Goal: Task Accomplishment & Management: Complete application form

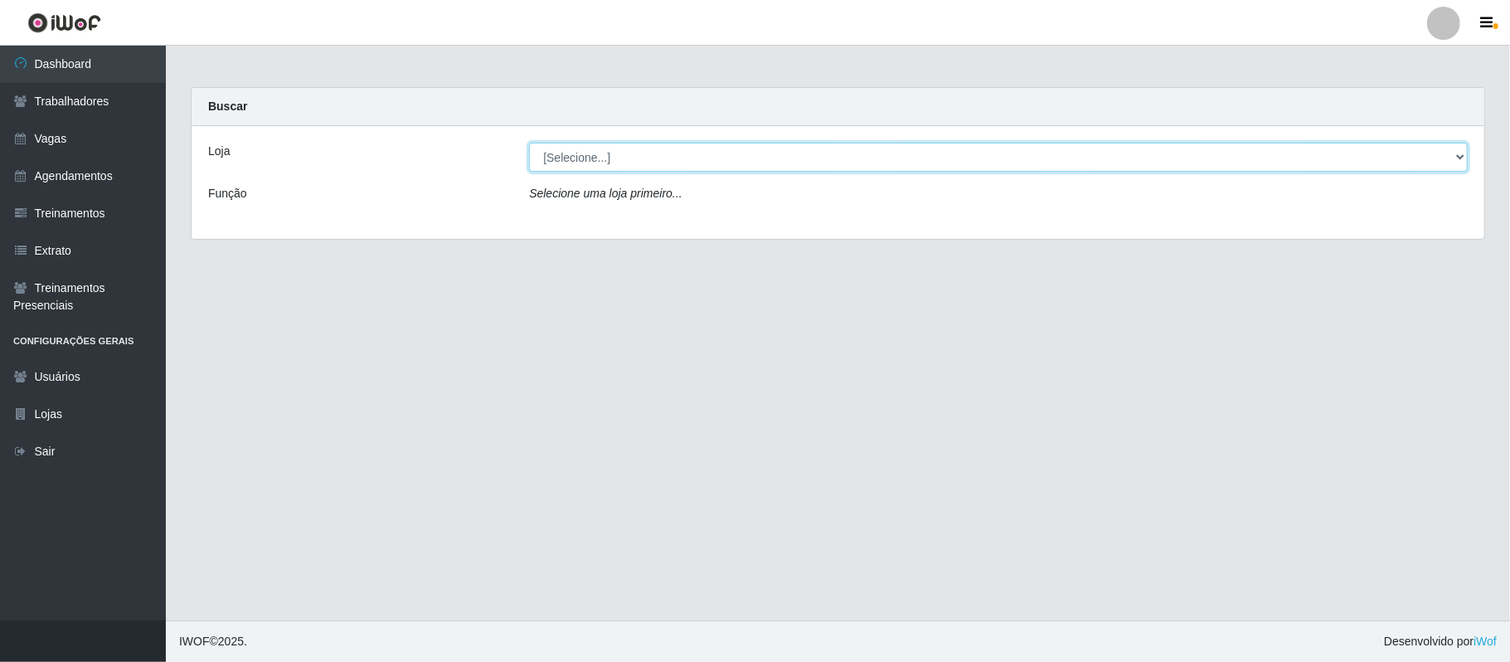
click at [574, 154] on select "[Selecione...] Mister Burg" at bounding box center [998, 157] width 939 height 29
select select "535"
click at [529, 143] on select "[Selecione...] Mister Burg" at bounding box center [998, 157] width 939 height 29
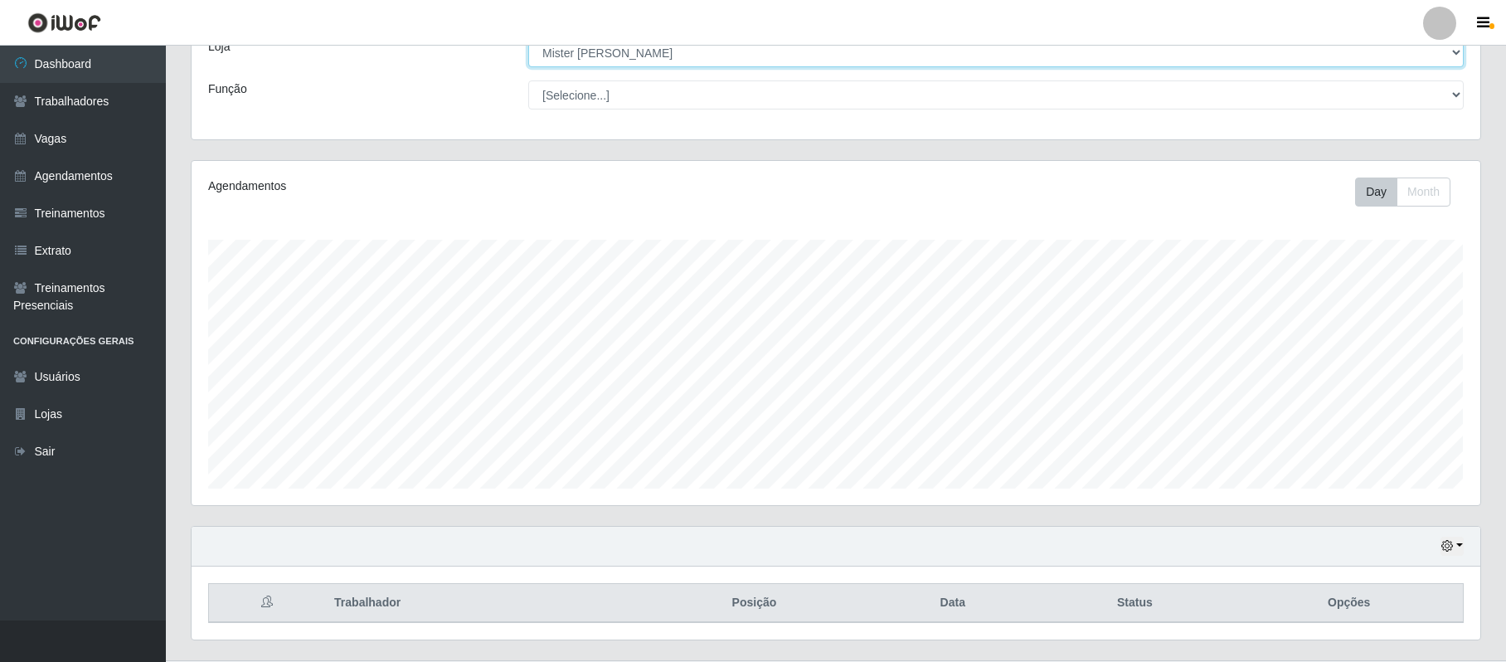
scroll to position [147, 0]
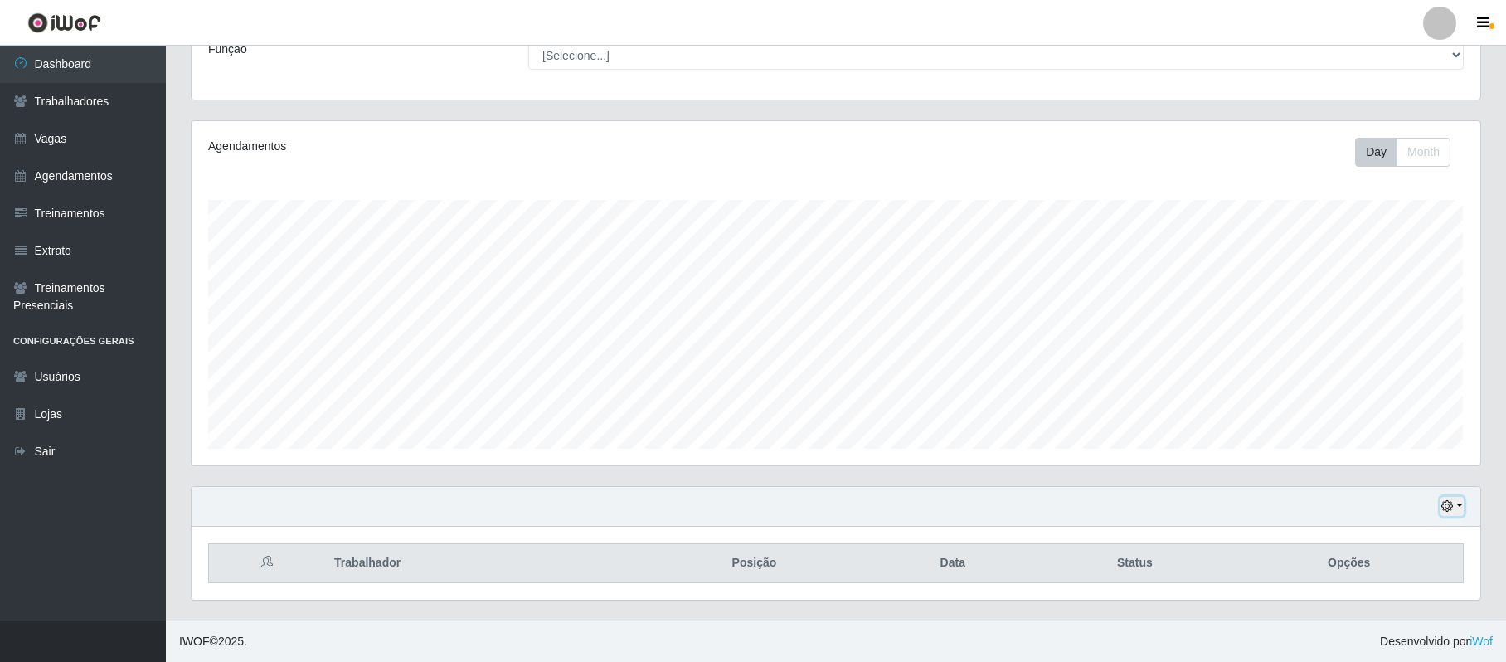
click at [1448, 502] on icon "button" at bounding box center [1447, 506] width 12 height 12
click at [1370, 366] on button "1 dia" at bounding box center [1397, 373] width 131 height 35
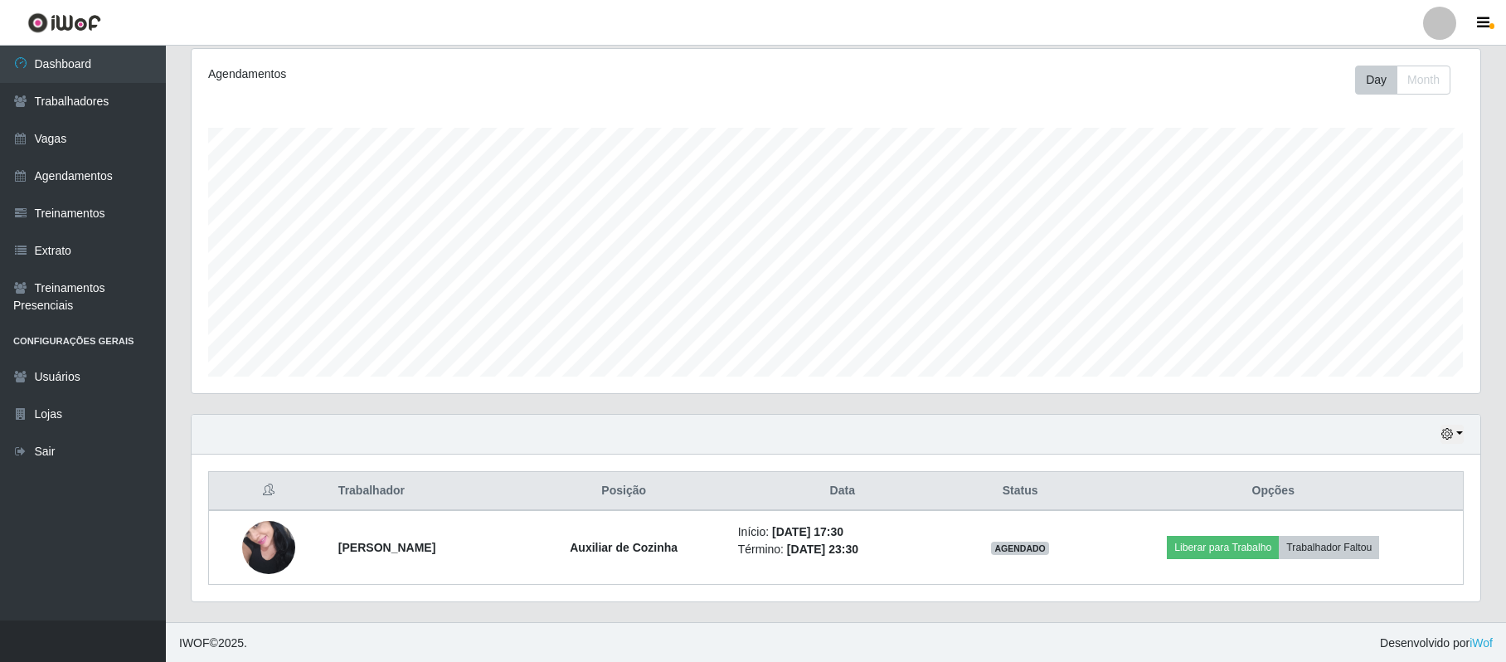
scroll to position [221, 0]
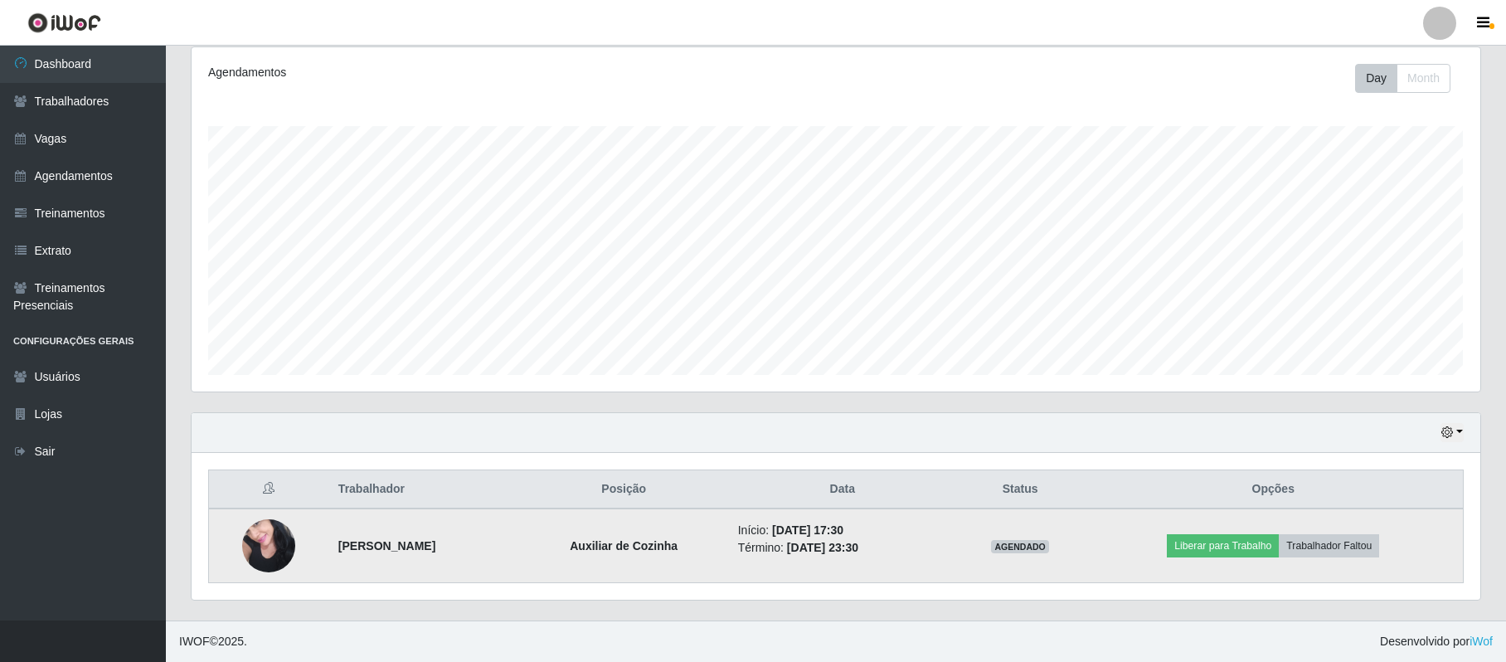
click at [250, 546] on img at bounding box center [268, 545] width 53 height 70
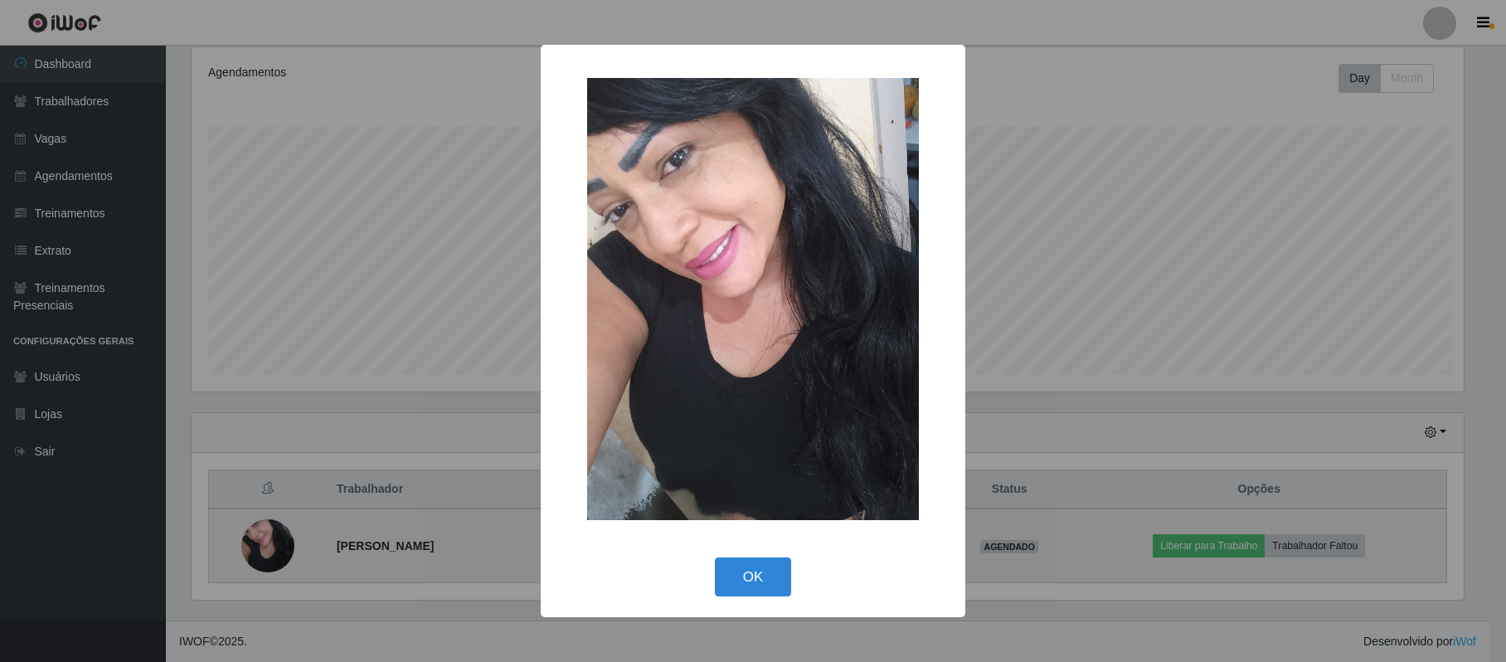
scroll to position [345, 1275]
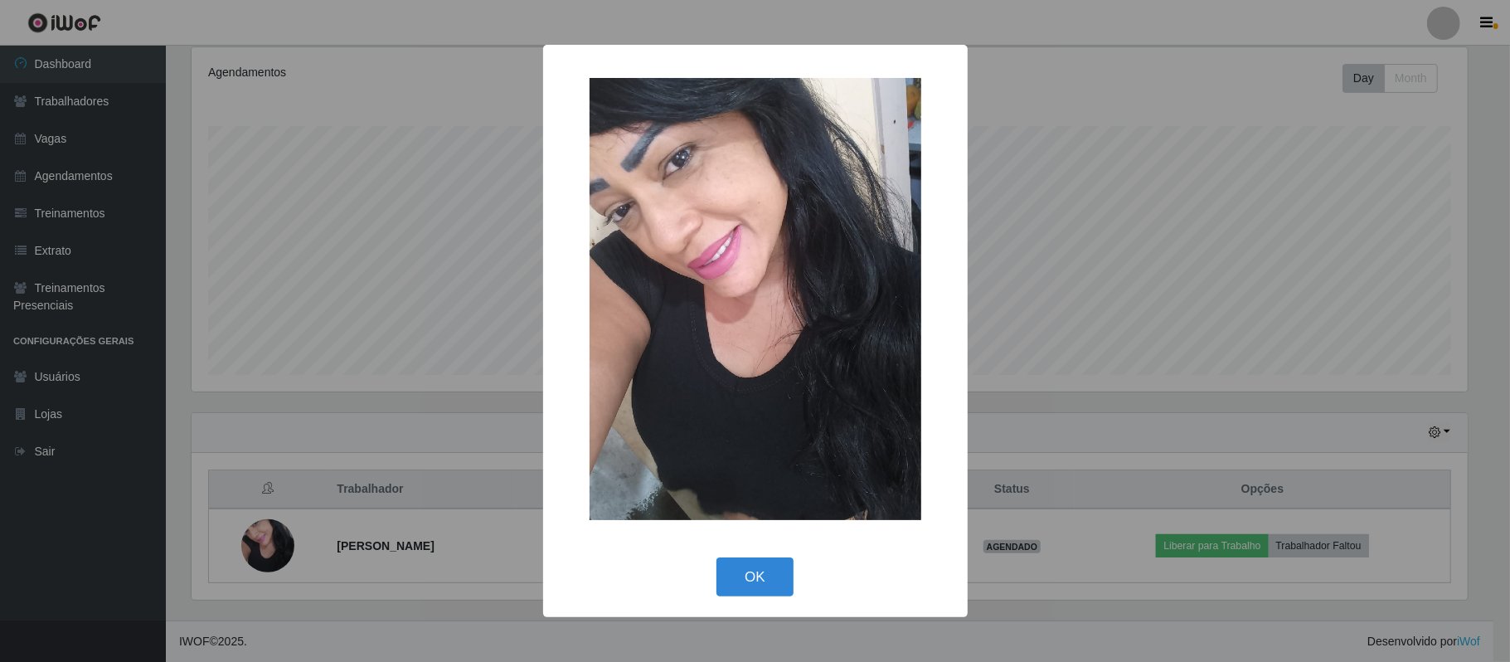
click at [265, 412] on div "× OK Cancel" at bounding box center [755, 331] width 1510 height 662
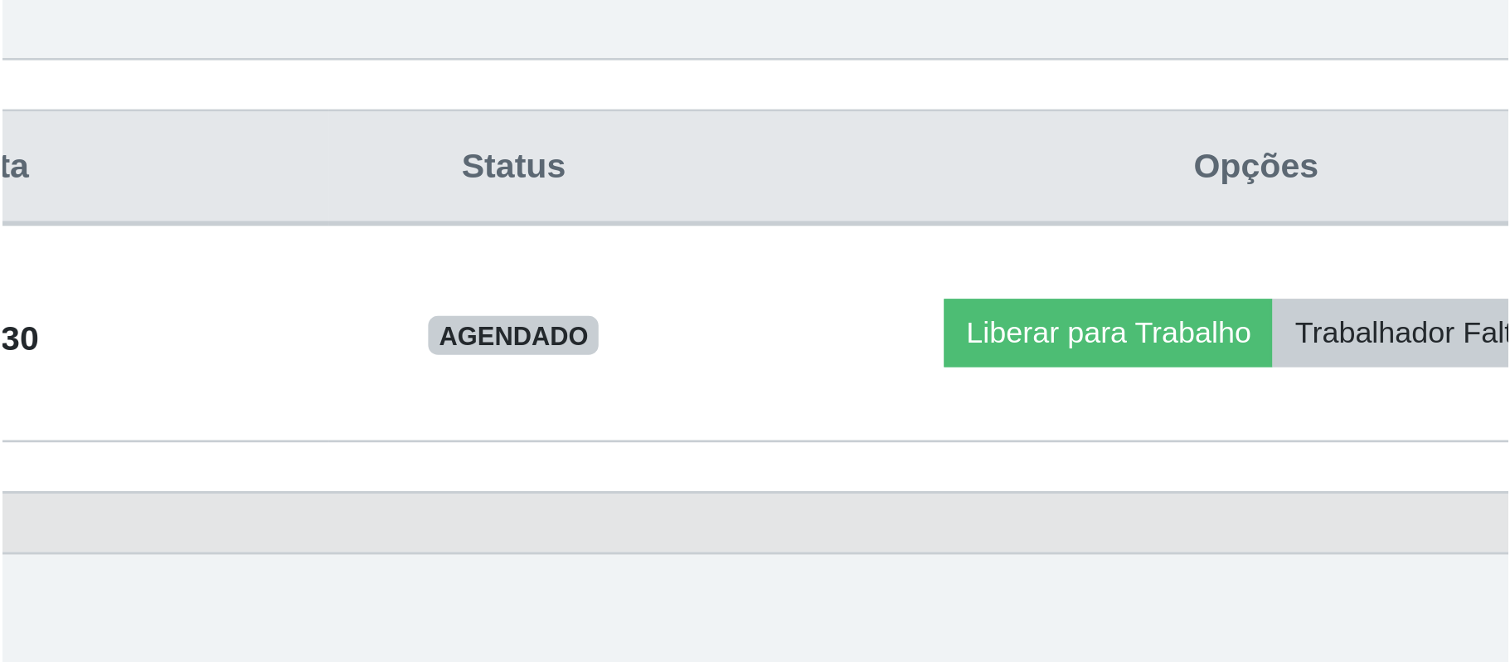
scroll to position [220, 0]
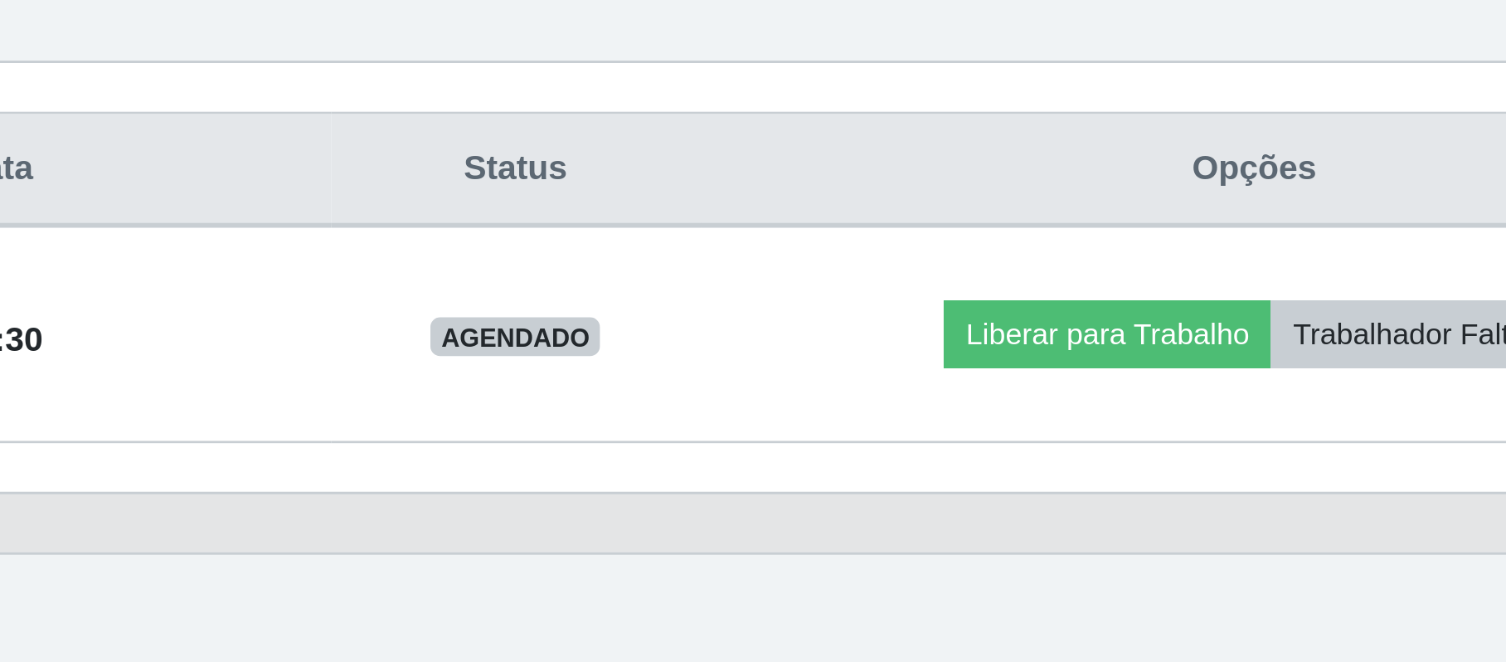
drag, startPoint x: 1186, startPoint y: 594, endPoint x: 1366, endPoint y: 462, distance: 223.0
click at [1369, 462] on div "Trabalhador Posição Data Status Opções [PERSON_NAME] Auxiliar de Cozinha Início…" at bounding box center [836, 526] width 1288 height 147
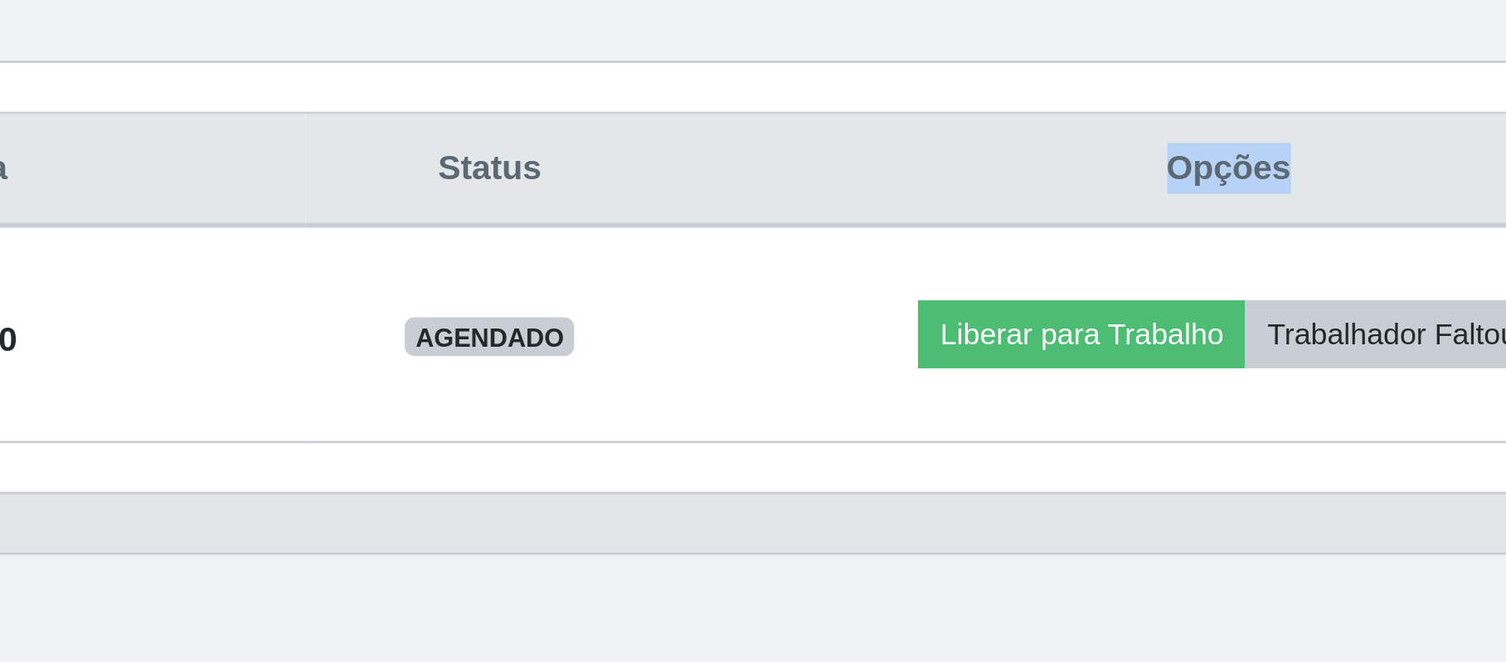
drag, startPoint x: 1344, startPoint y: 474, endPoint x: 1250, endPoint y: 488, distance: 94.6
click at [1250, 488] on th "Opções" at bounding box center [1274, 489] width 380 height 39
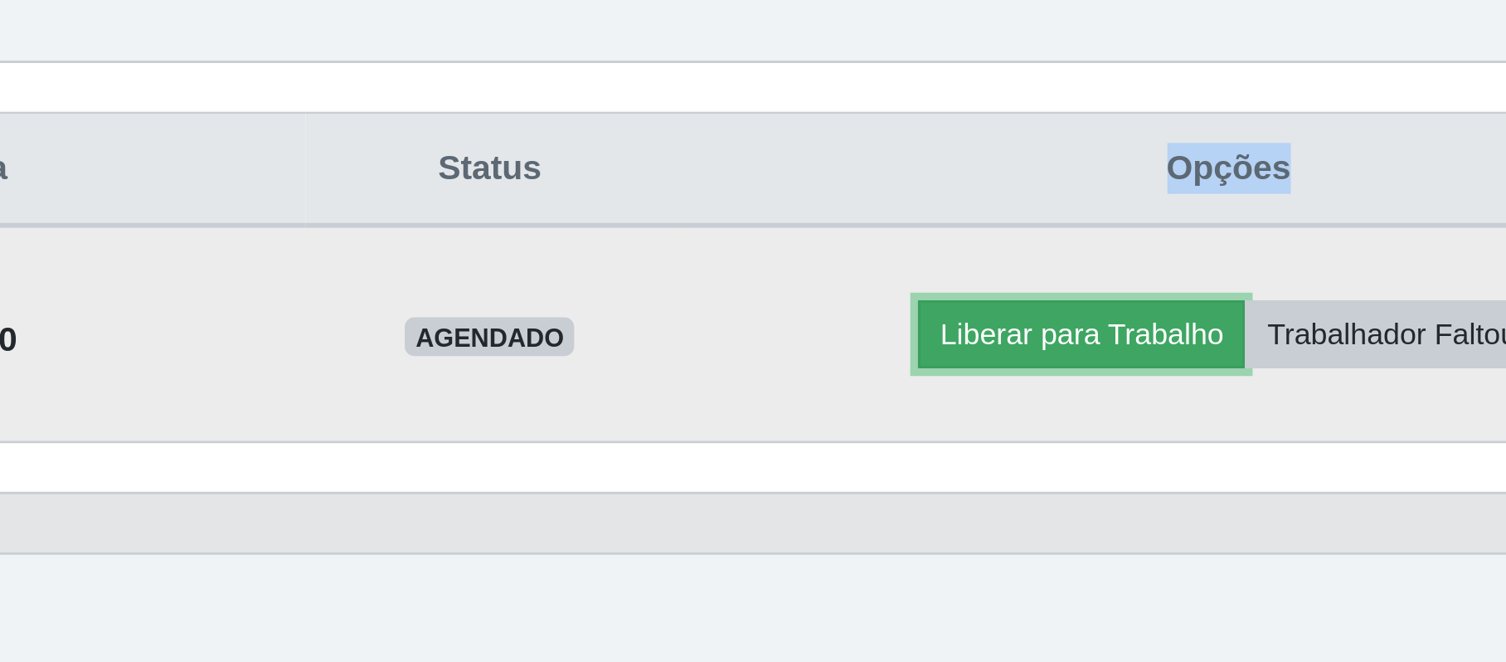
click at [1237, 545] on button "Liberar para Trabalho" at bounding box center [1223, 545] width 112 height 23
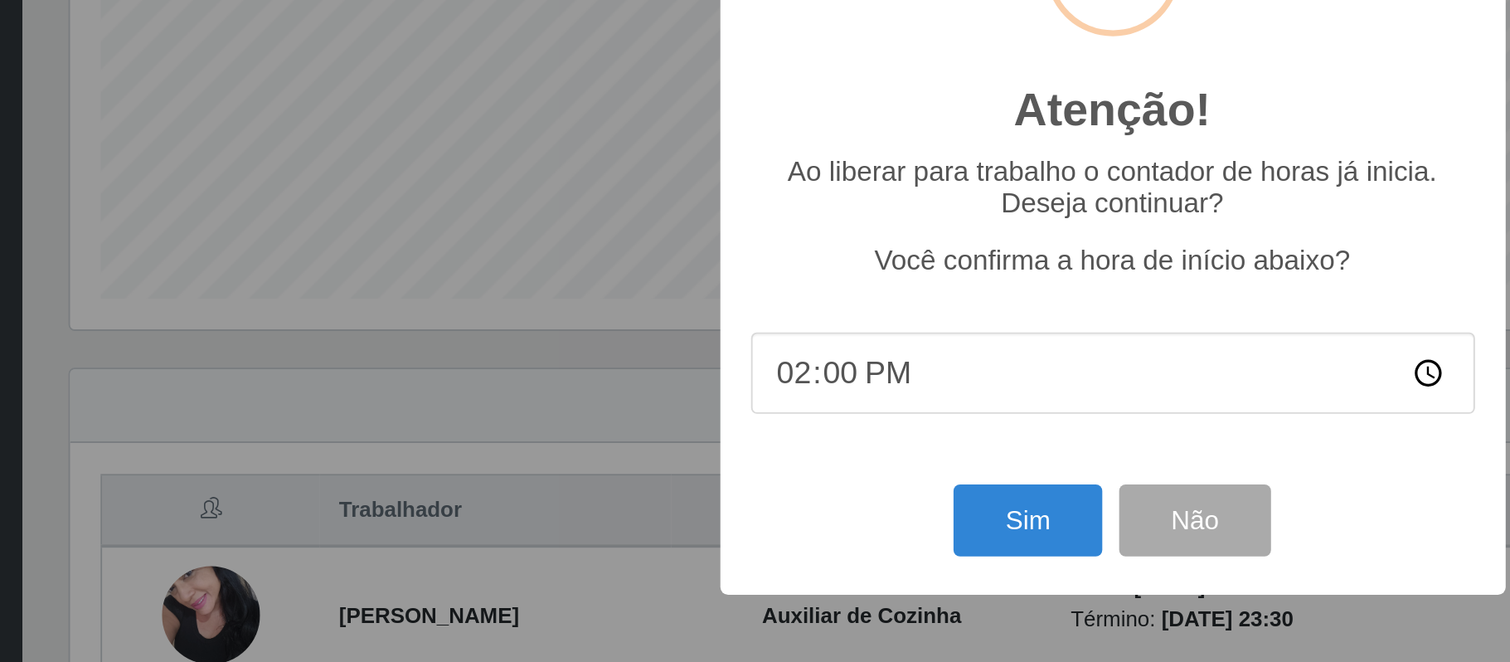
click at [589, 410] on input "14:00" at bounding box center [755, 415] width 391 height 44
type input "17:30"
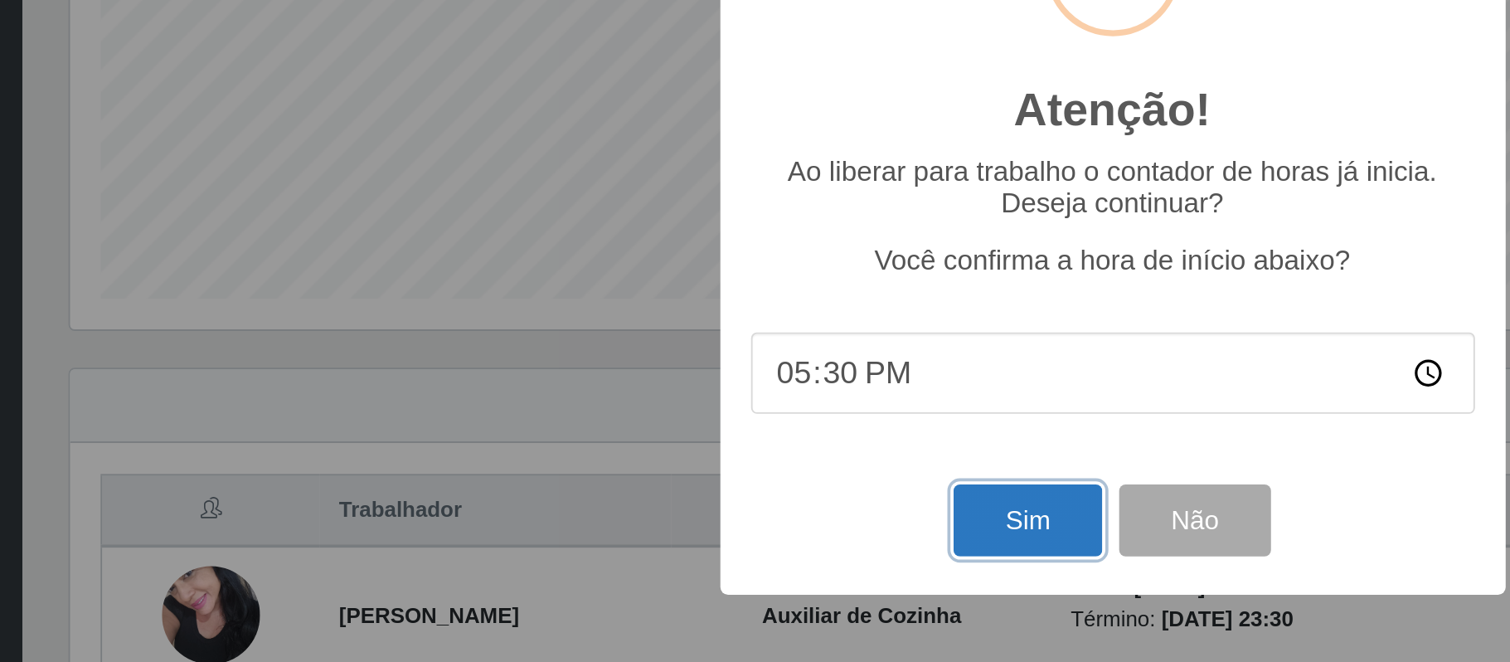
click at [696, 483] on button "Sim" at bounding box center [709, 494] width 80 height 39
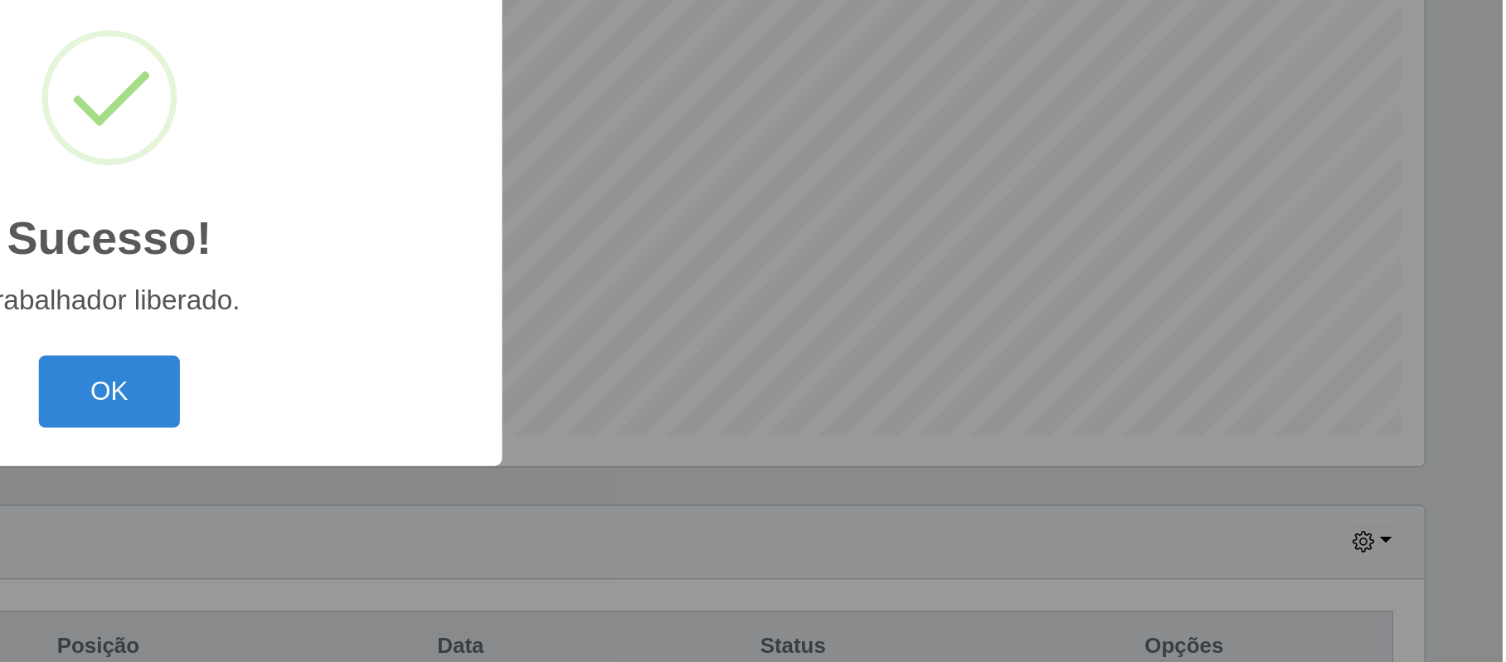
scroll to position [345, 1275]
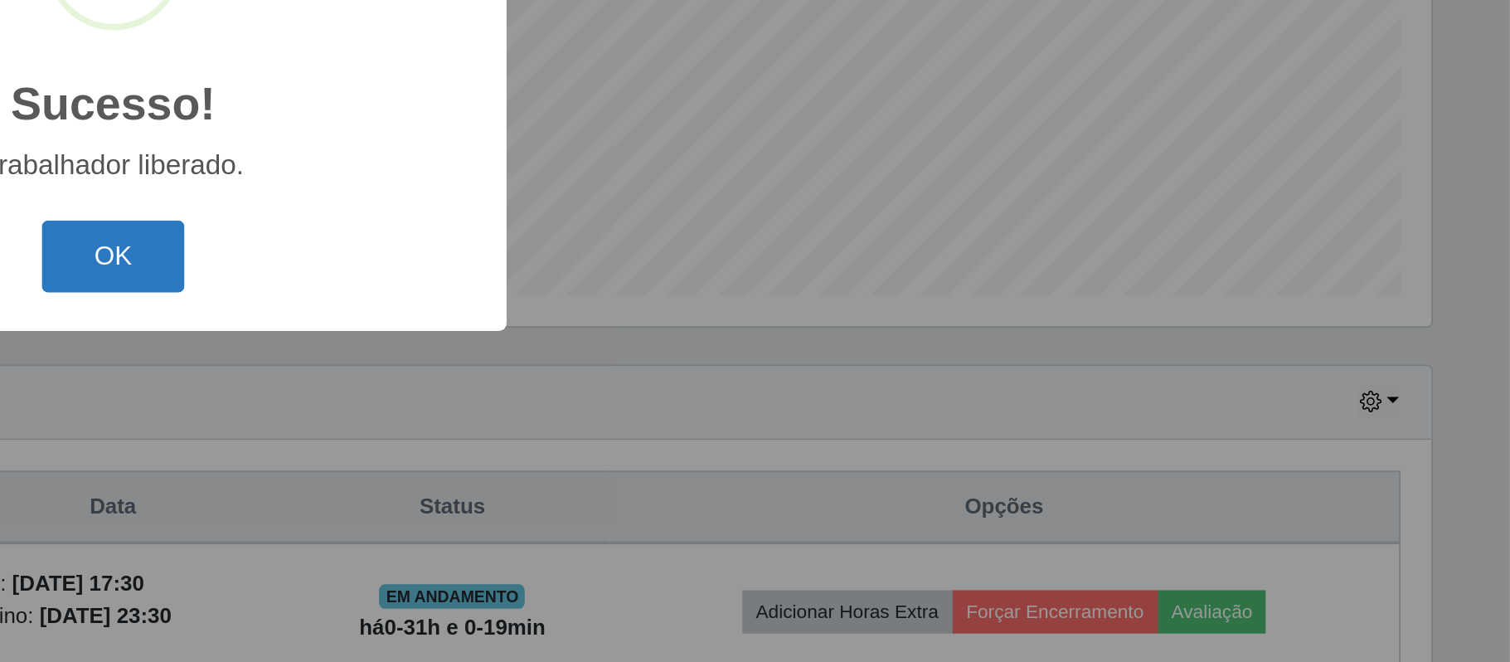
click at [738, 420] on button "OK" at bounding box center [754, 424] width 77 height 39
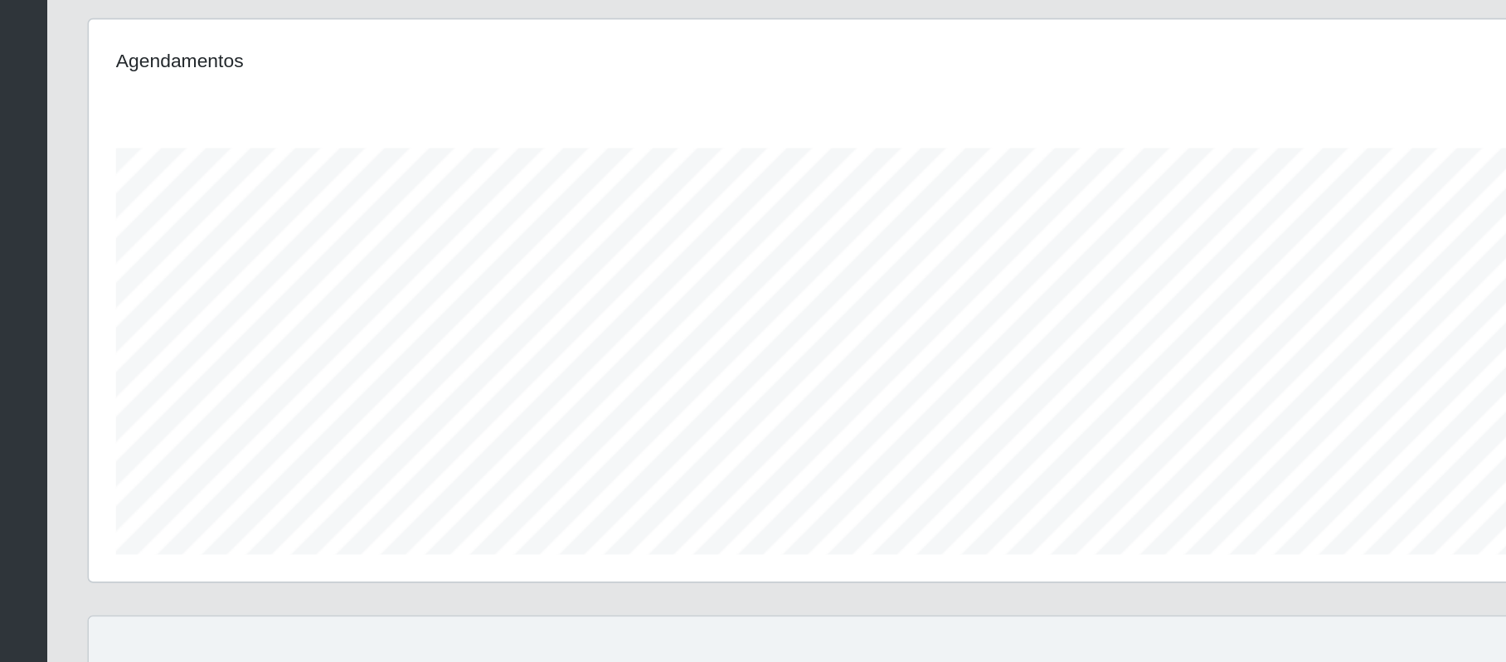
scroll to position [119, 0]
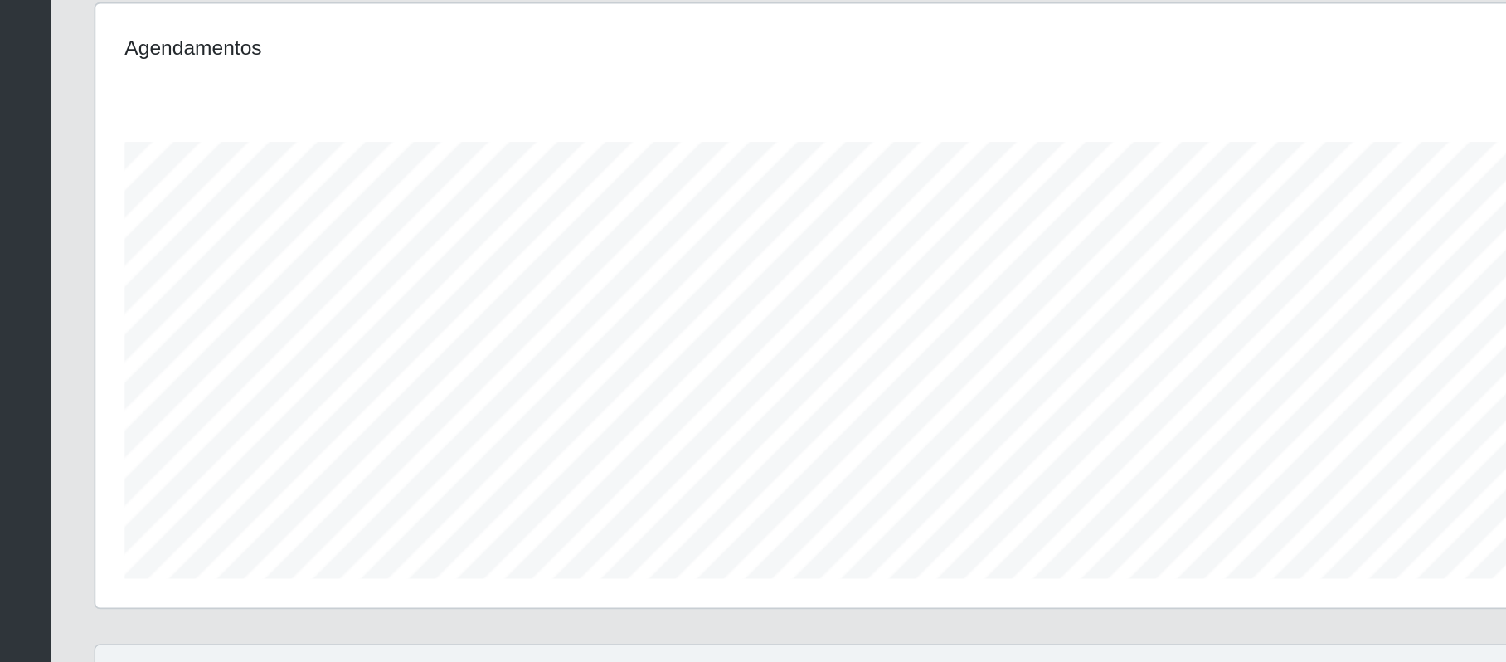
click at [371, 170] on div "Agendamentos Day Month" at bounding box center [836, 319] width 1288 height 344
click at [822, 347] on div "Agendamentos Day Month" at bounding box center [835, 329] width 1315 height 366
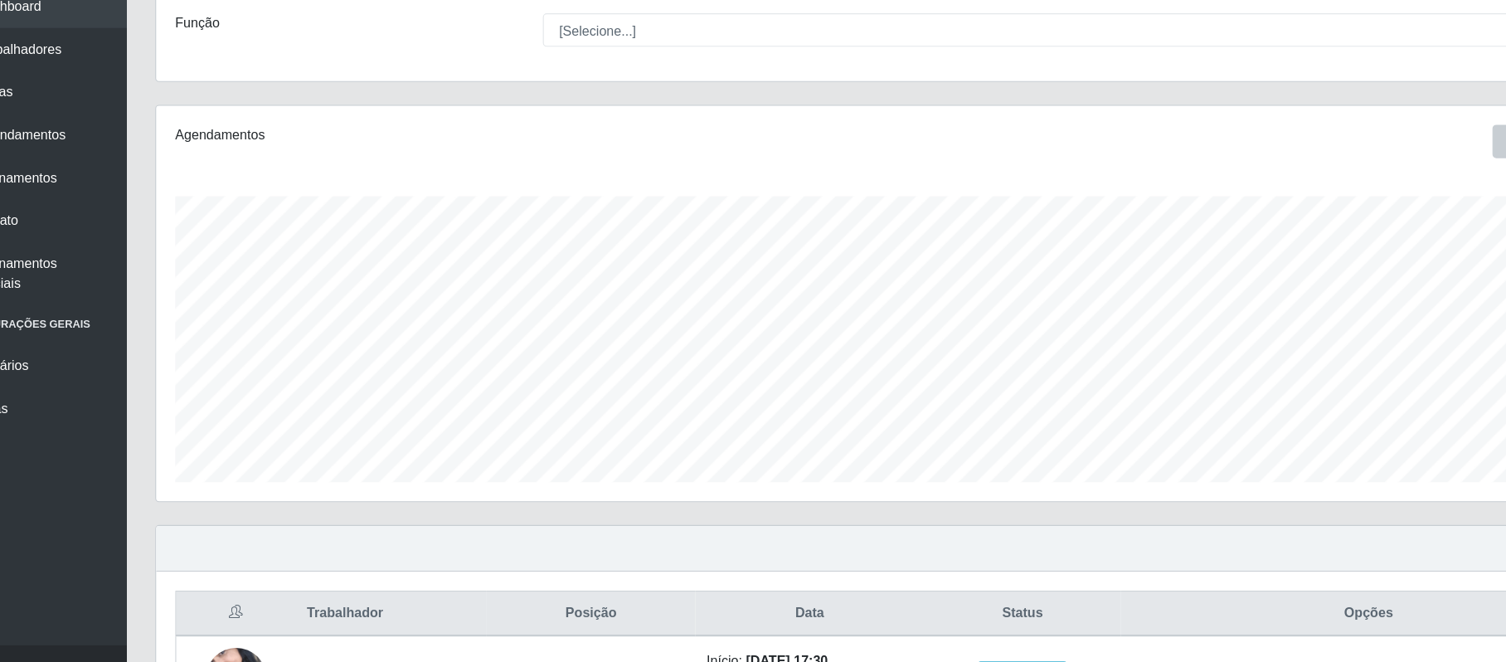
scroll to position [114, 0]
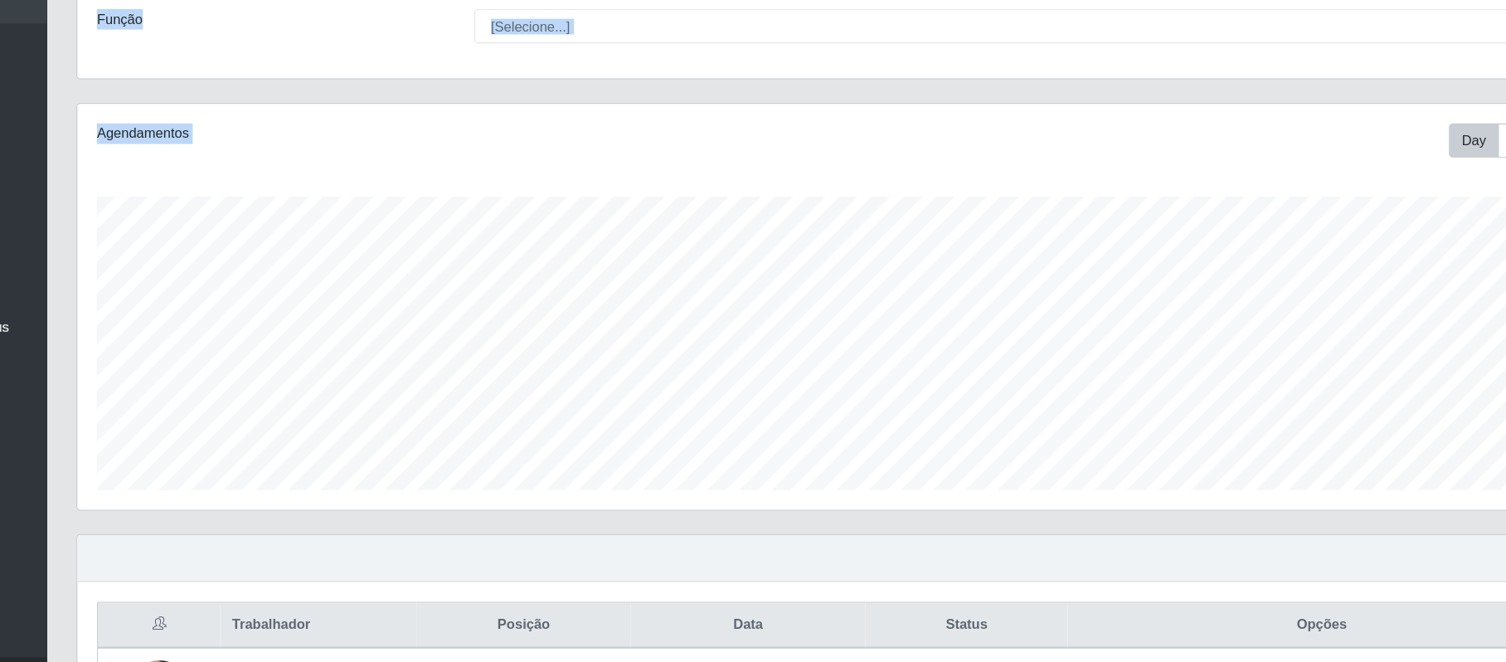
drag, startPoint x: 1058, startPoint y: 557, endPoint x: 1408, endPoint y: 90, distance: 584.0
click at [1410, 90] on html "Perfil Alterar Senha Sair Dashboard Trabalhadores Vagas Agendamentos Treinament…" at bounding box center [753, 326] width 1506 height 880
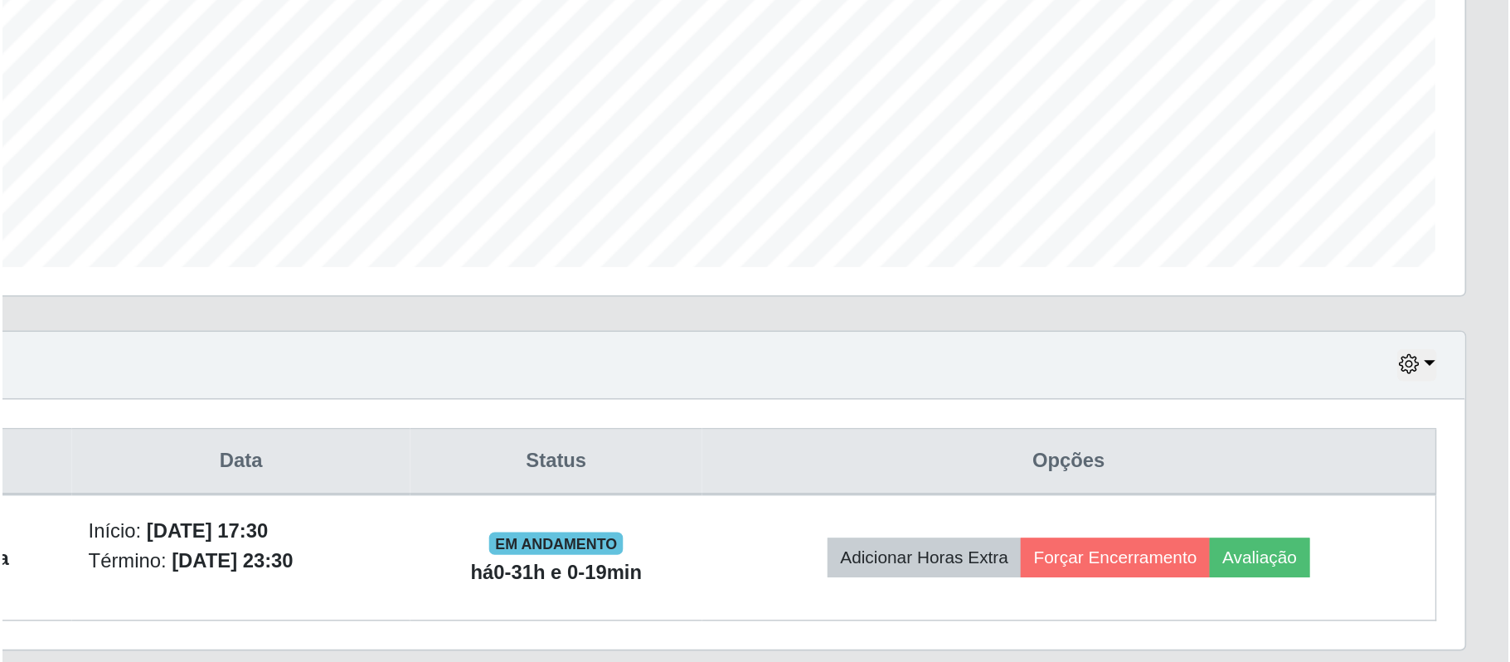
scroll to position [221, 0]
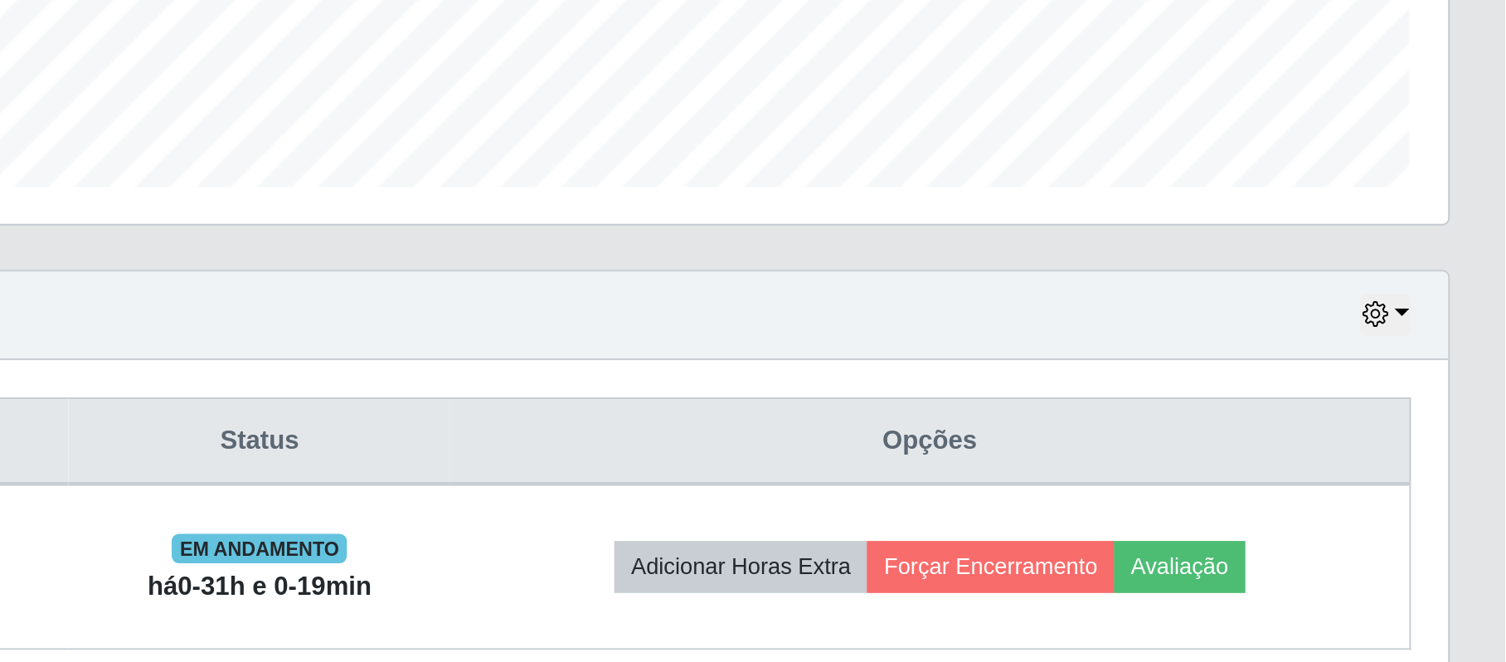
click at [856, 587] on div "Trabalhador Posição Data Status Opções [PERSON_NAME] Auxiliar de Cozinha Início…" at bounding box center [836, 526] width 1288 height 147
click at [861, 586] on div "Trabalhador Posição Data Status Opções [PERSON_NAME] Auxiliar de Cozinha Início…" at bounding box center [836, 526] width 1288 height 147
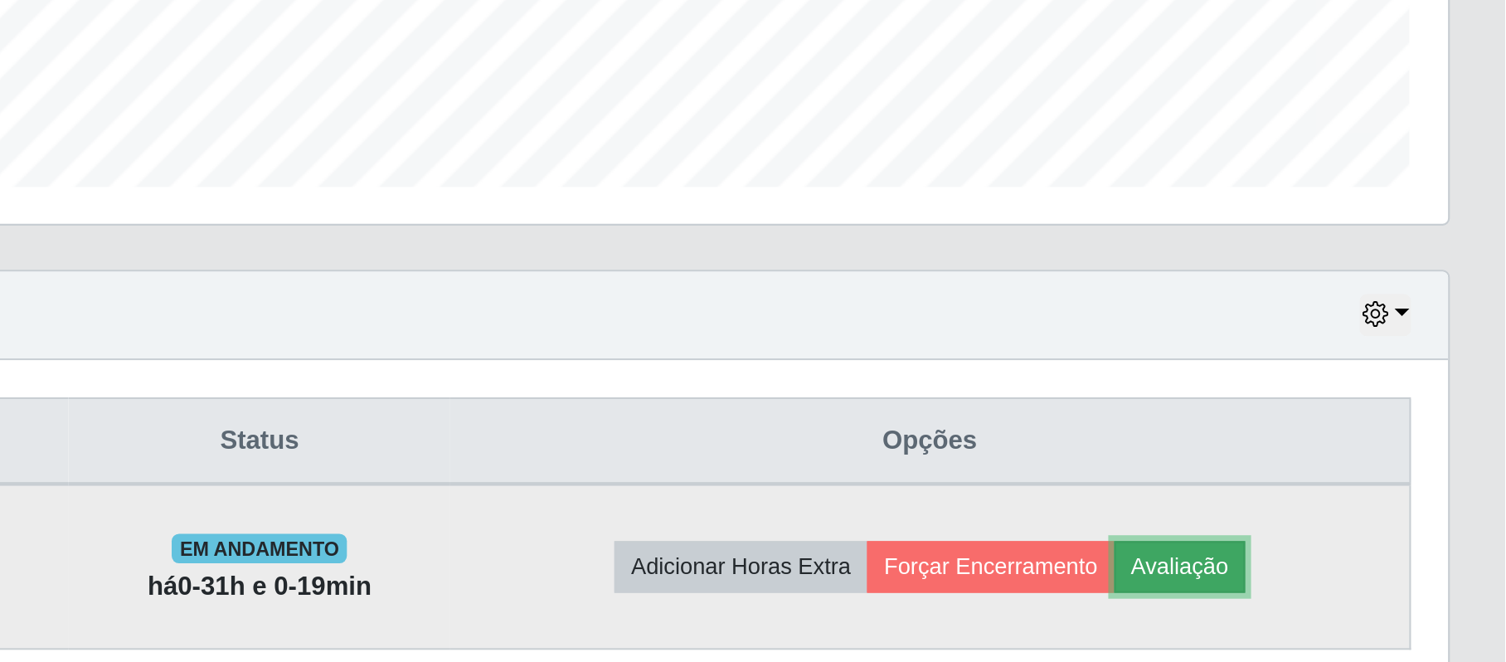
click at [1386, 545] on button "Avaliação" at bounding box center [1359, 545] width 59 height 23
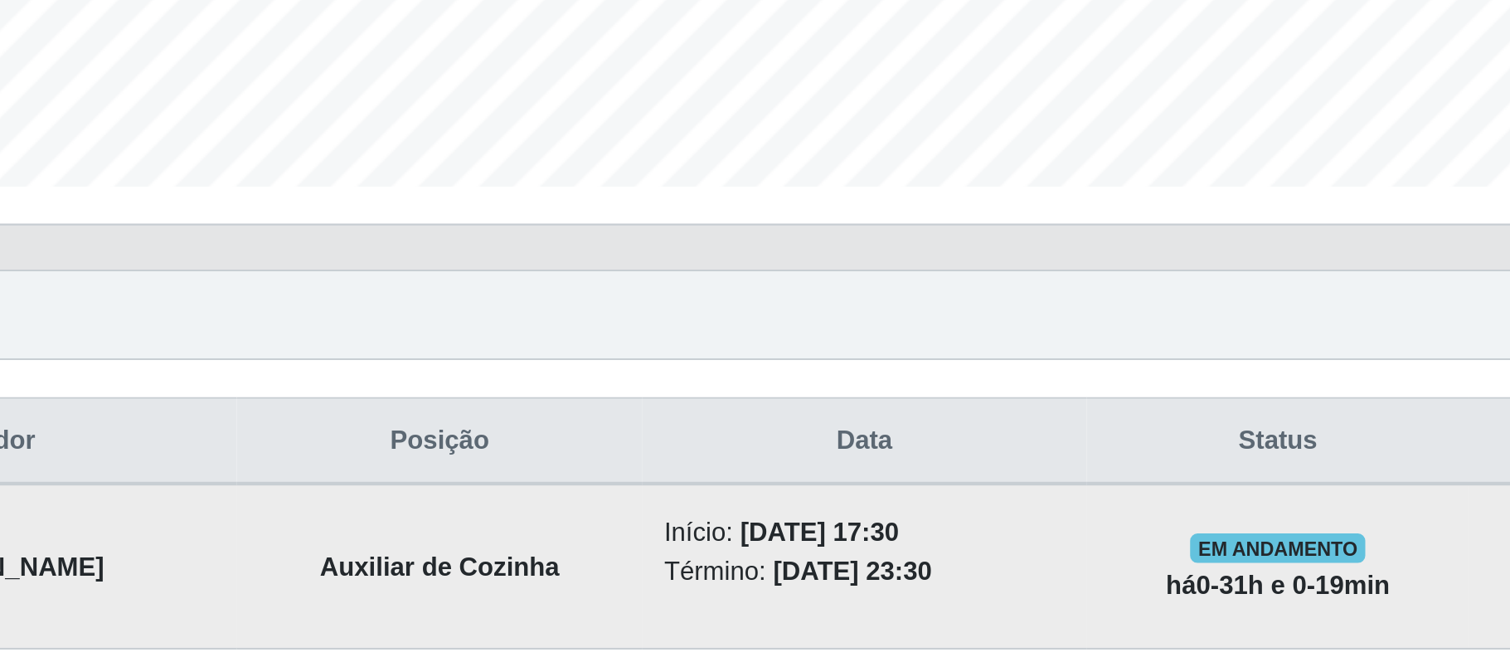
scroll to position [345, 1275]
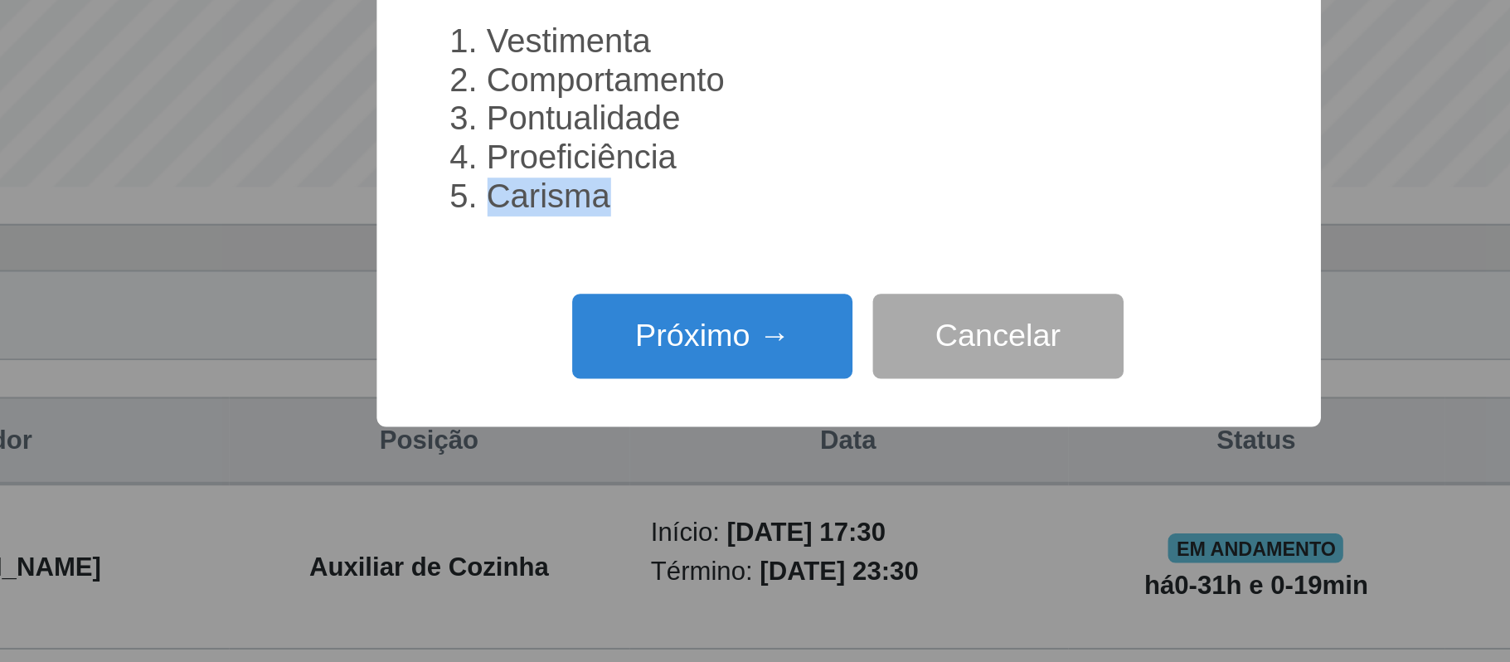
drag, startPoint x: 749, startPoint y: 363, endPoint x: 763, endPoint y: 415, distance: 53.9
click at [763, 415] on div "Avaliação × A avaliação do candidato é fundamental. Preparamos uma lista de pon…" at bounding box center [755, 330] width 424 height 303
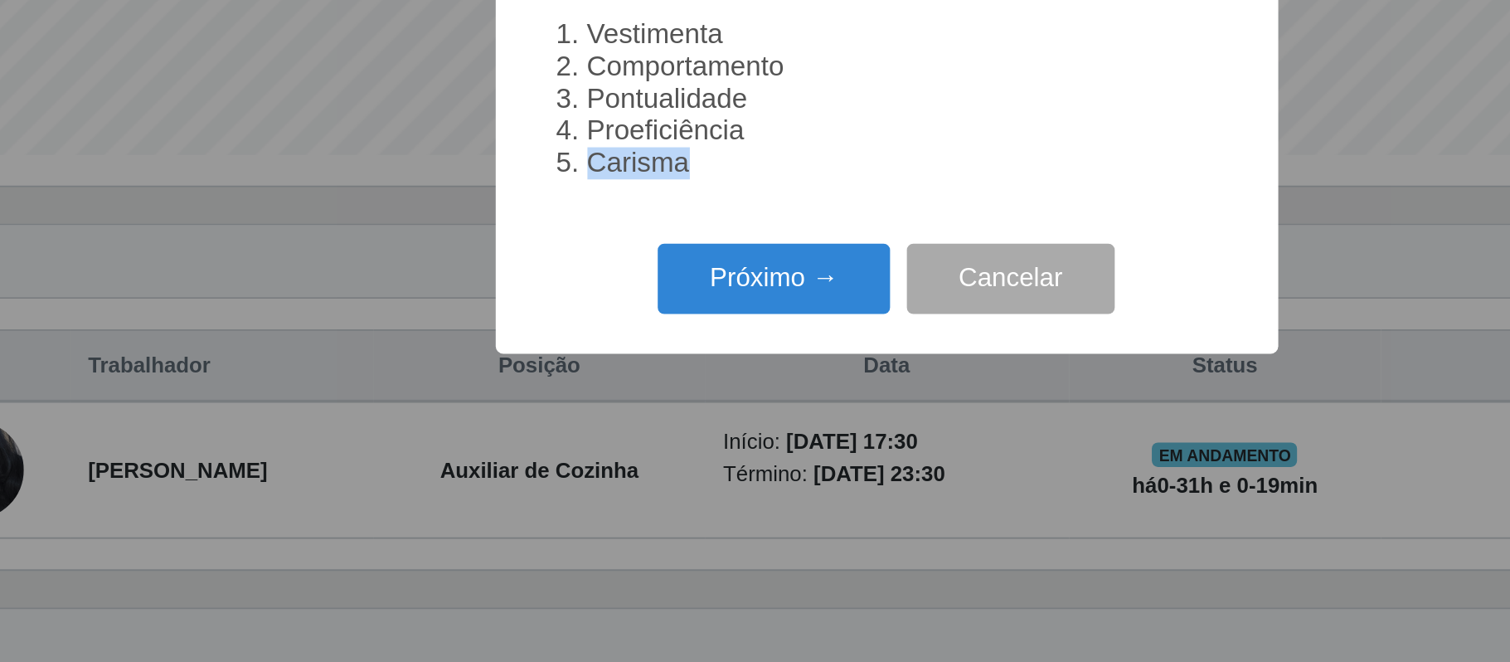
scroll to position [216, 0]
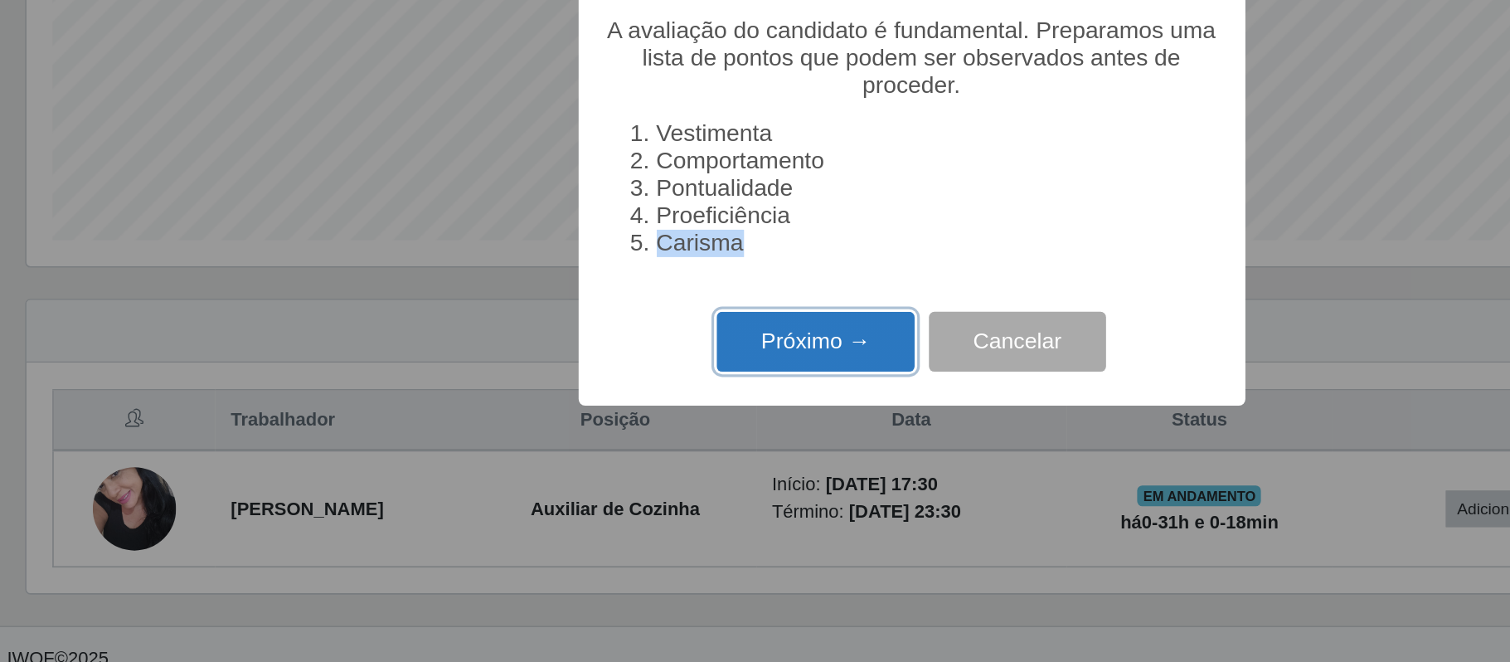
click at [705, 436] on button "Próximo →" at bounding box center [694, 442] width 126 height 39
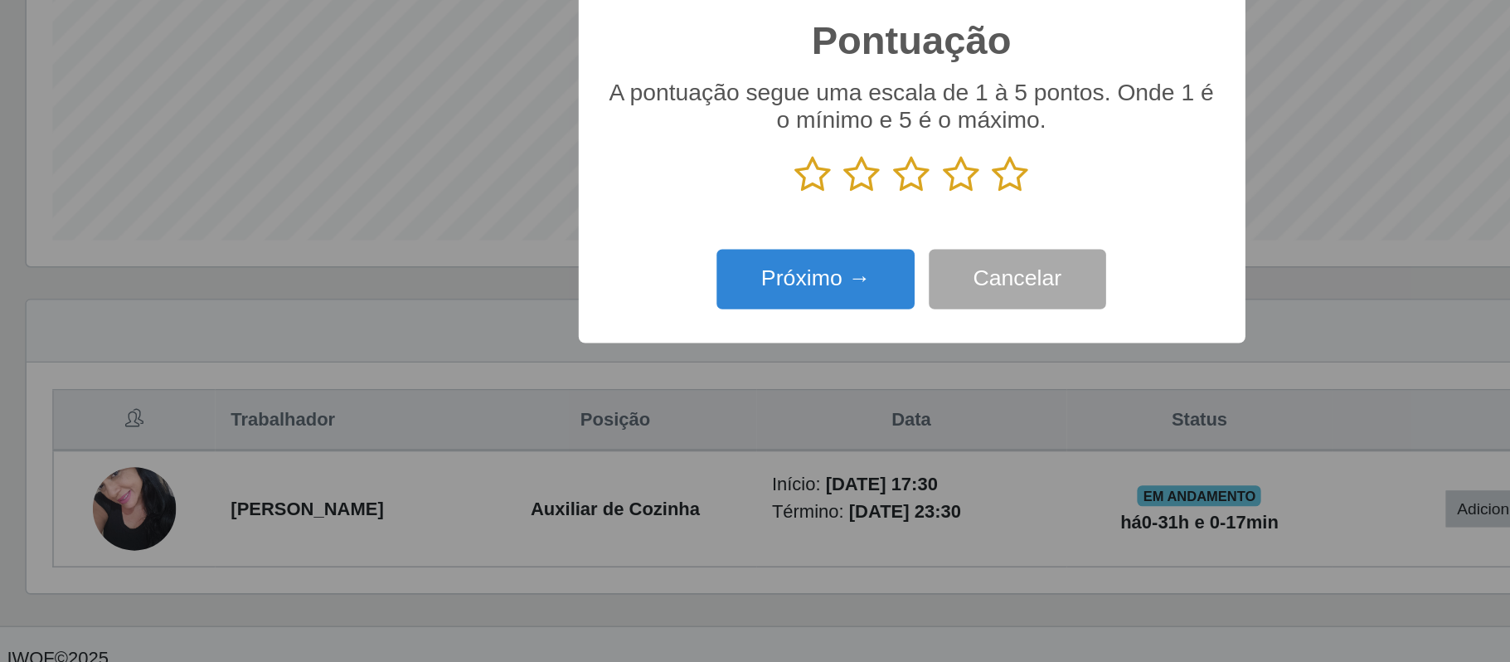
click at [756, 338] on icon at bounding box center [755, 335] width 23 height 25
click at [744, 348] on input "radio" at bounding box center [744, 348] width 0 height 0
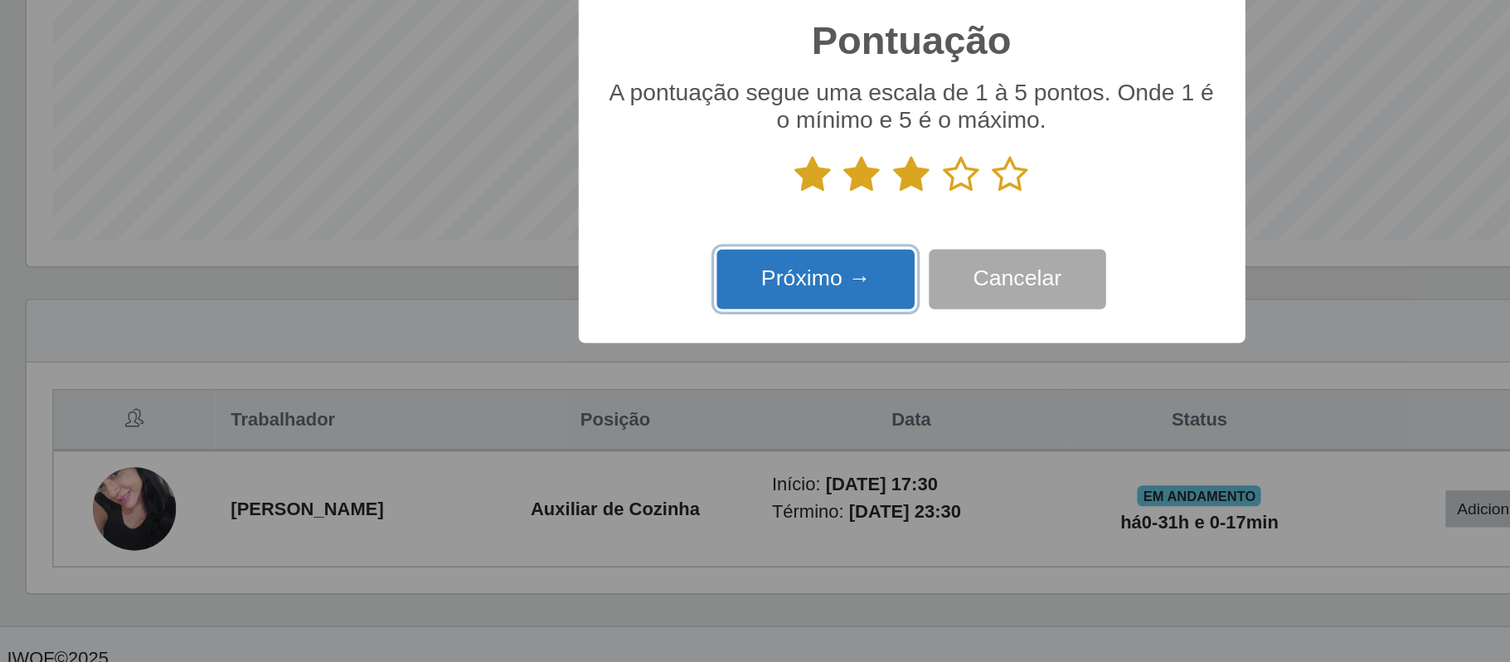
click at [733, 408] on button "Próximo →" at bounding box center [694, 402] width 126 height 39
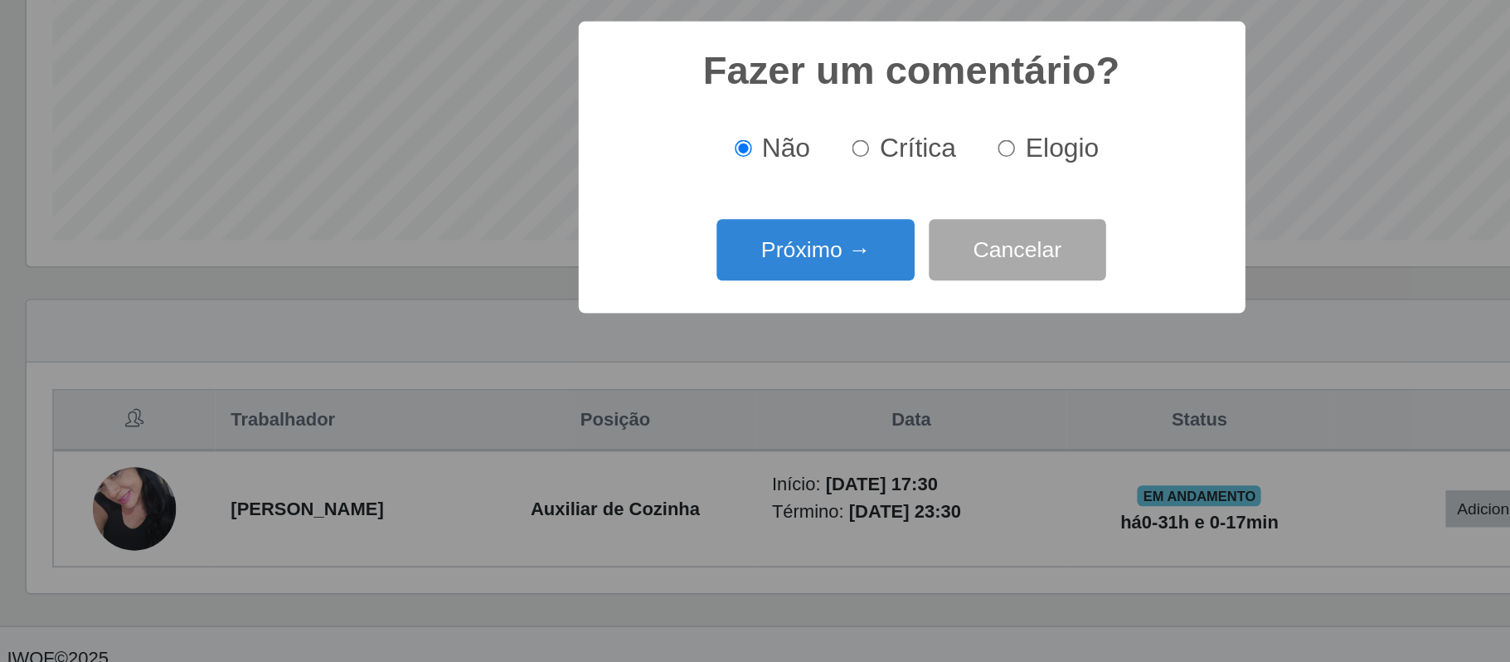
click at [745, 326] on span "Crítica" at bounding box center [759, 318] width 49 height 18
click at [728, 324] on input "Crítica" at bounding box center [722, 318] width 11 height 11
radio input "true"
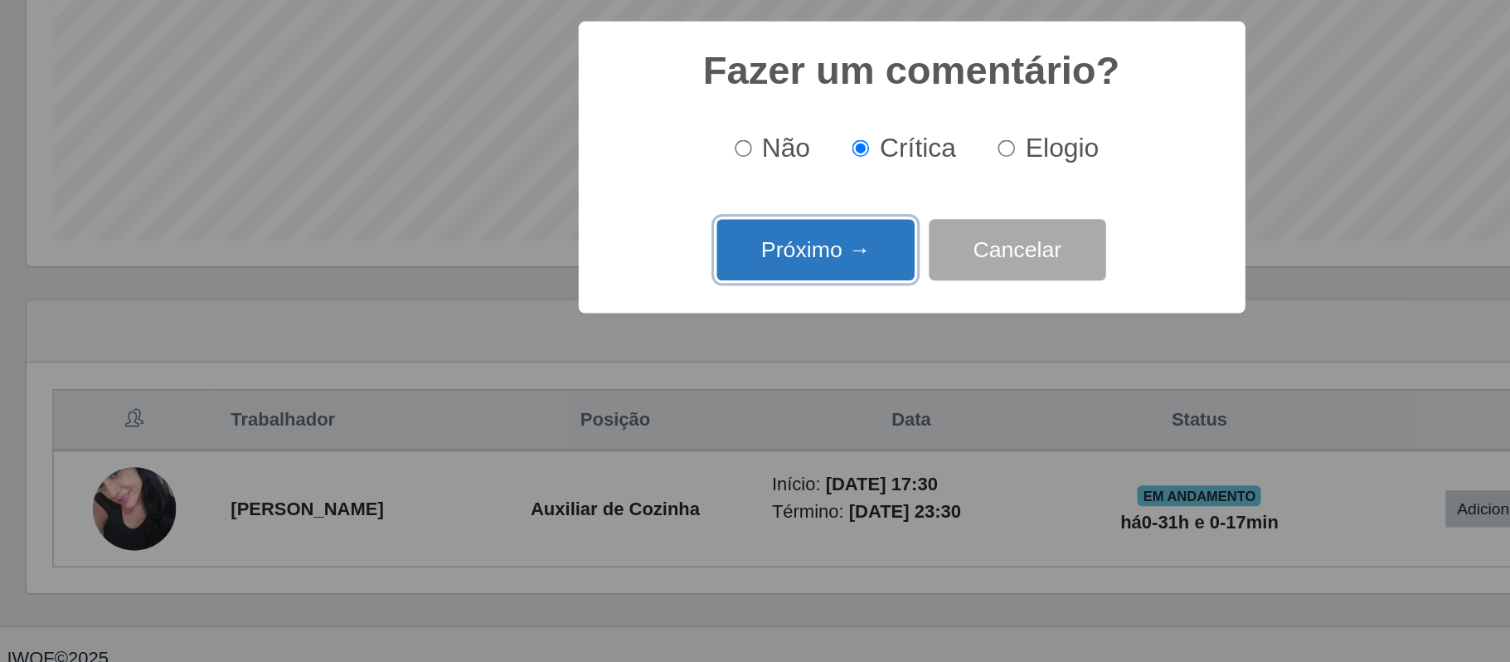
click at [730, 381] on button "Próximo →" at bounding box center [694, 383] width 126 height 39
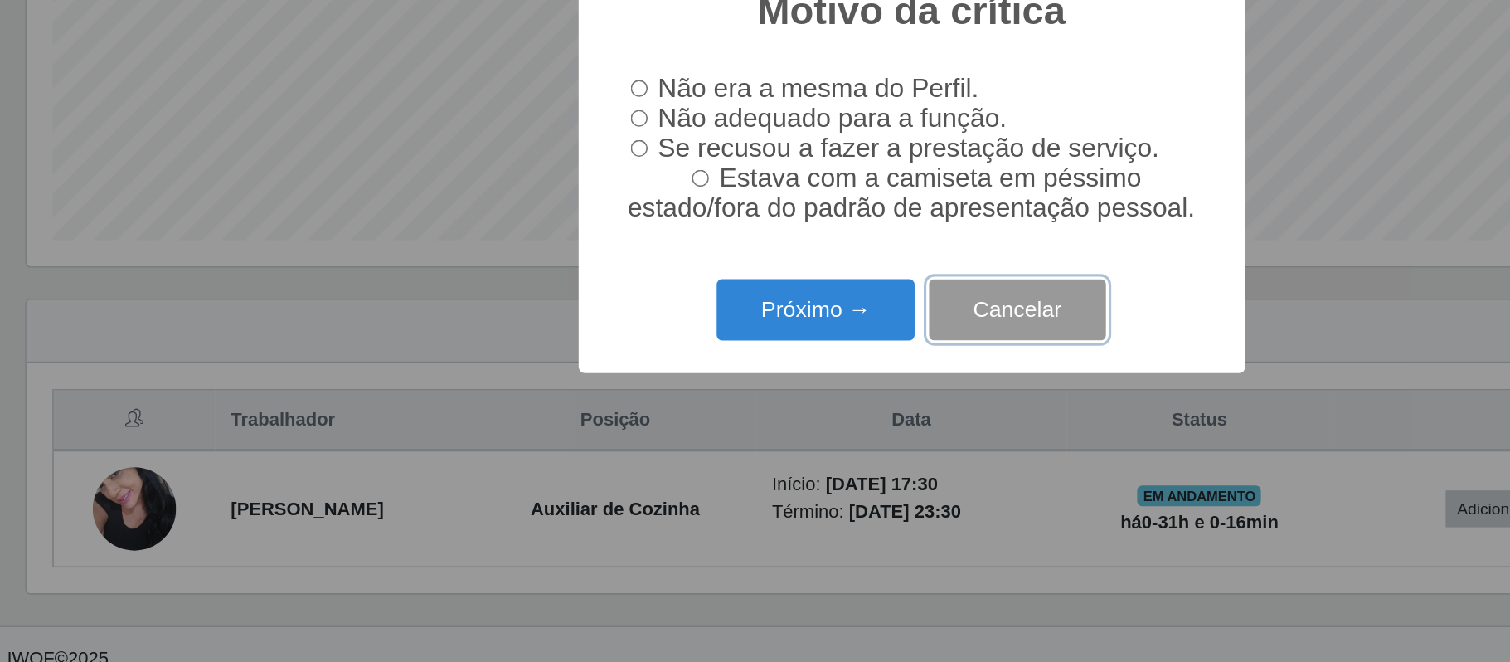
click at [847, 438] on button "Cancelar" at bounding box center [822, 421] width 113 height 39
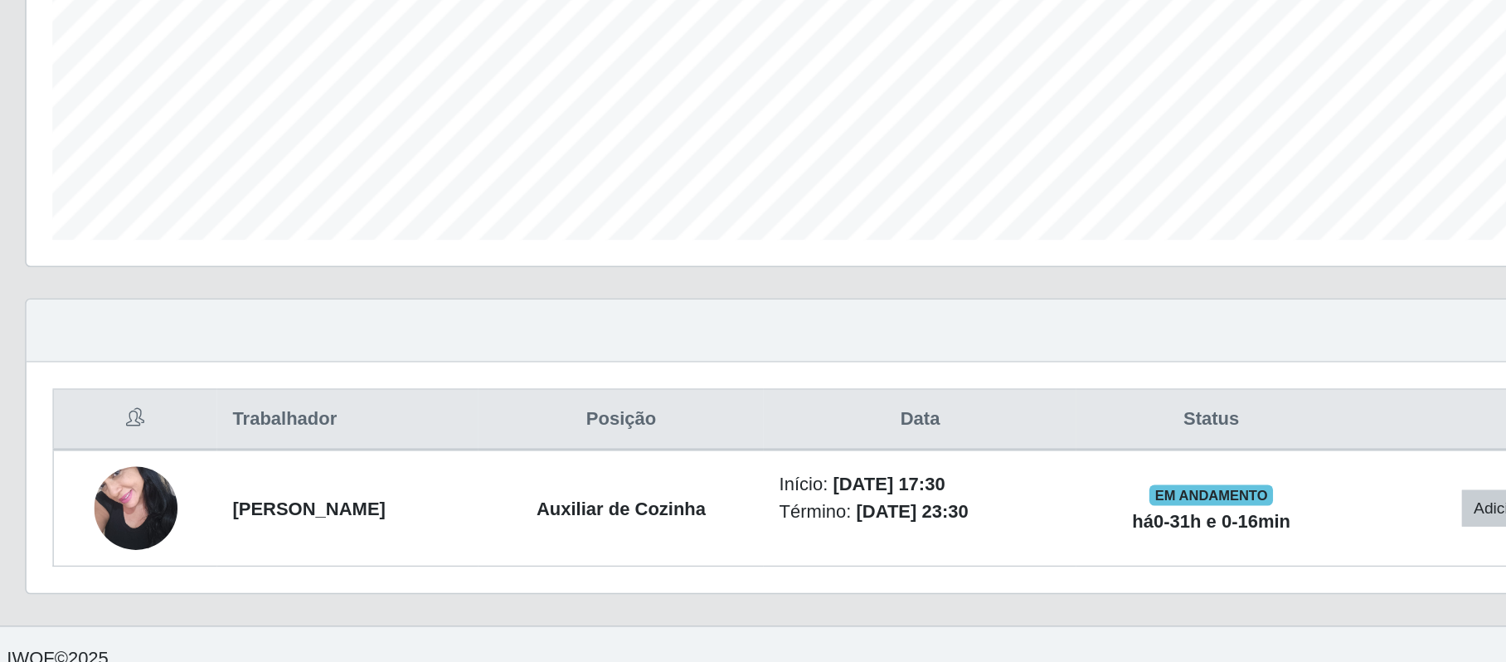
scroll to position [345, 1288]
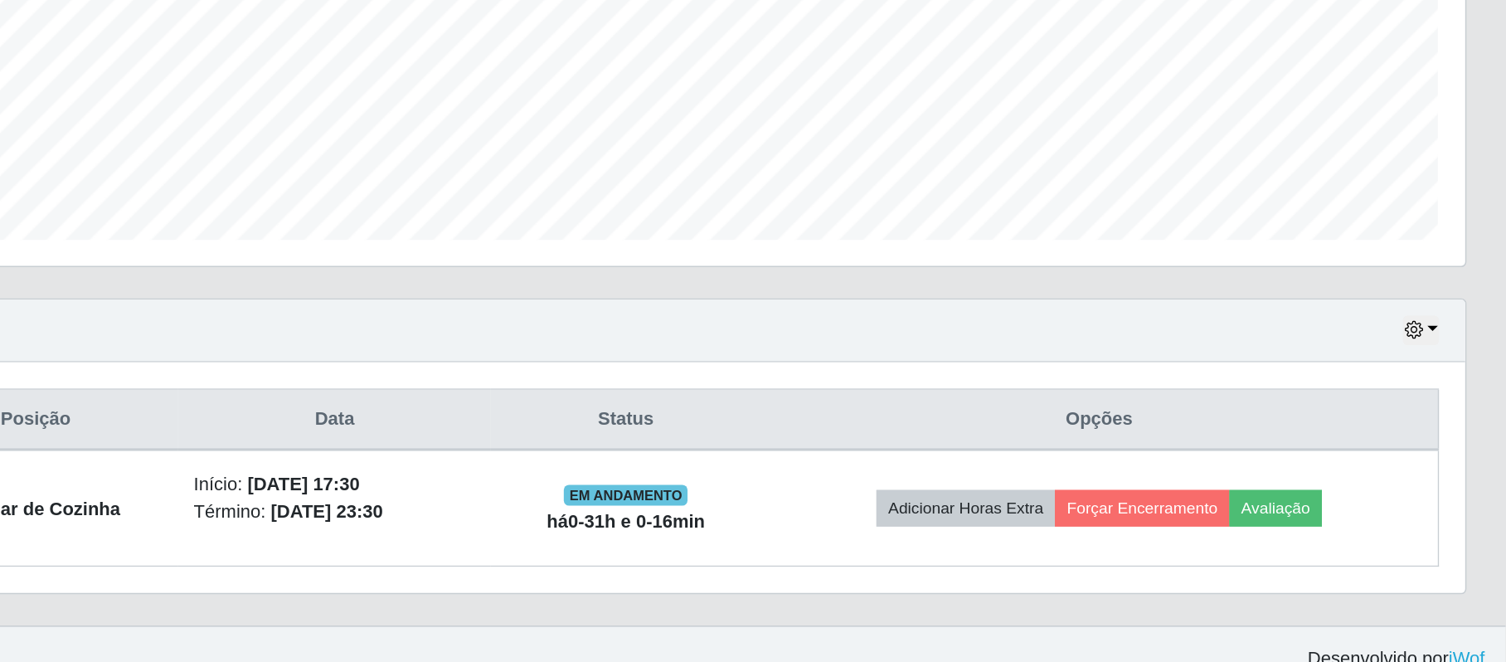
click at [1291, 473] on div "Trabalhador Posição Data Status Opções [PERSON_NAME] Auxiliar de Cozinha Início…" at bounding box center [836, 528] width 1288 height 147
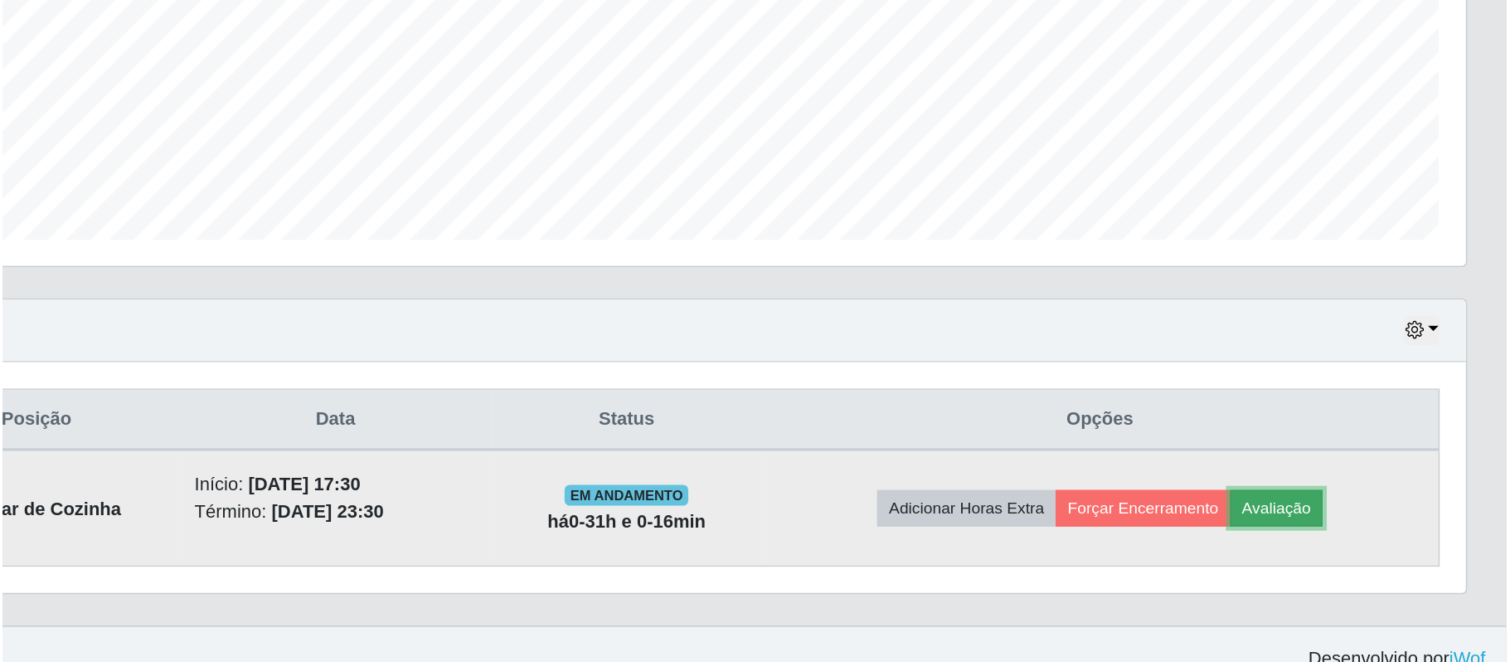
scroll to position [216, 0]
click at [1389, 550] on button "Avaliação" at bounding box center [1359, 547] width 59 height 23
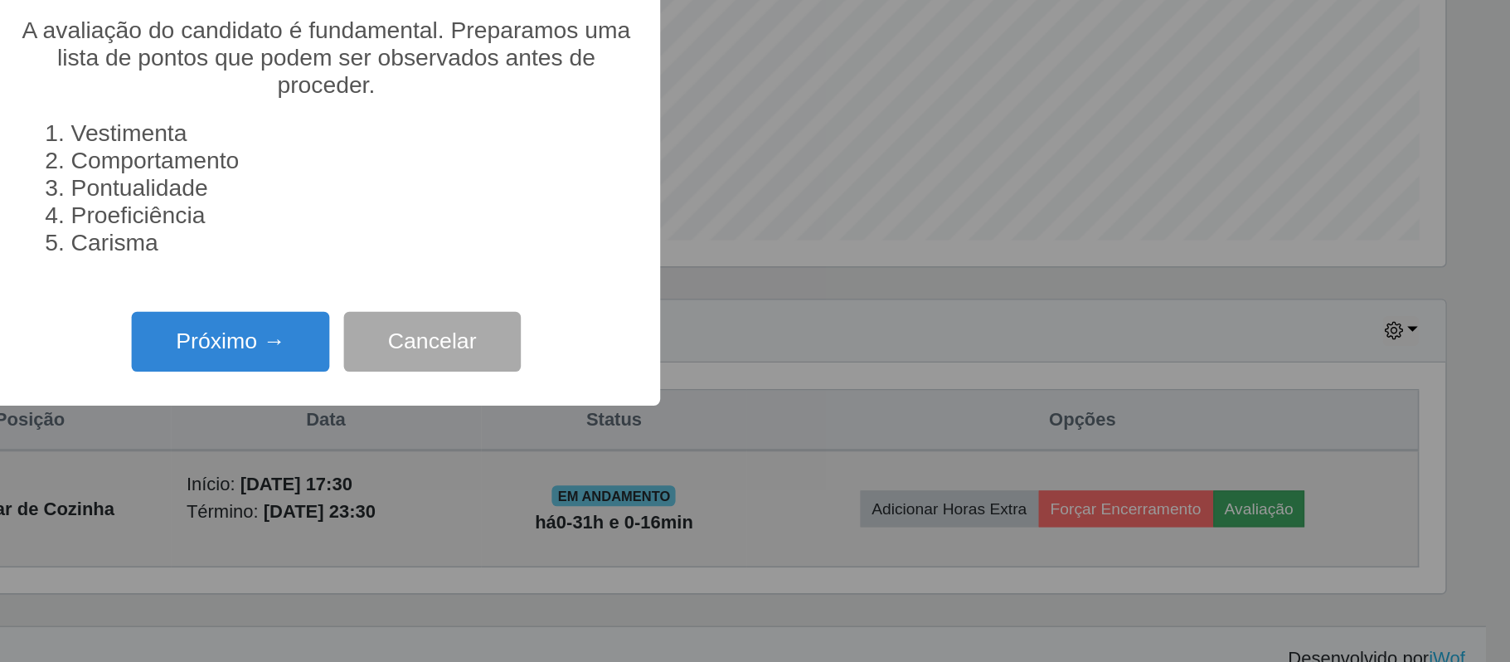
scroll to position [345, 1275]
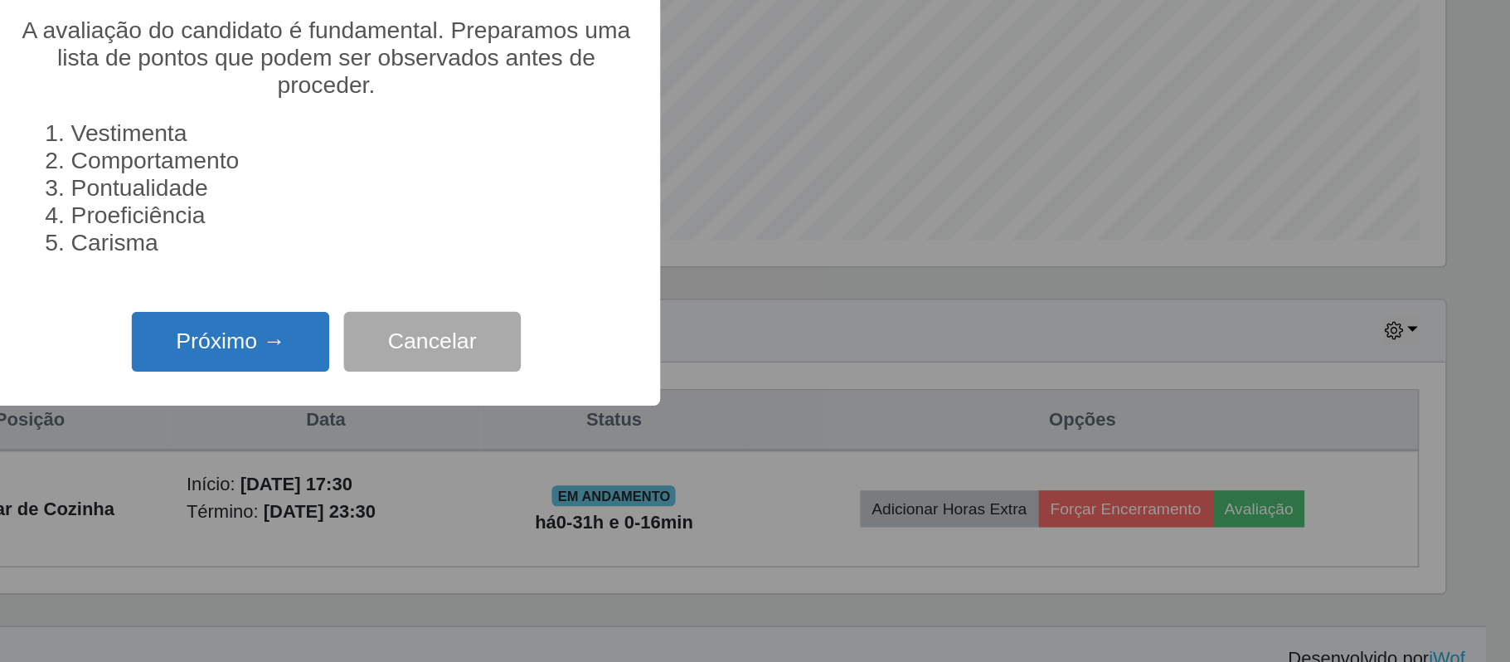
click at [737, 462] on button "Próximo →" at bounding box center [694, 442] width 126 height 39
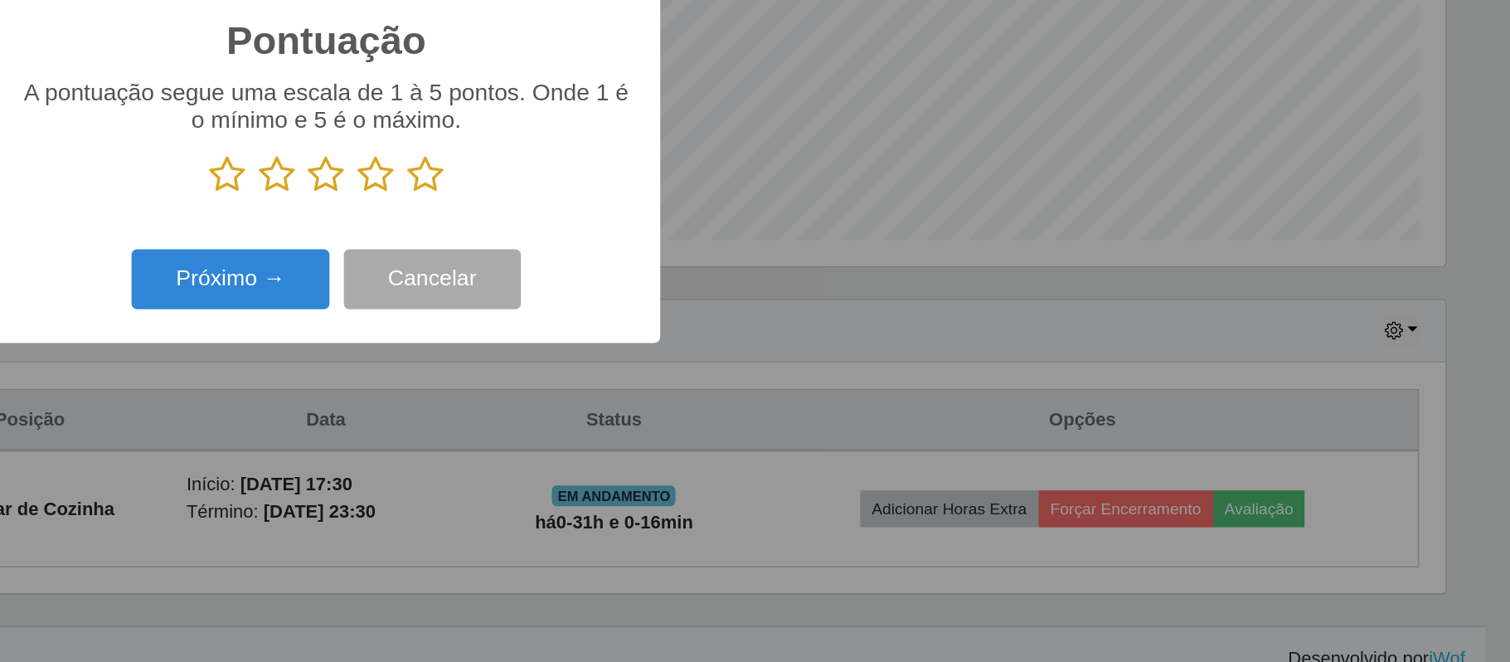
click at [724, 339] on icon at bounding box center [723, 335] width 23 height 25
click at [712, 348] on input "radio" at bounding box center [712, 348] width 0 height 0
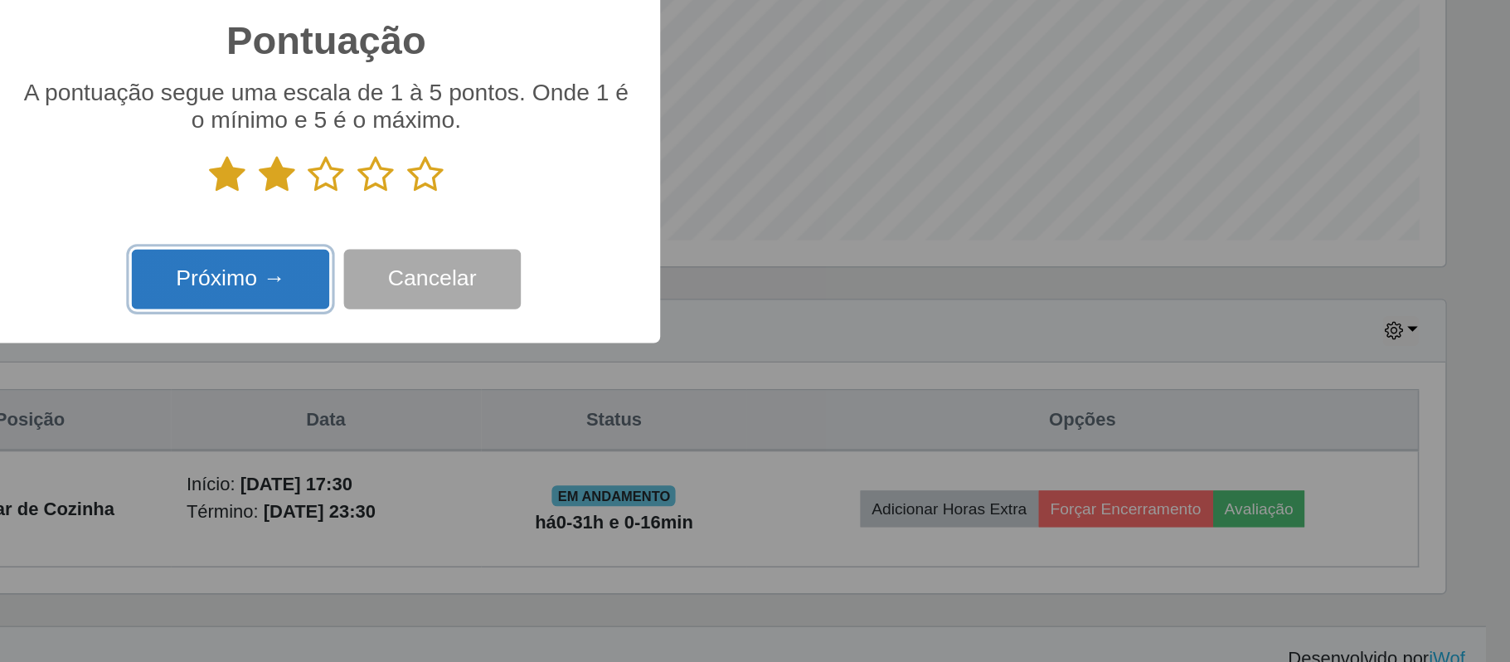
scroll to position [216, 0]
click at [747, 400] on button "Próximo →" at bounding box center [694, 402] width 126 height 39
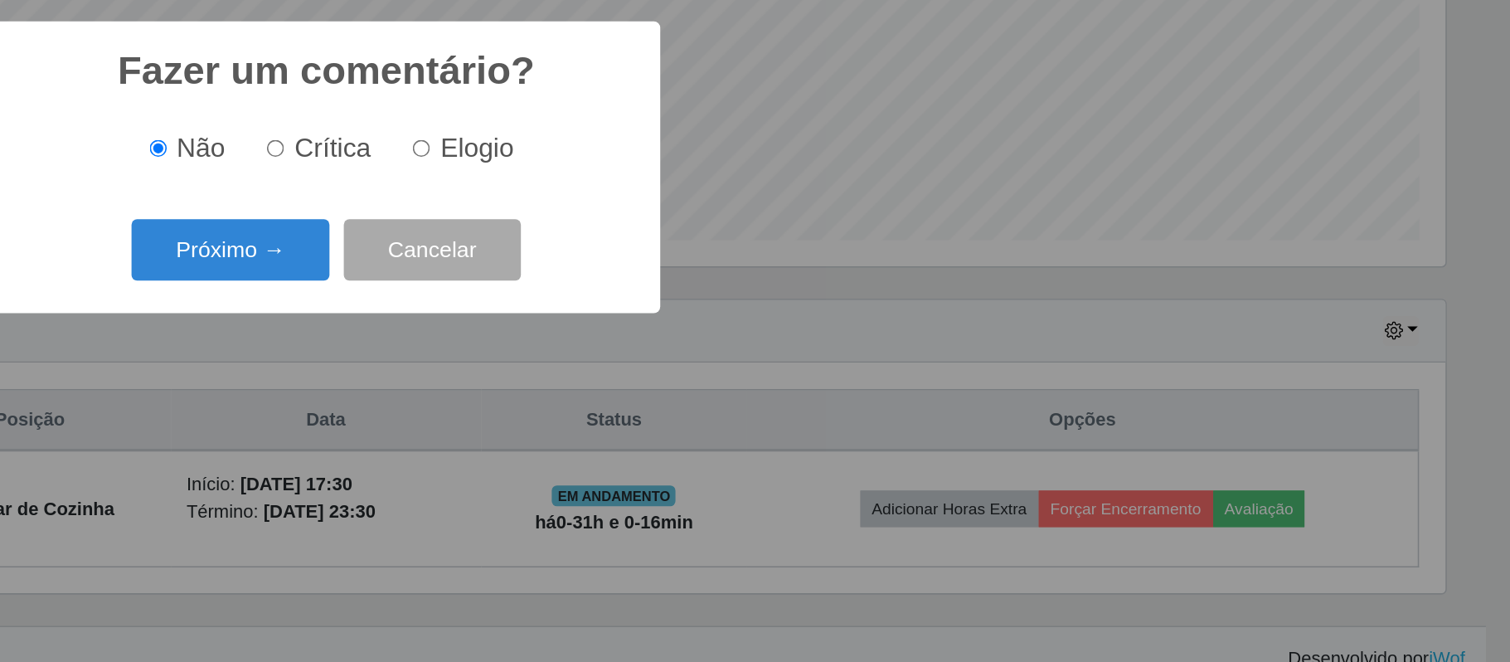
click at [814, 320] on input "Elogio" at bounding box center [815, 318] width 11 height 11
radio input "true"
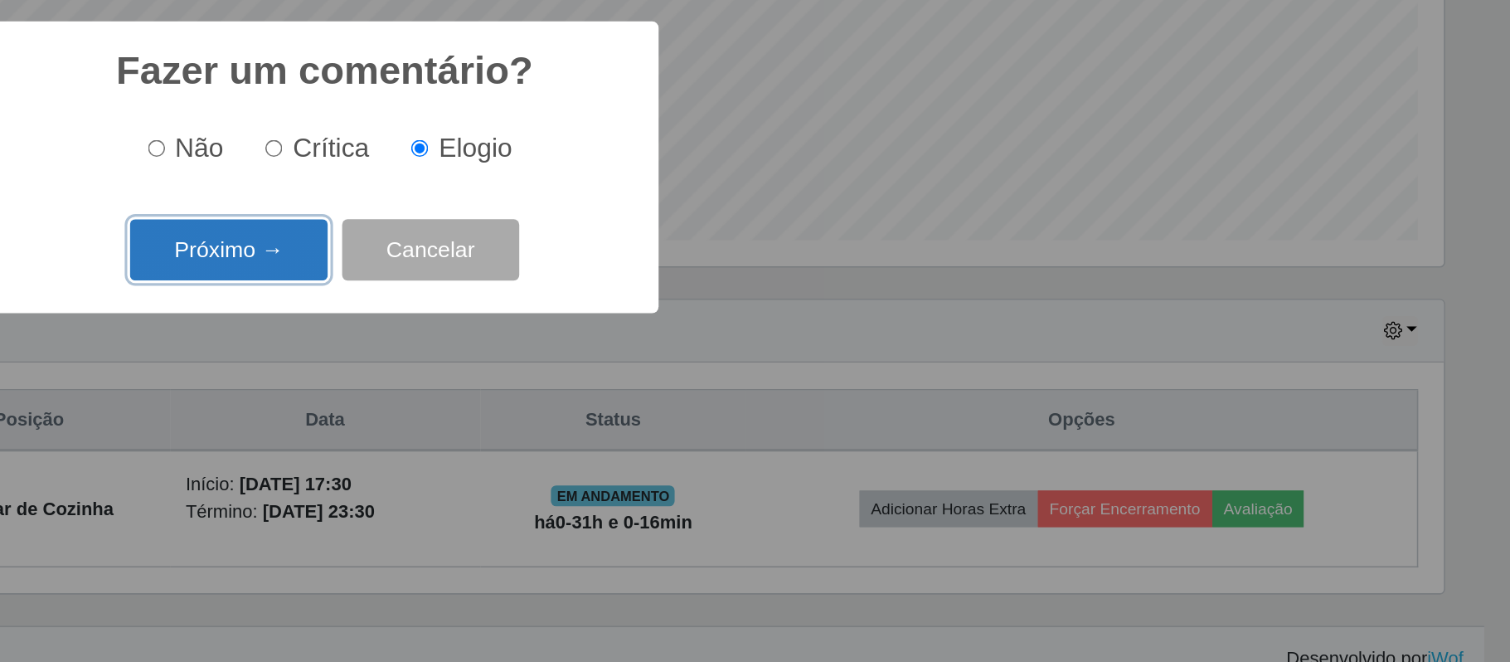
scroll to position [216, 0]
click at [721, 392] on button "Próximo →" at bounding box center [694, 383] width 126 height 39
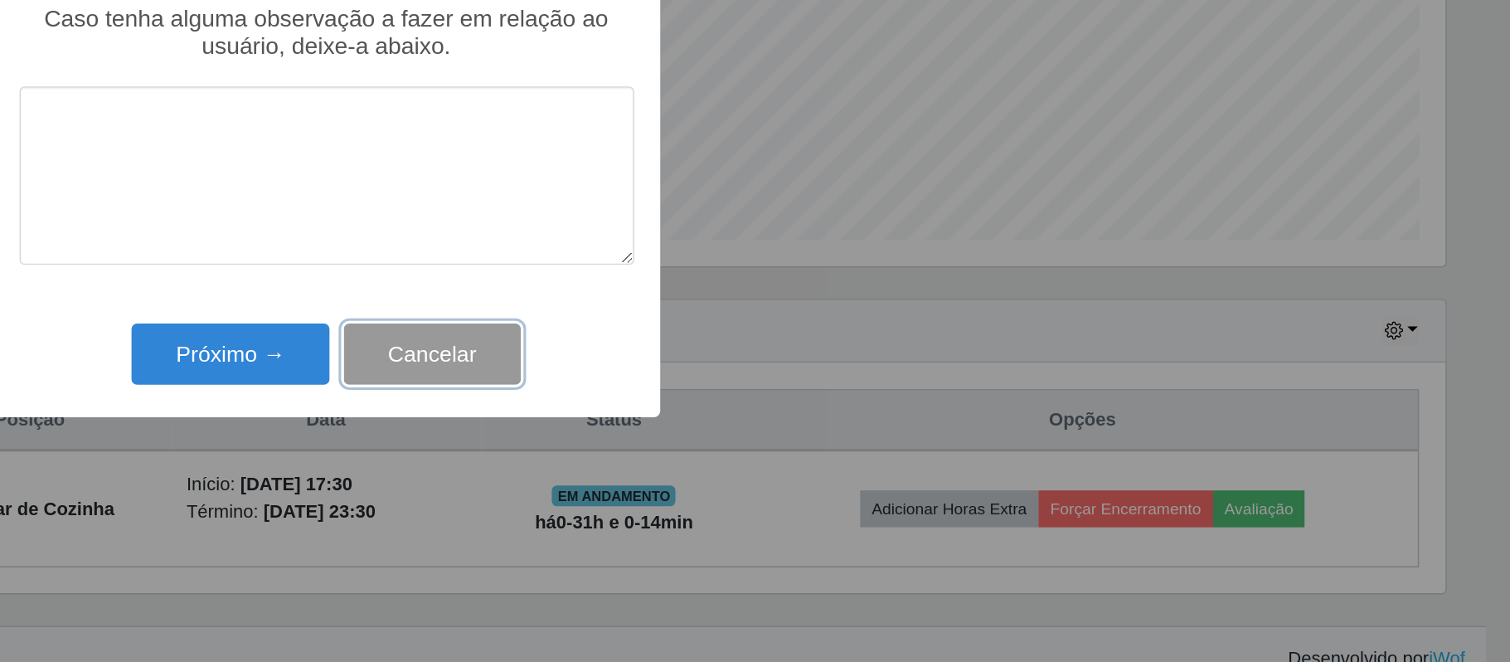
click at [847, 464] on button "Cancelar" at bounding box center [822, 449] width 113 height 39
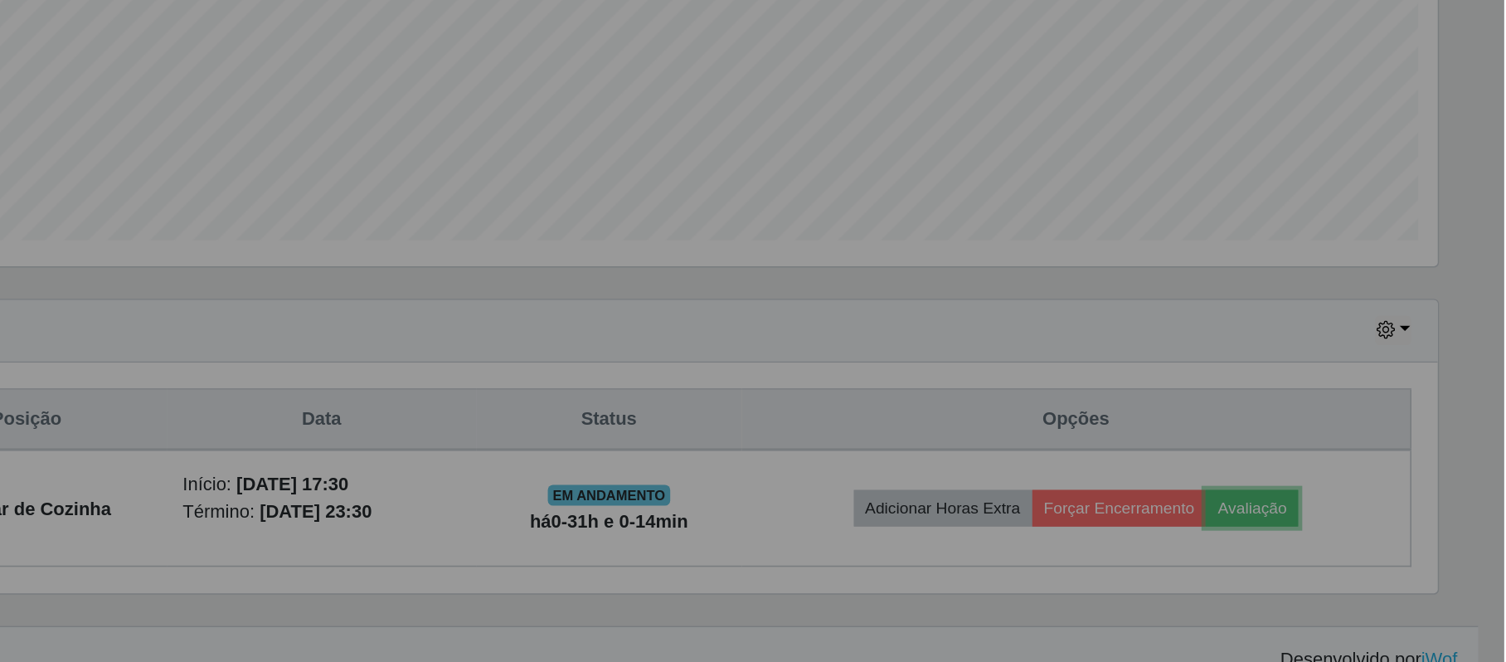
scroll to position [345, 1288]
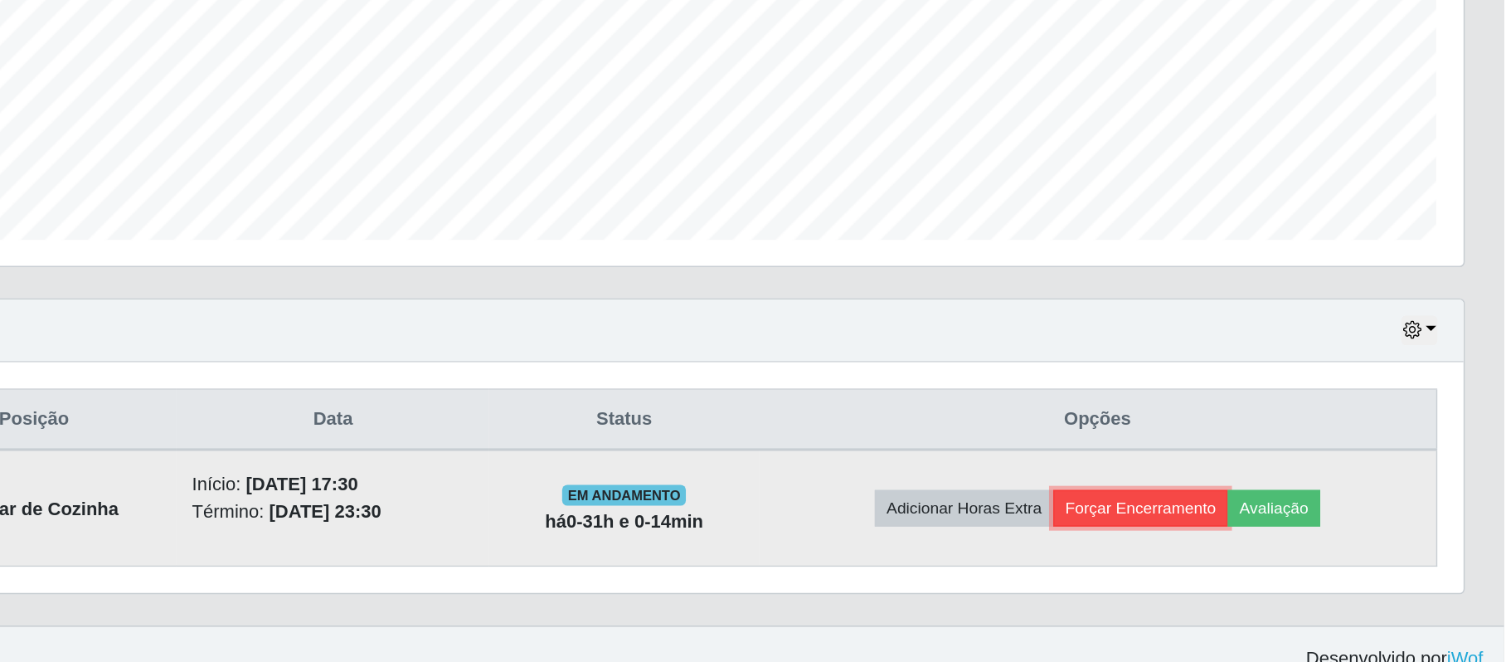
click at [1273, 543] on button "Forçar Encerramento" at bounding box center [1274, 547] width 111 height 23
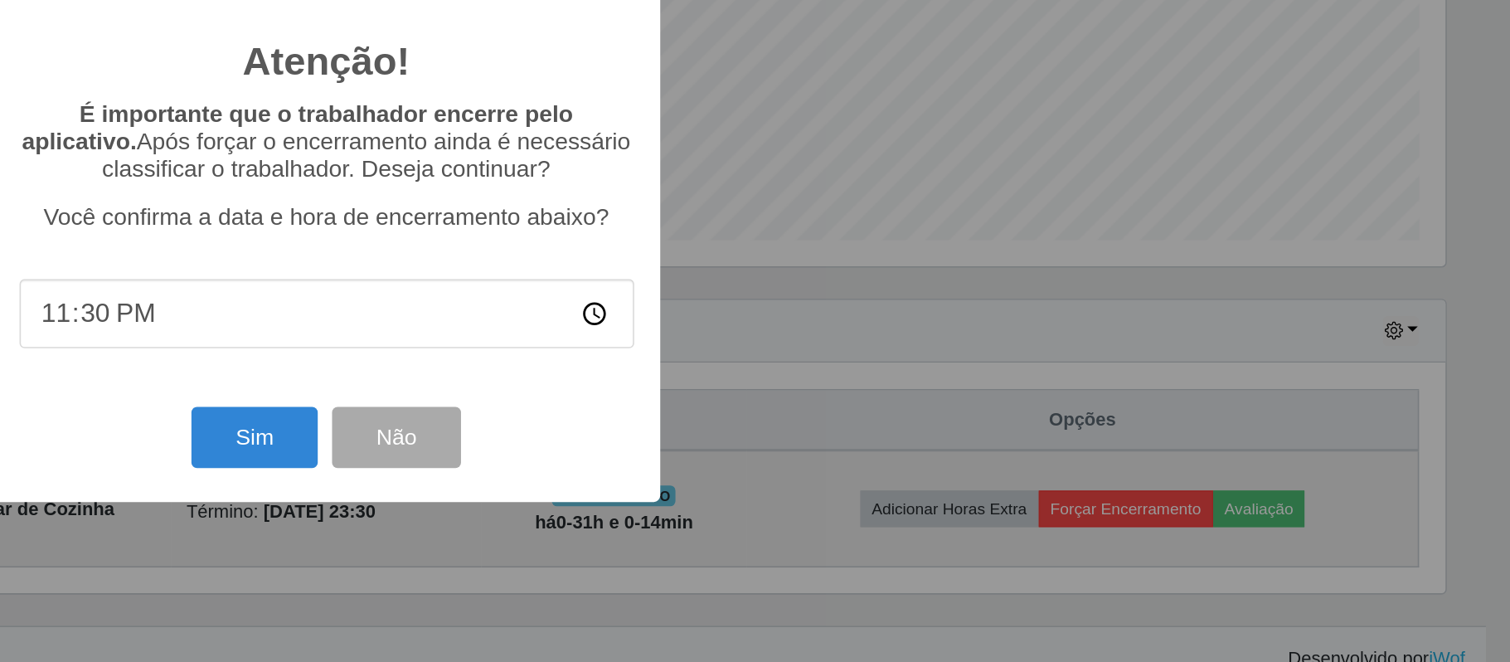
scroll to position [345, 1275]
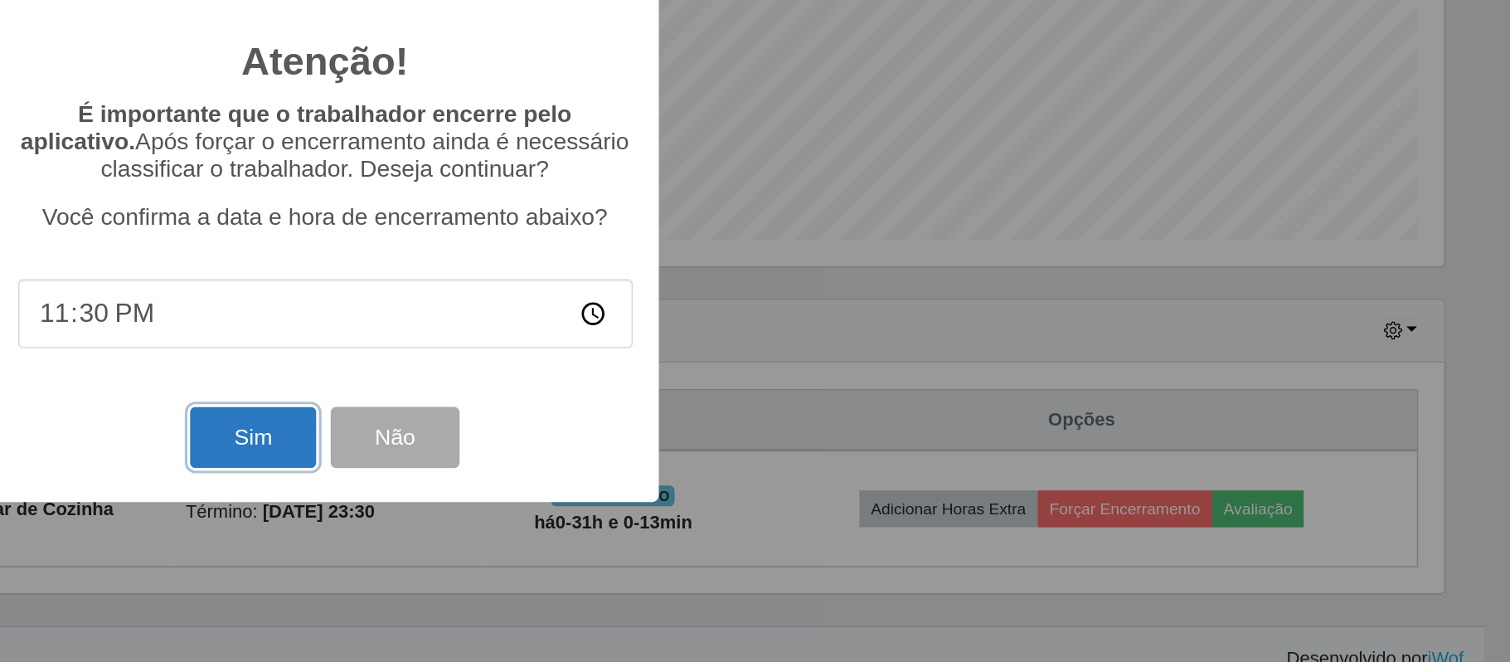
click at [700, 509] on button "Sim" at bounding box center [709, 502] width 80 height 39
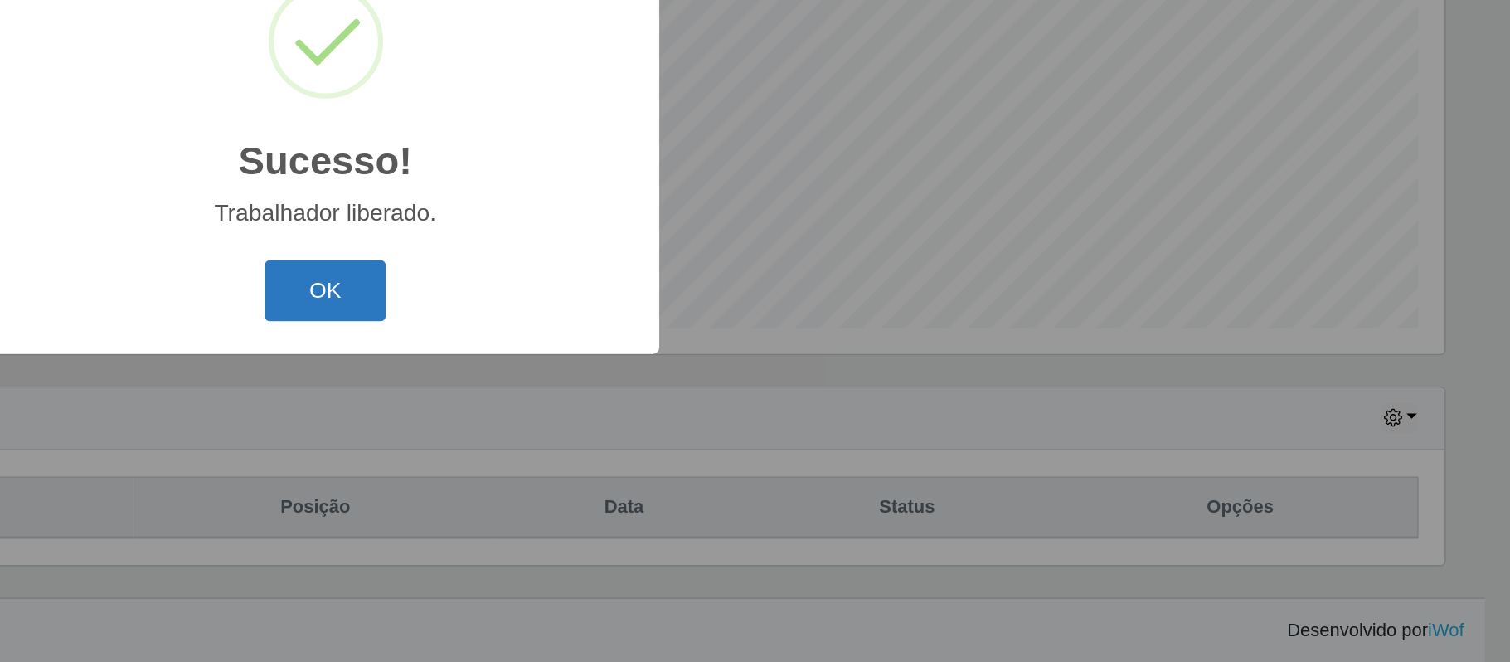
click at [760, 423] on button "OK" at bounding box center [754, 424] width 77 height 39
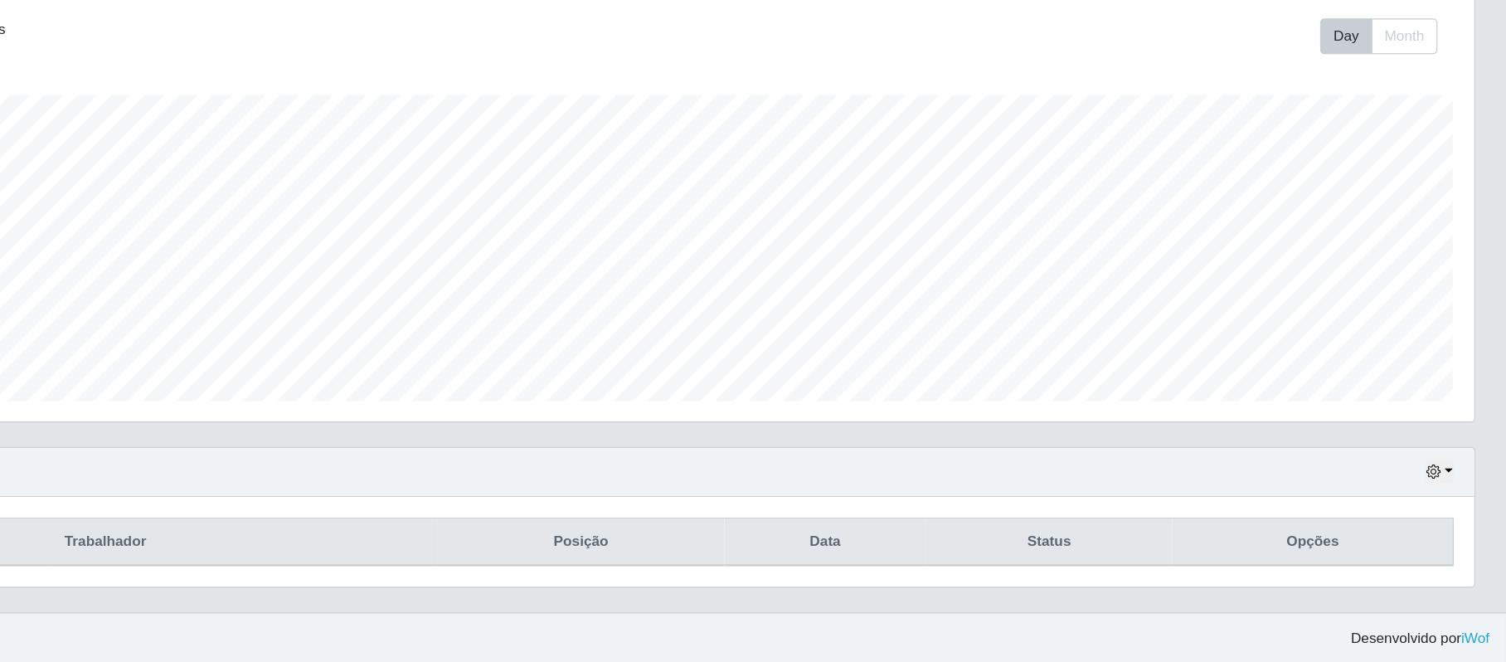
scroll to position [143, 0]
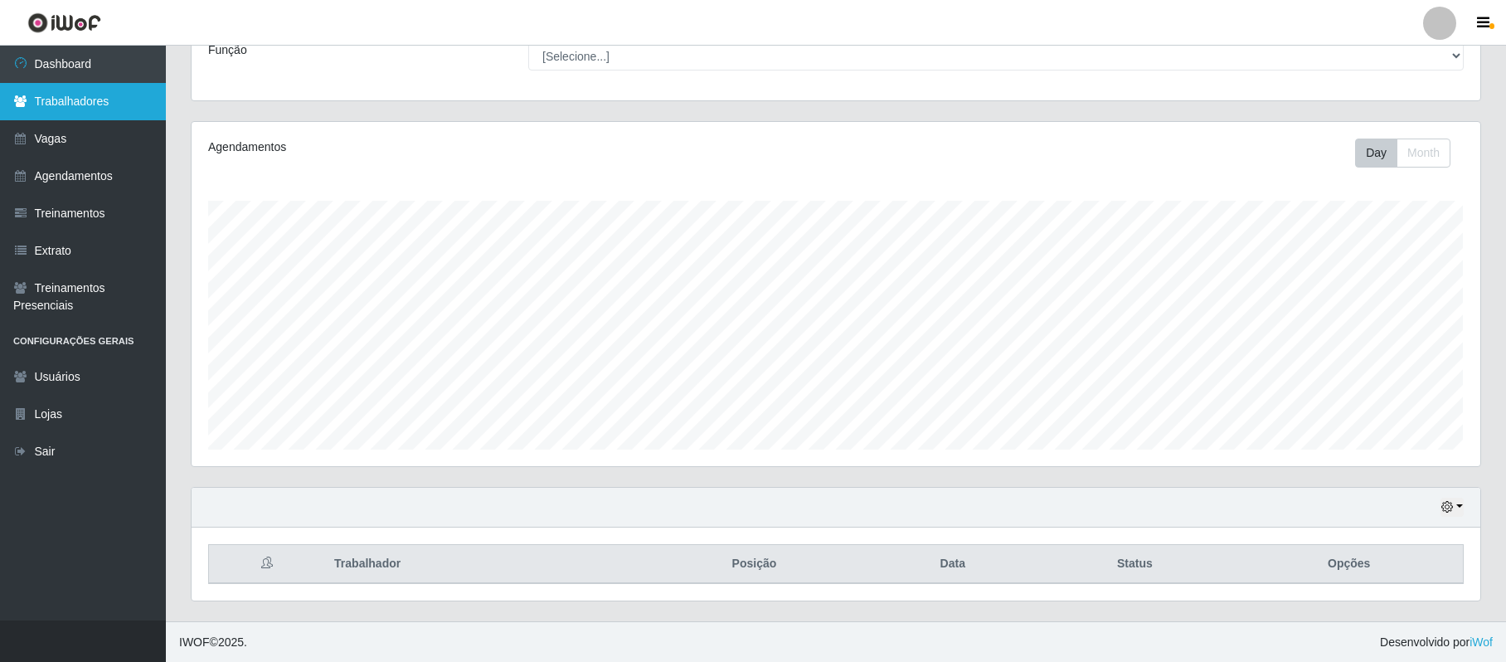
click at [118, 100] on link "Trabalhadores" at bounding box center [83, 101] width 166 height 37
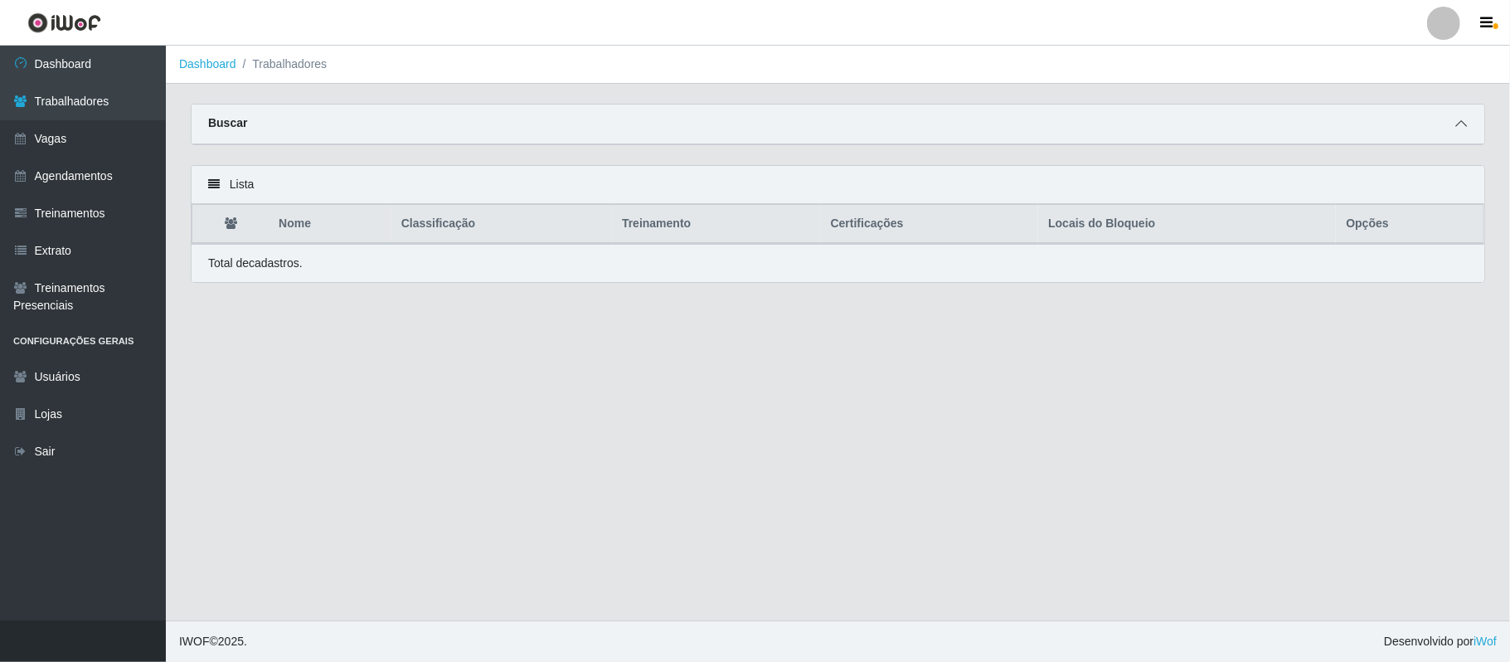
click at [1463, 133] on span at bounding box center [1461, 123] width 20 height 19
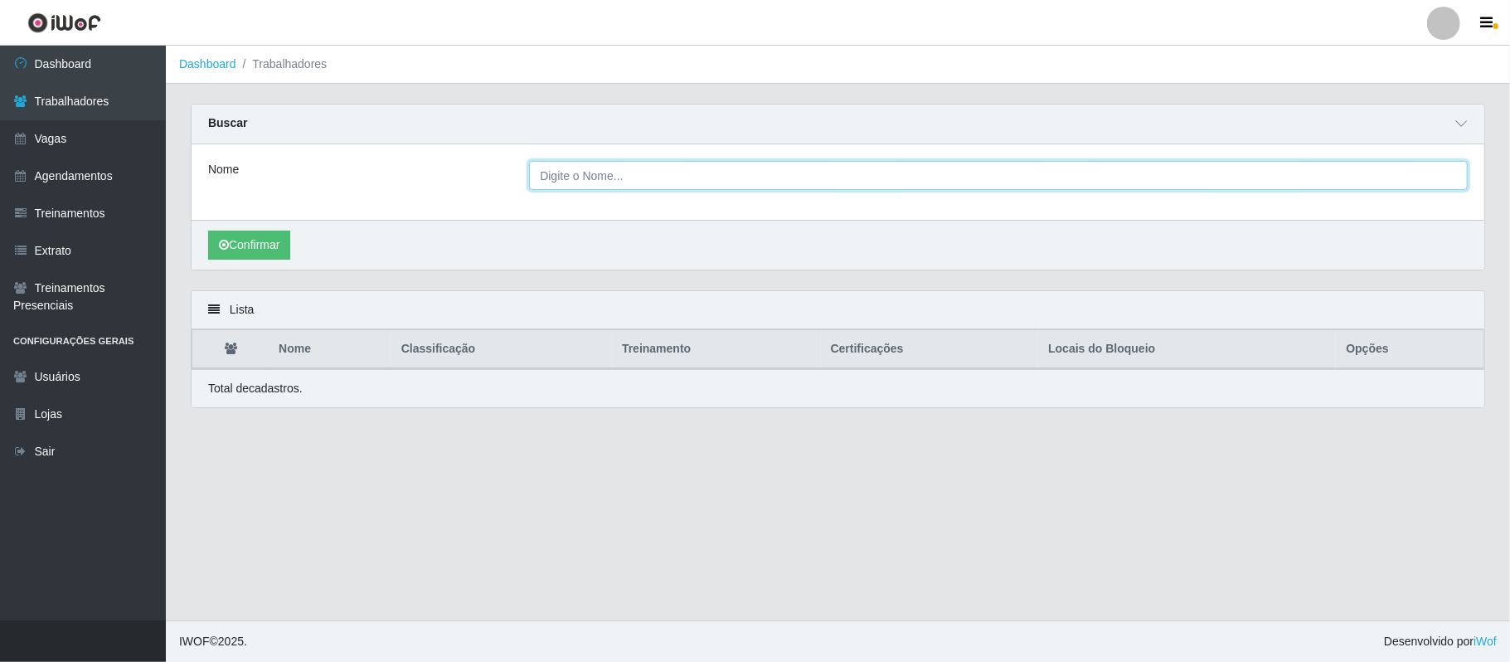
click at [1046, 176] on input "Nome" at bounding box center [998, 175] width 939 height 29
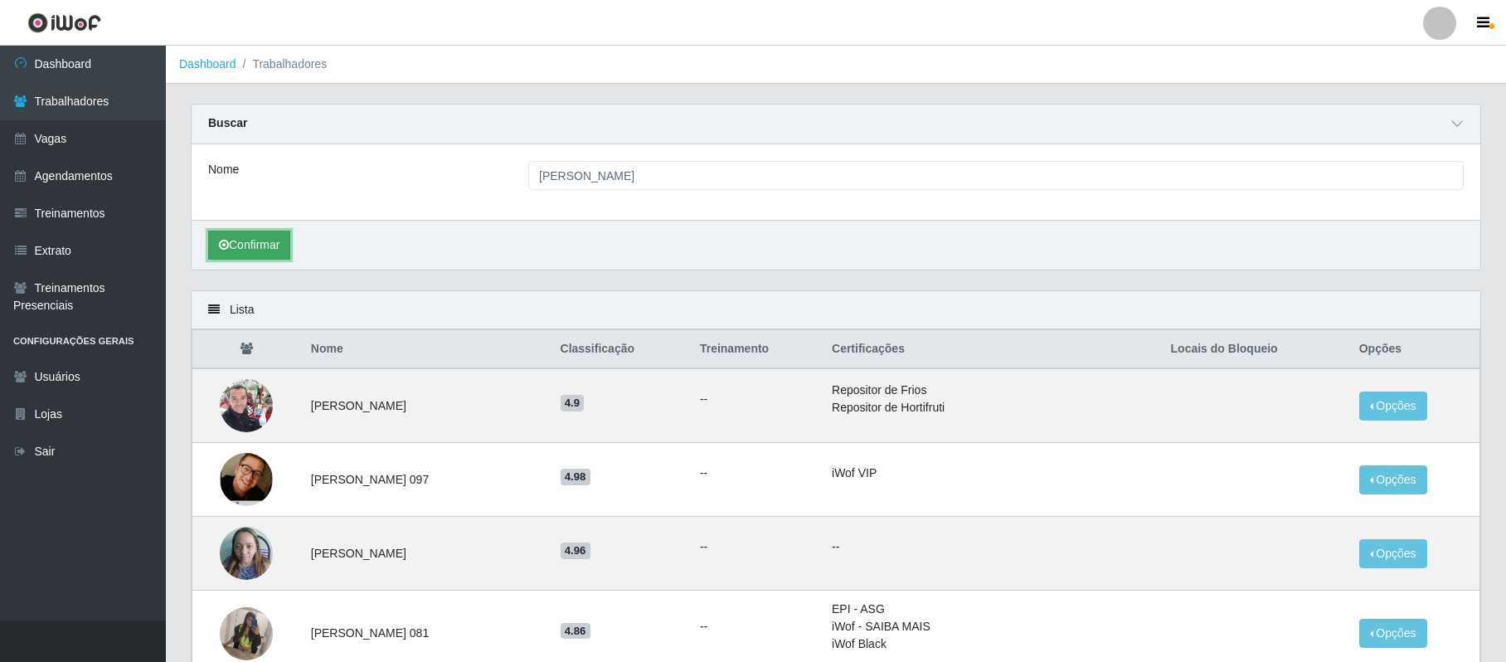
click at [222, 240] on button "Confirmar" at bounding box center [249, 244] width 82 height 29
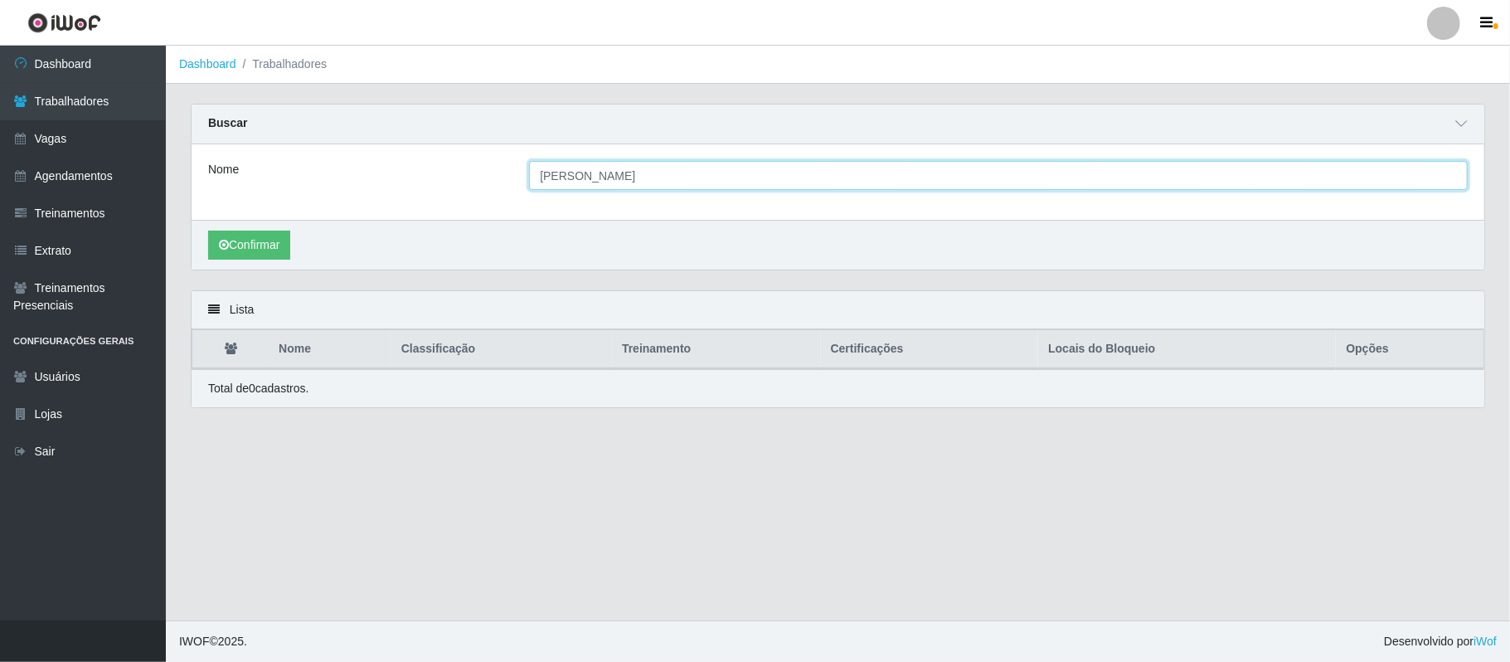
click at [736, 172] on input "[PERSON_NAME]" at bounding box center [998, 175] width 939 height 29
type input "A"
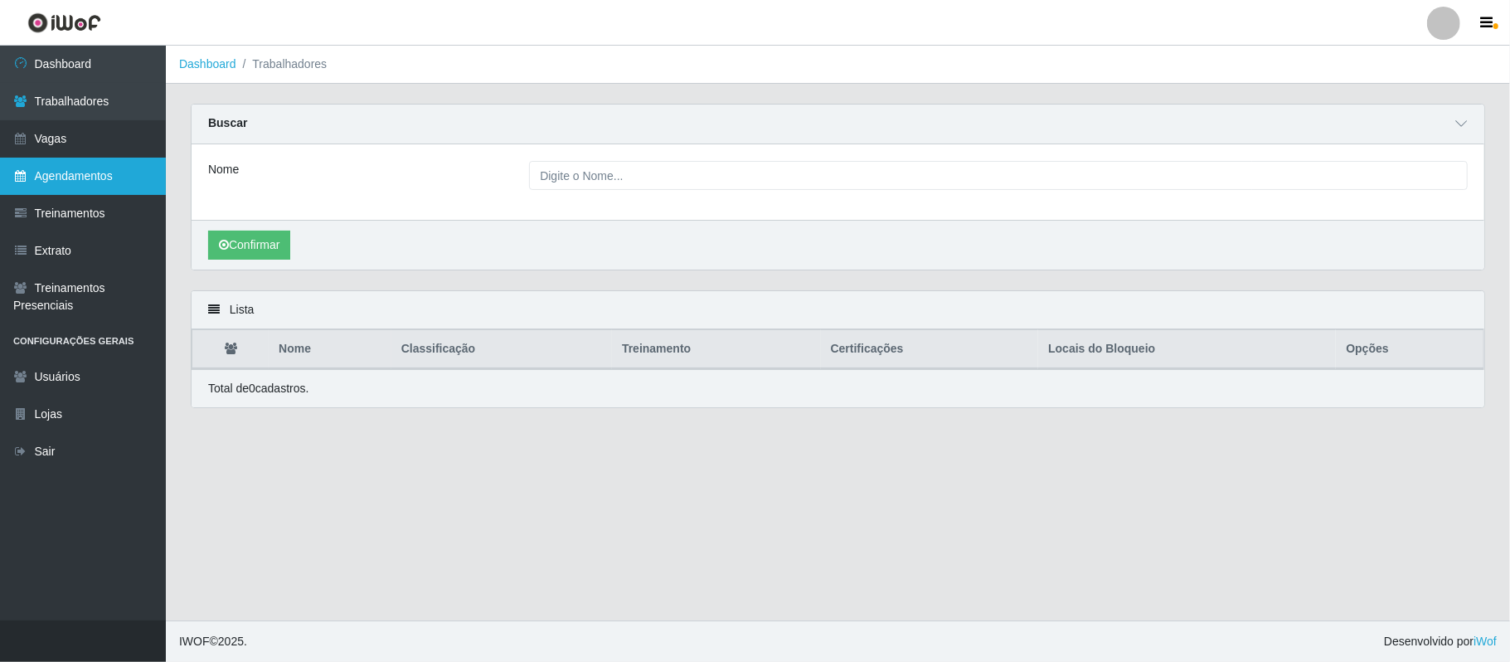
click at [81, 167] on link "Agendamentos" at bounding box center [83, 176] width 166 height 37
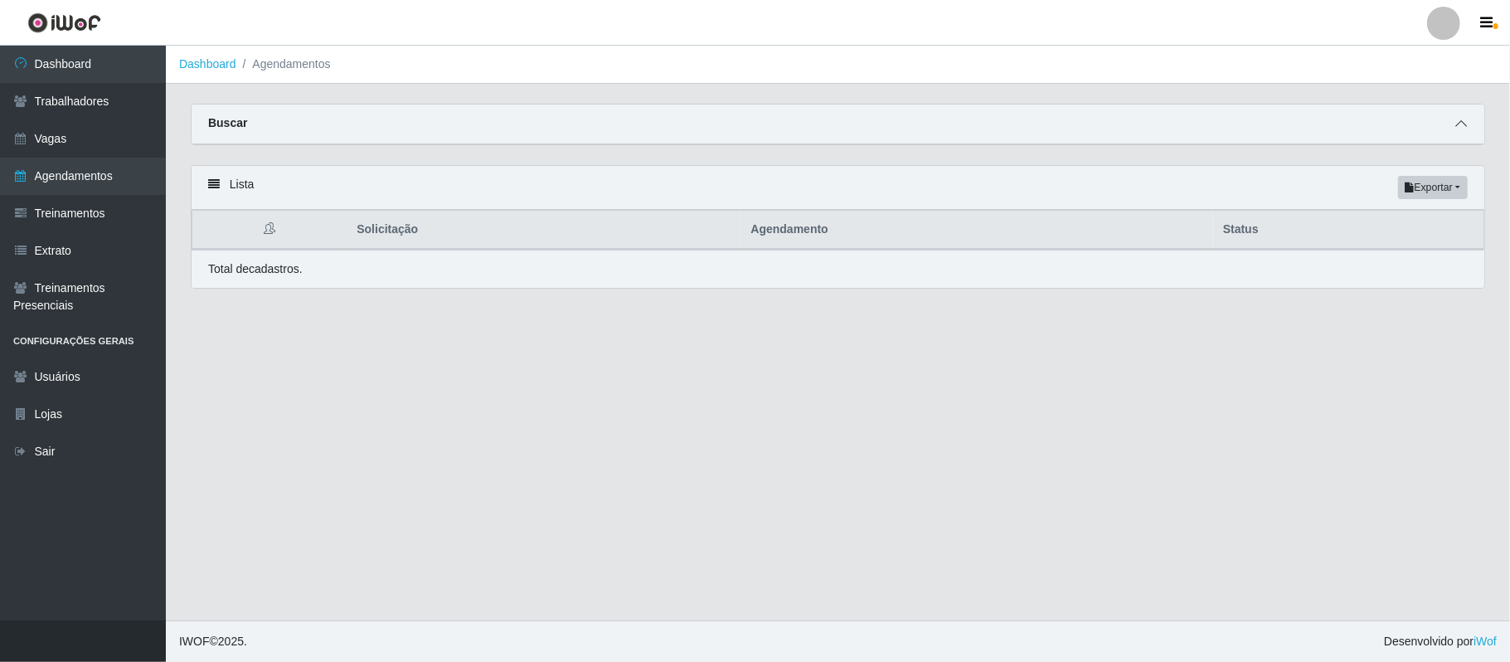
click at [1463, 121] on icon at bounding box center [1461, 124] width 12 height 12
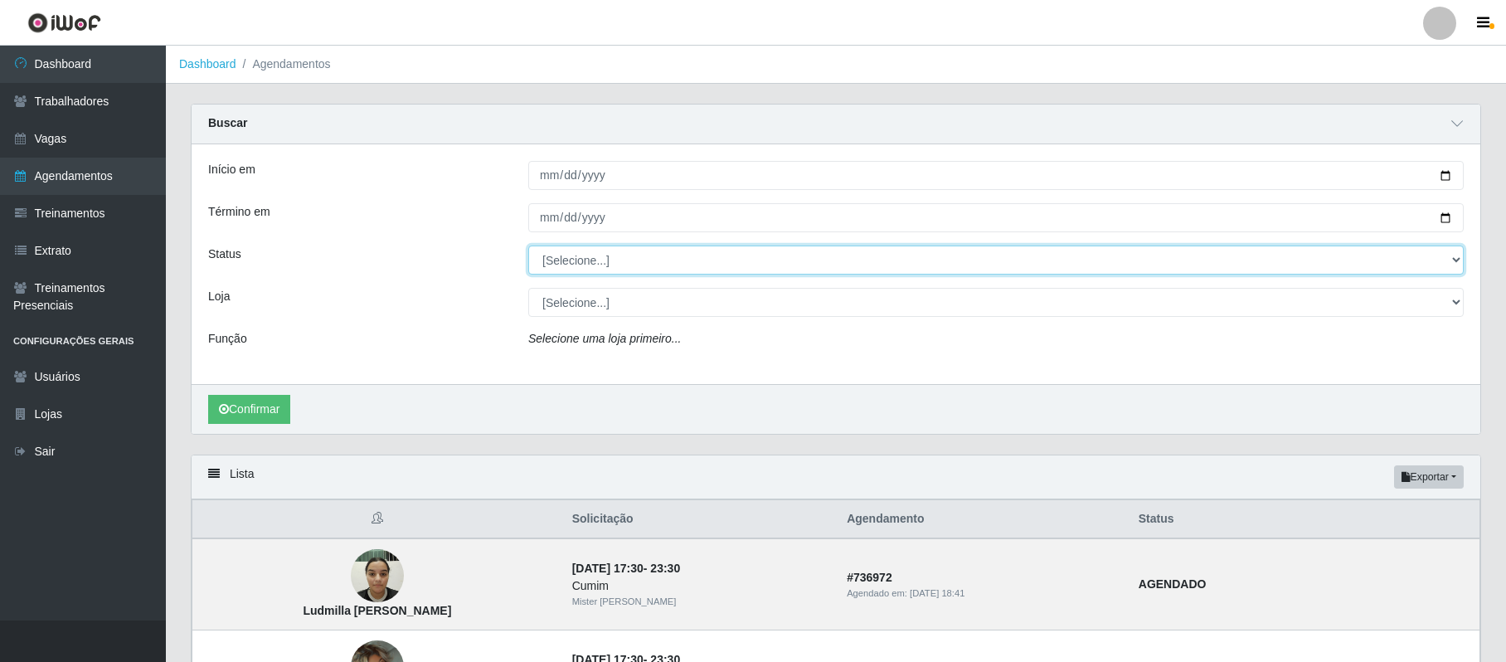
click at [675, 260] on select "[Selecione...] AGENDADO AGUARDANDO LIBERAR EM ANDAMENTO EM REVISÃO FINALIZADO C…" at bounding box center [995, 259] width 935 height 29
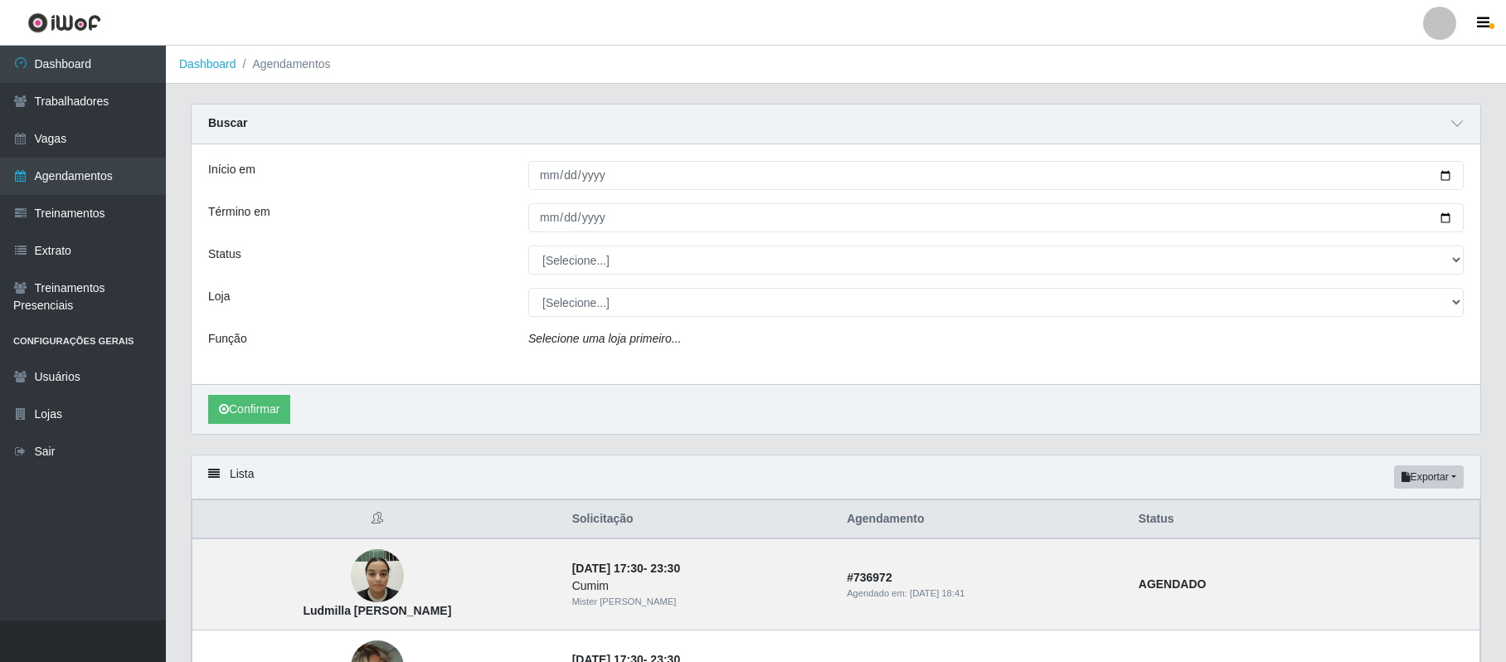
click at [415, 17] on header "Perfil Alterar Senha Sair" at bounding box center [753, 23] width 1506 height 46
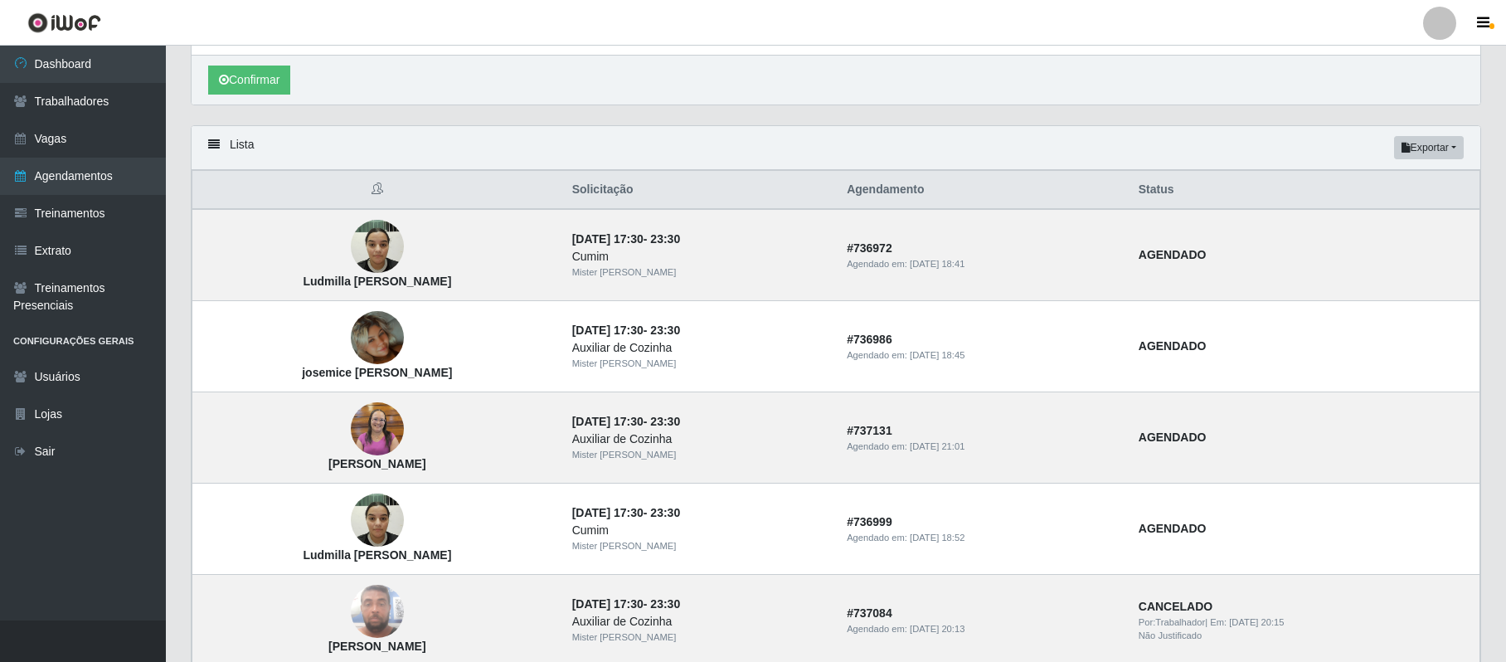
scroll to position [332, 0]
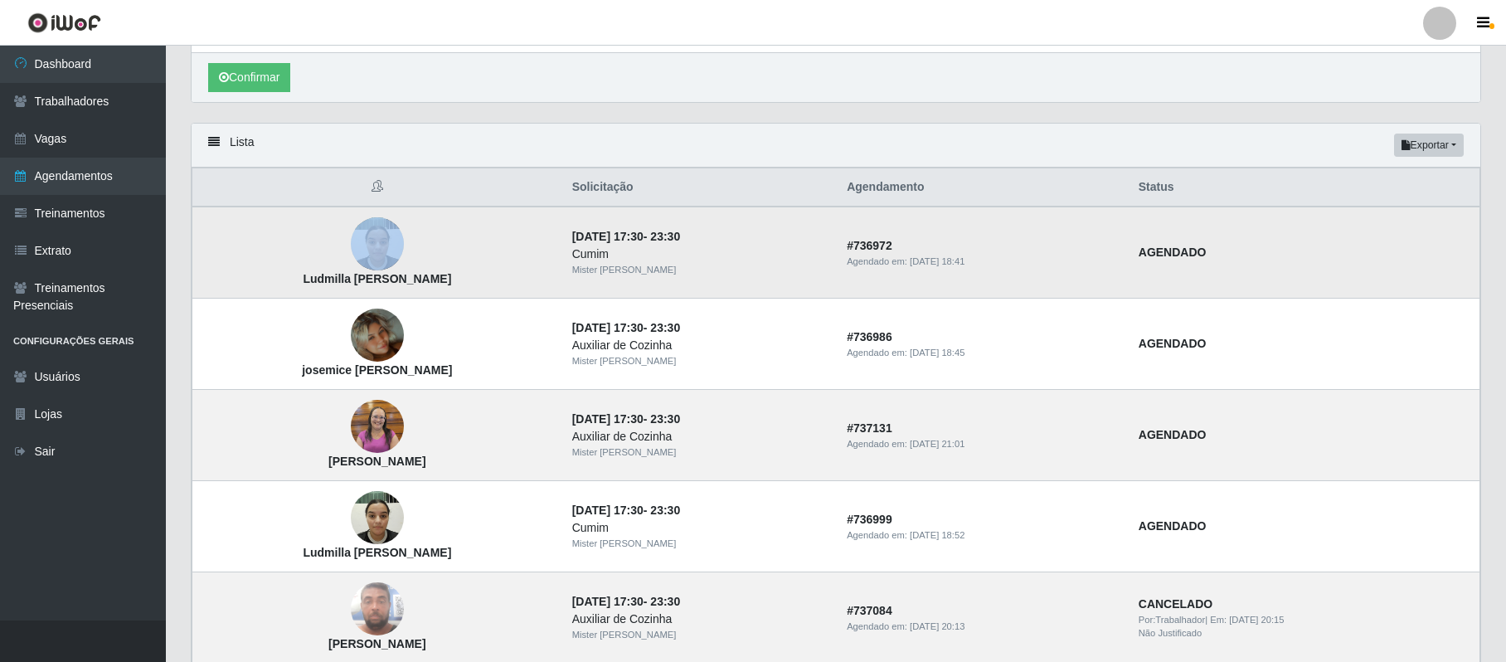
drag, startPoint x: 308, startPoint y: 284, endPoint x: 495, endPoint y: 270, distance: 187.0
click at [495, 270] on td "Ludmilla [PERSON_NAME]" at bounding box center [377, 252] width 370 height 92
drag, startPoint x: 312, startPoint y: 280, endPoint x: 529, endPoint y: 285, distance: 217.3
click at [529, 285] on td "Ludmilla [PERSON_NAME]" at bounding box center [377, 252] width 370 height 92
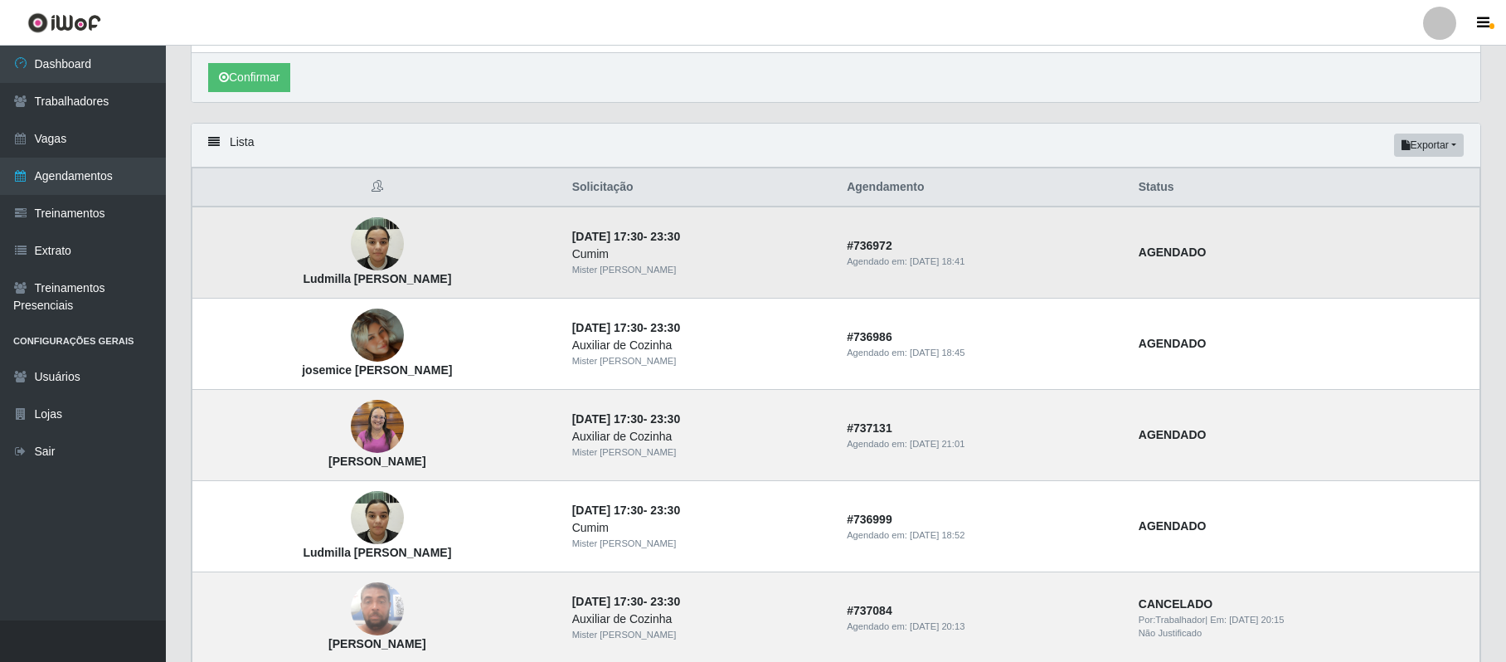
copy strong "Ludmilla [PERSON_NAME]"
click at [104, 98] on link "Trabalhadores" at bounding box center [83, 101] width 166 height 37
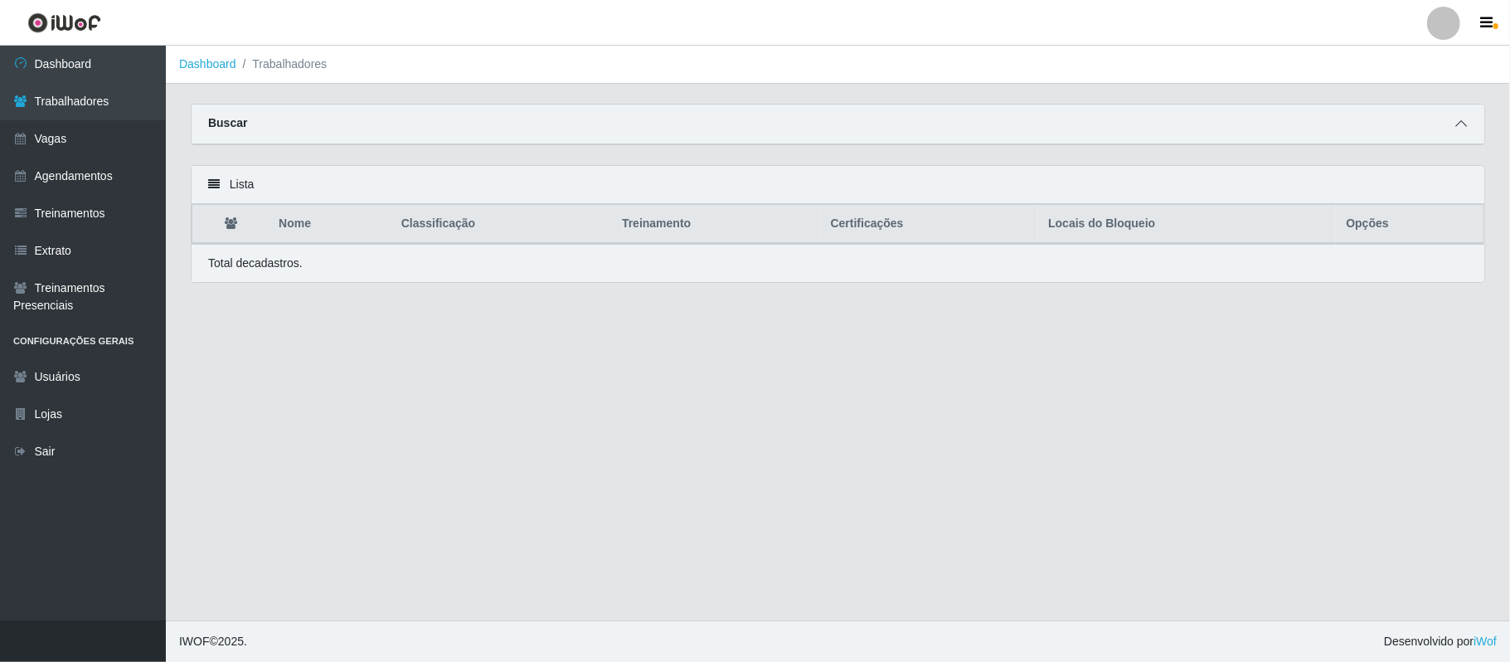
click at [1461, 126] on icon at bounding box center [1461, 124] width 12 height 12
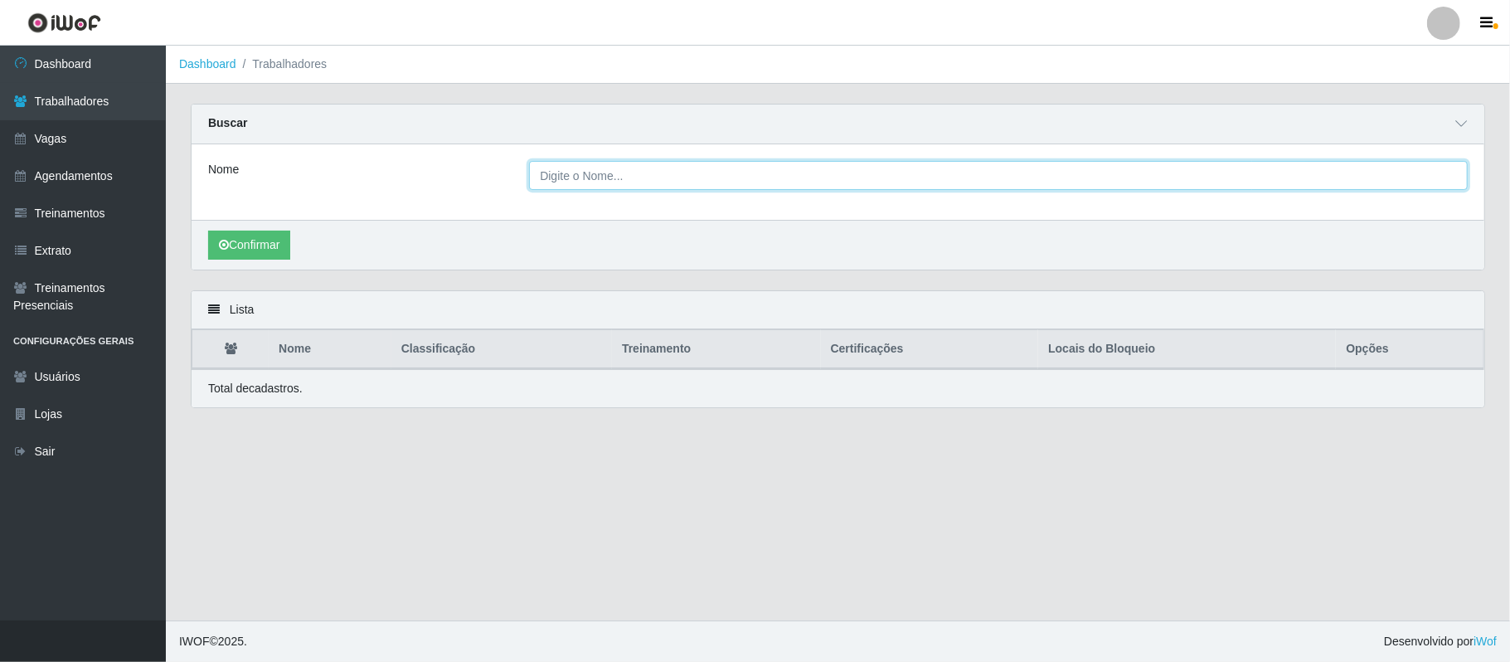
click at [932, 187] on input "Nome" at bounding box center [998, 175] width 939 height 29
paste input "Ludmilla [PERSON_NAME]"
type input "Ludmilla [PERSON_NAME]"
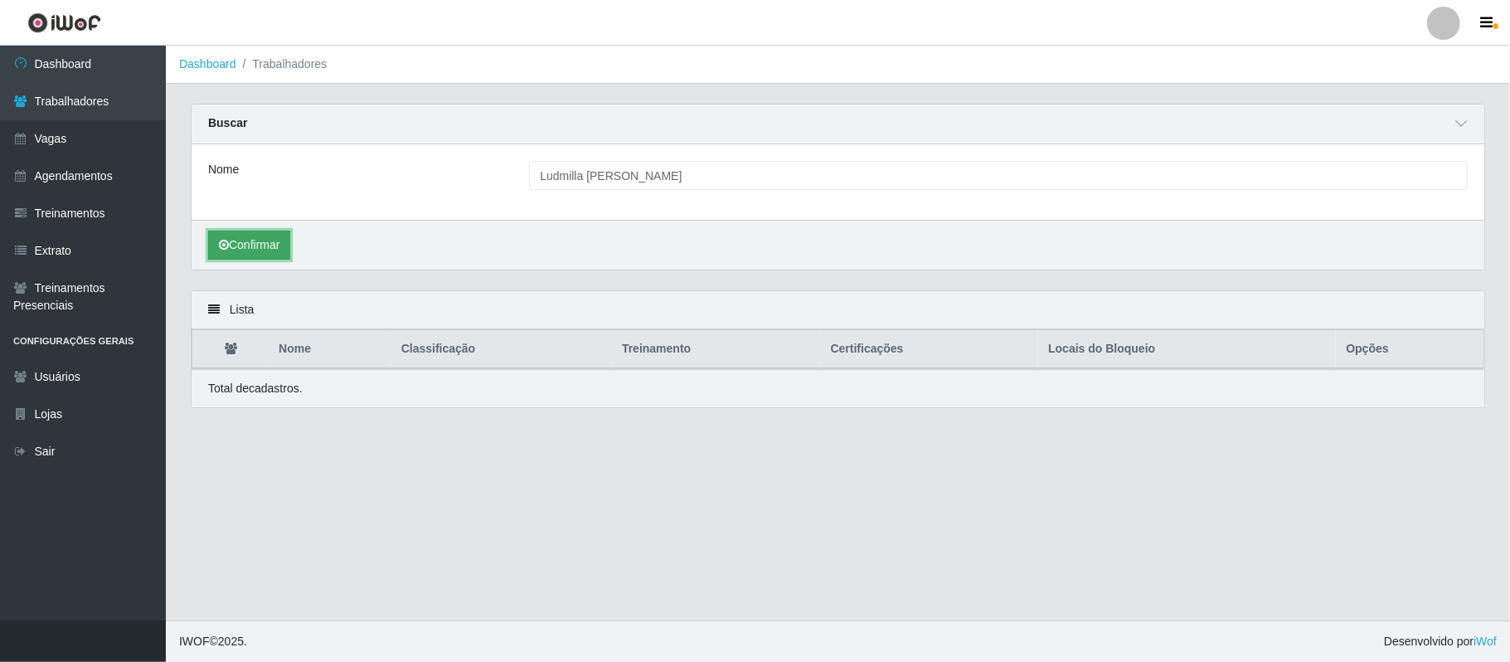
click at [277, 246] on button "Confirmar" at bounding box center [249, 244] width 82 height 29
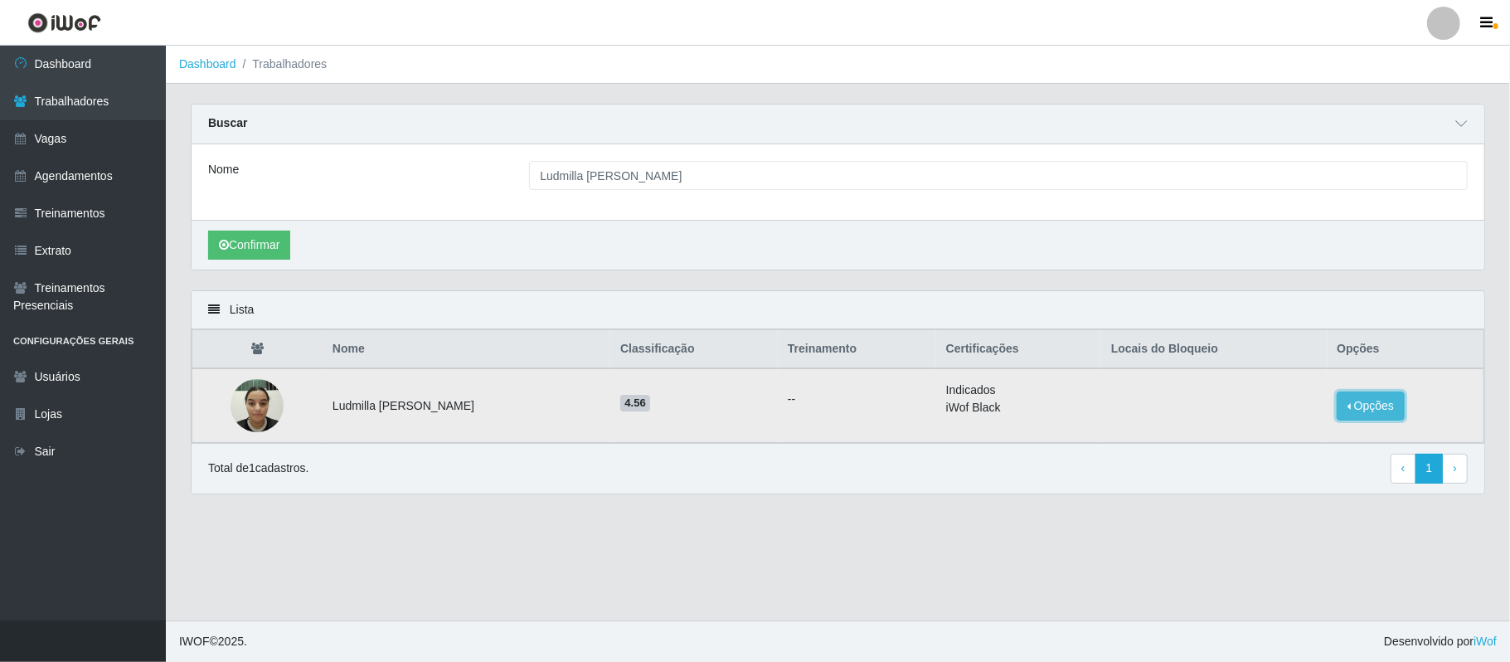
click at [1353, 406] on button "Opções" at bounding box center [1370, 405] width 68 height 29
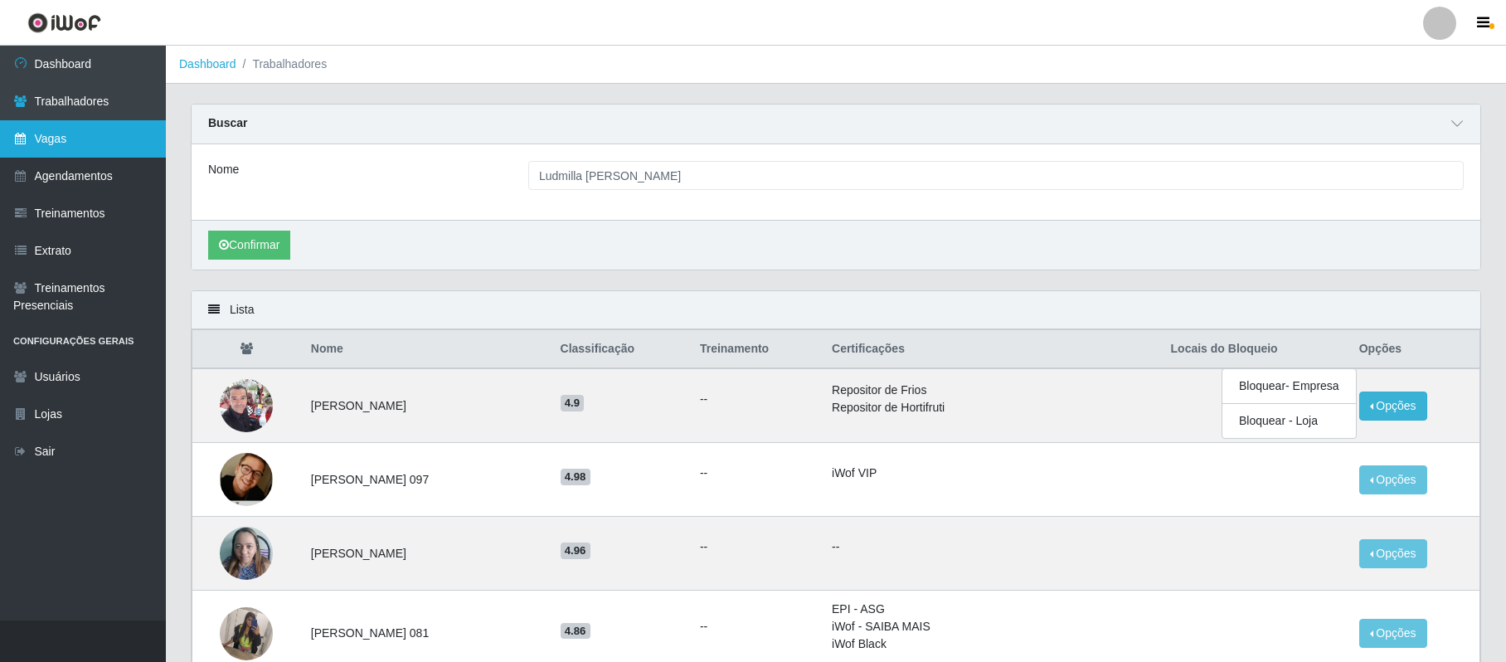
click at [54, 123] on link "Vagas" at bounding box center [83, 138] width 166 height 37
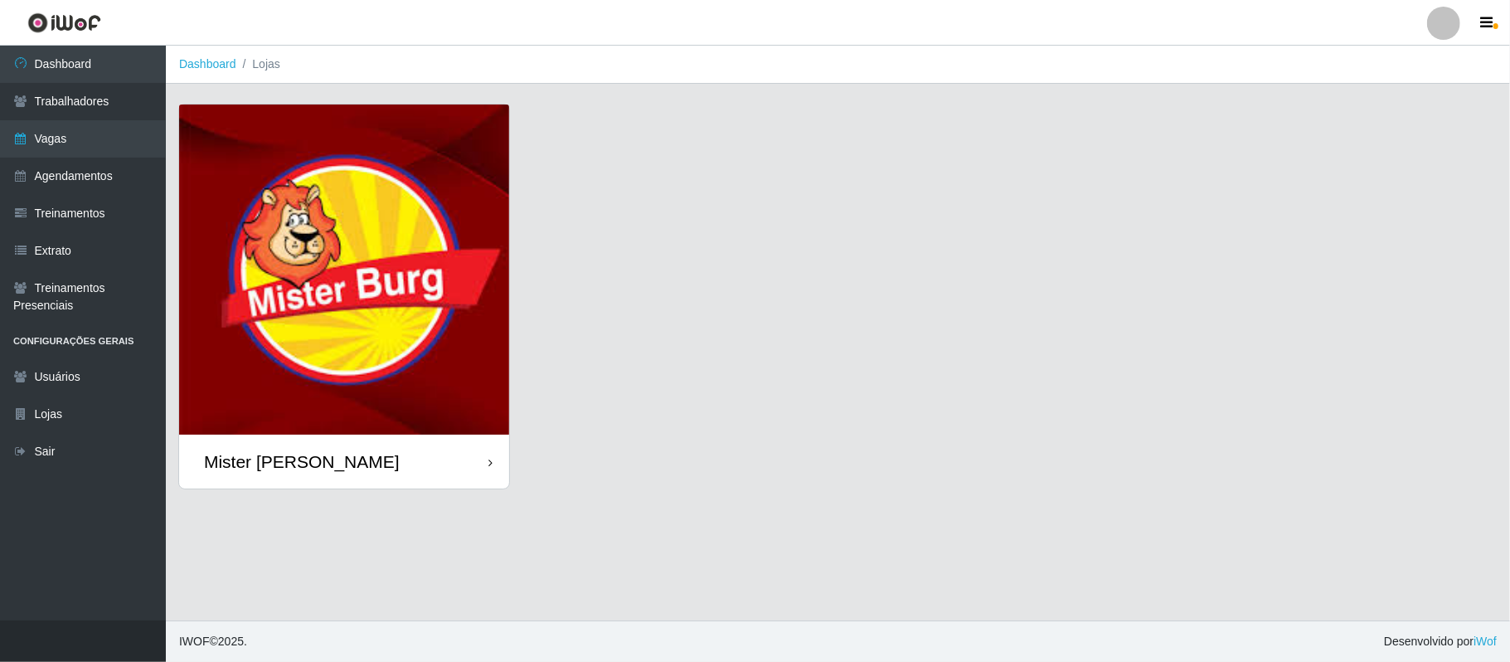
click at [282, 235] on img at bounding box center [344, 269] width 330 height 330
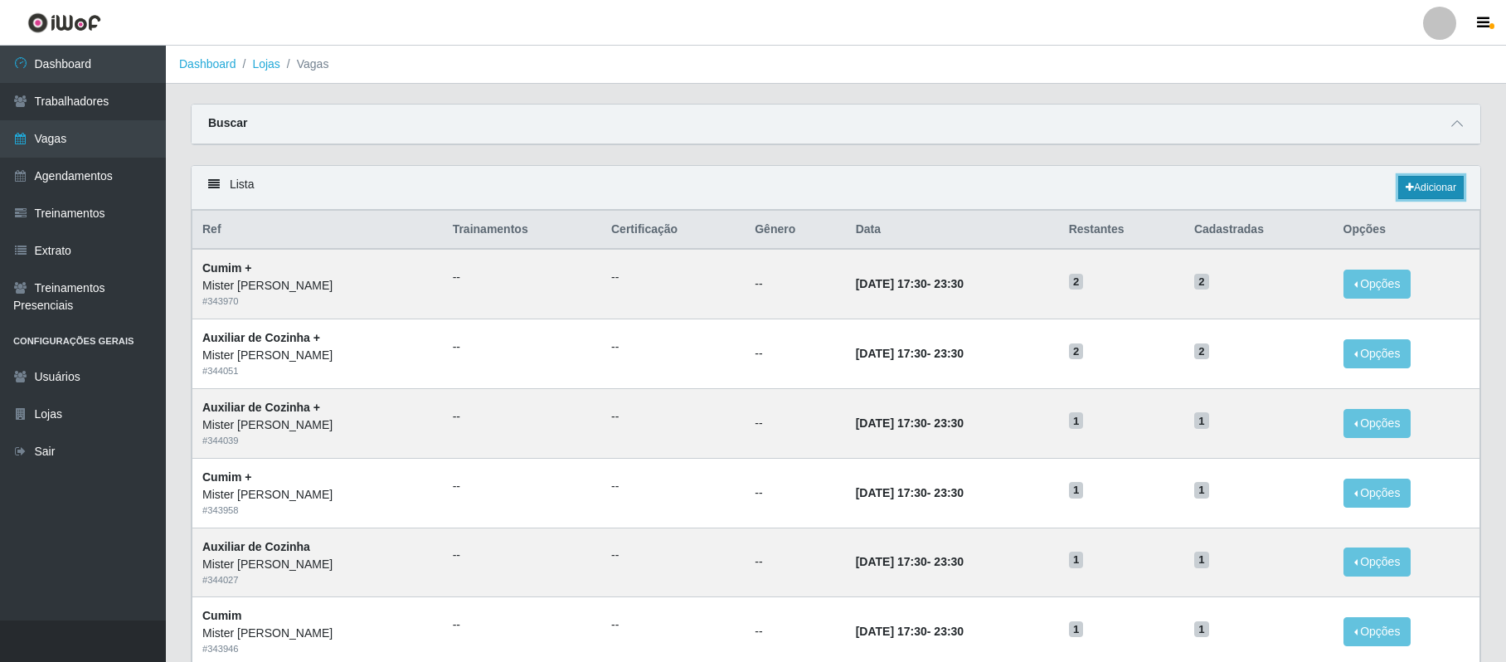
click at [1417, 187] on link "Adicionar" at bounding box center [1430, 187] width 65 height 23
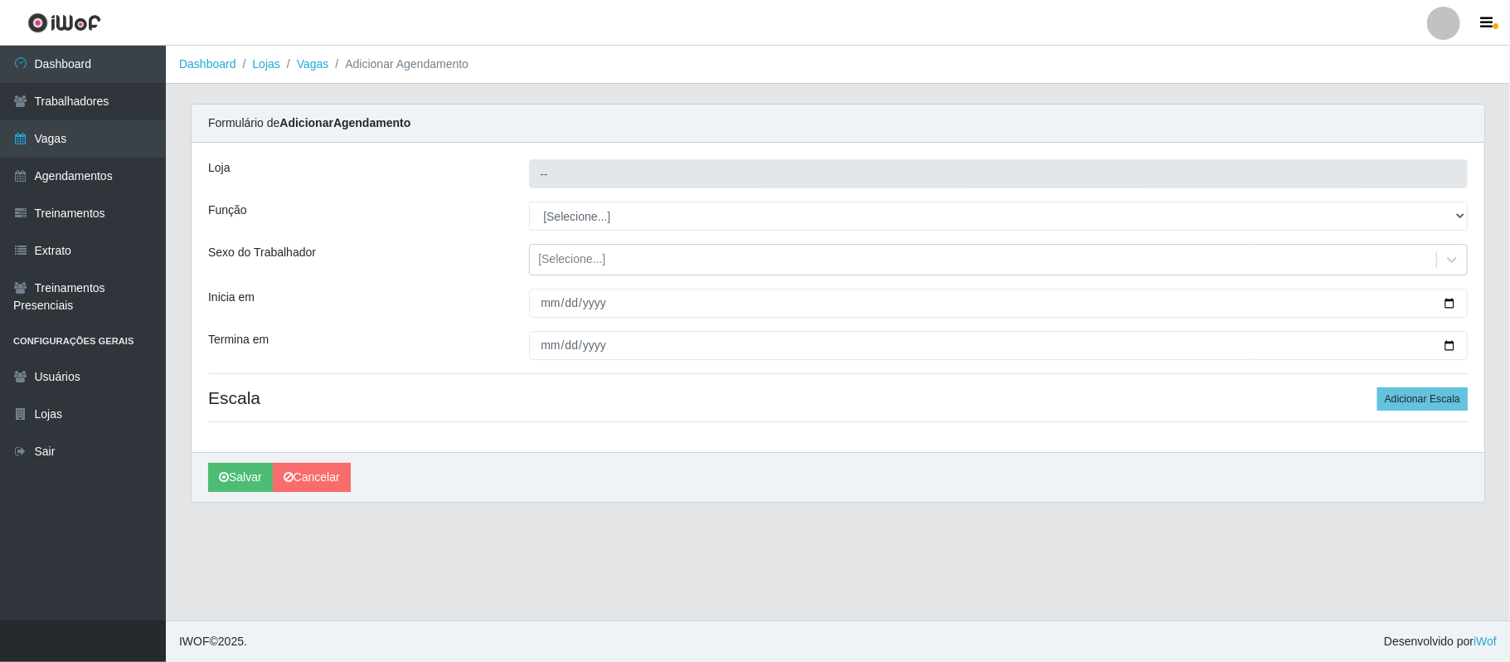
type input "Mister [PERSON_NAME]"
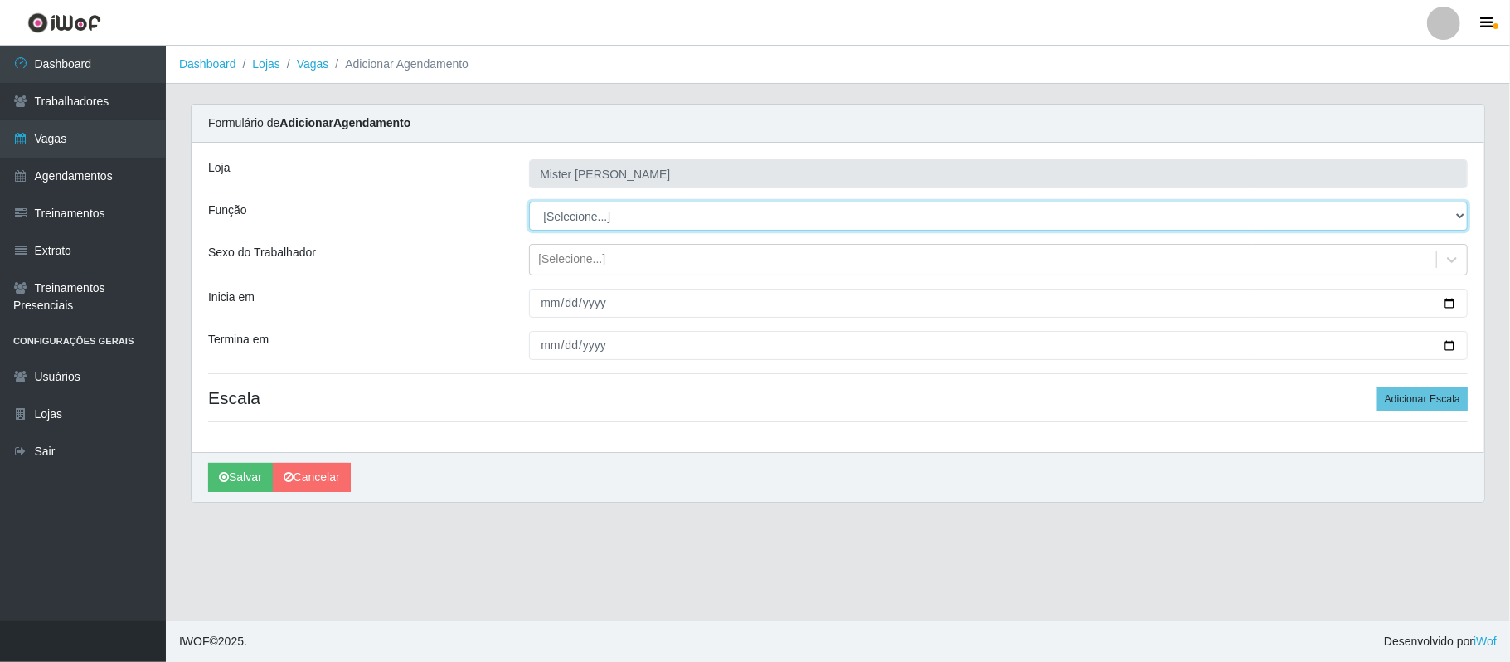
click at [714, 220] on select "[Selecione...] Auxiliar de Cozinha Auxiliar de Cozinha + Auxiliar de Cozinha ++…" at bounding box center [998, 215] width 939 height 29
click at [529, 202] on select "[Selecione...] Auxiliar de Cozinha Auxiliar de Cozinha + Auxiliar de Cozinha ++…" at bounding box center [998, 215] width 939 height 29
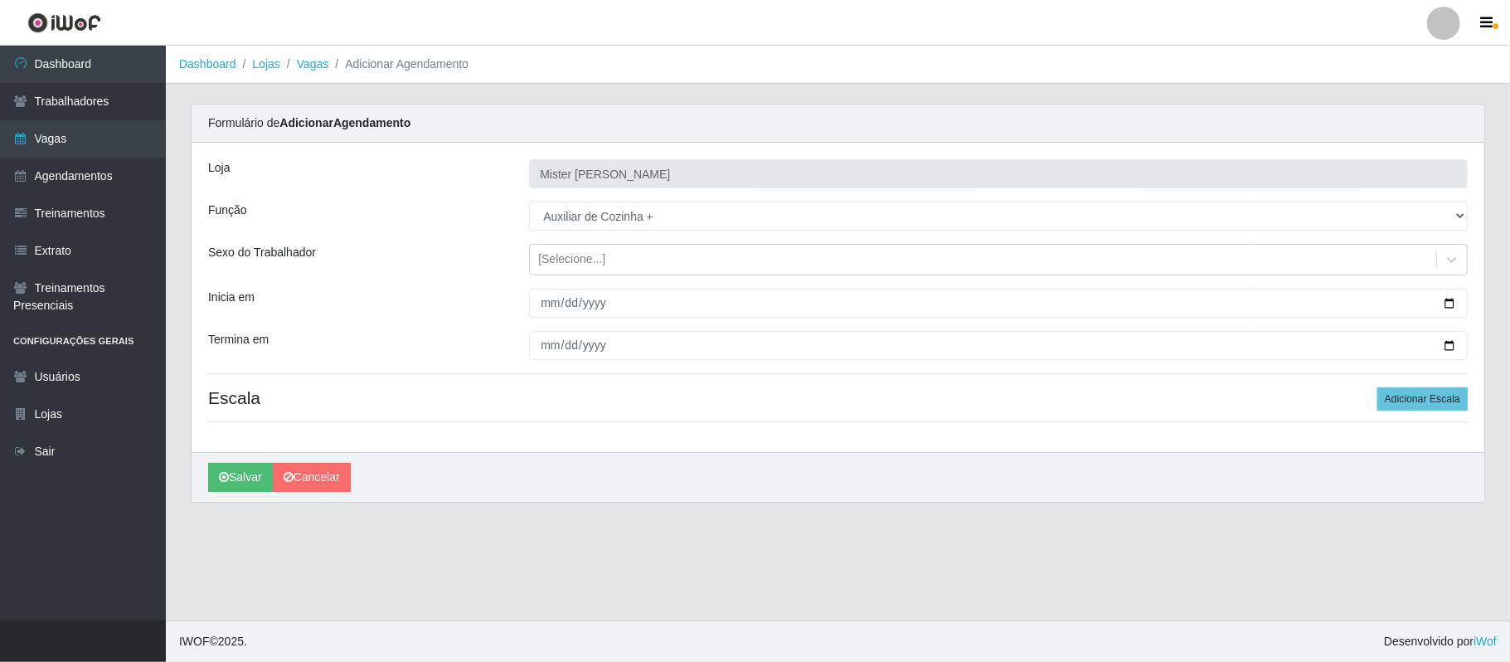
click at [653, 232] on div "Loja Mister Burg Função [Selecione...] Auxiliar de Cozinha Auxiliar de Cozinha …" at bounding box center [838, 297] width 1293 height 309
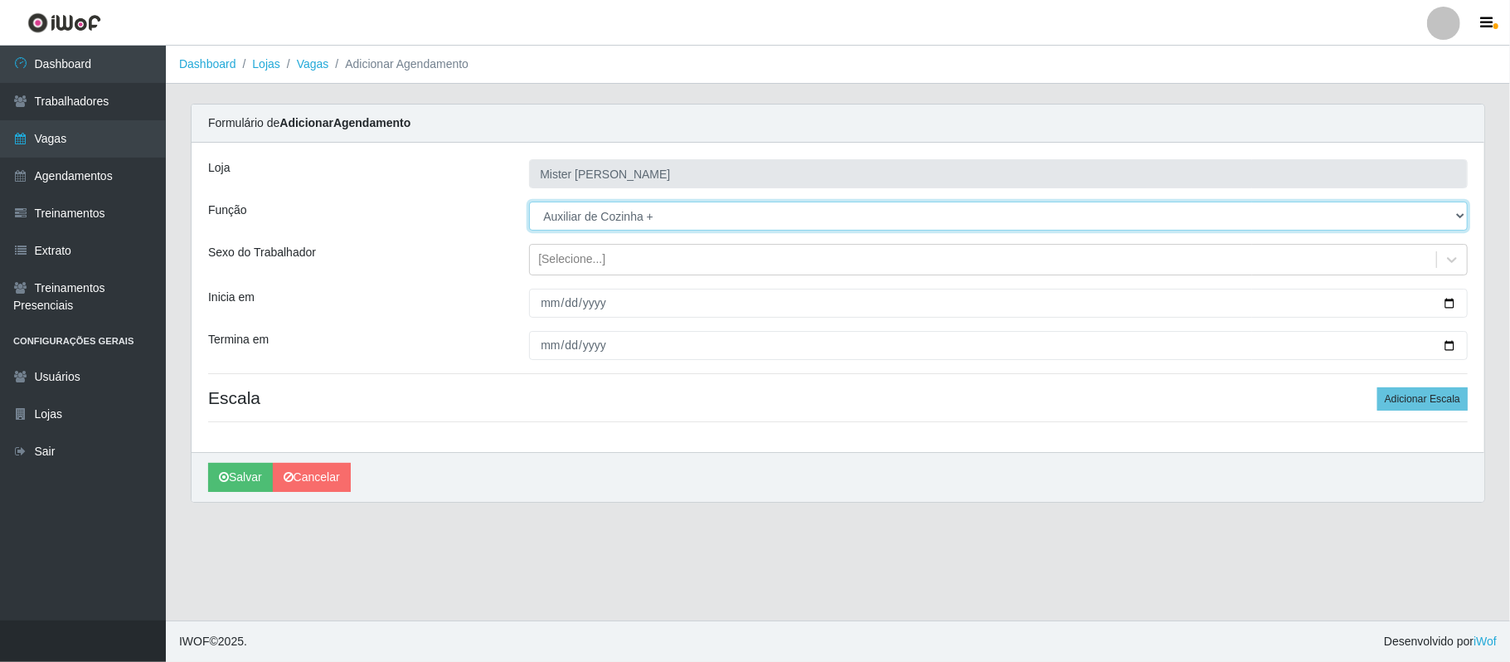
click at [650, 212] on select "[Selecione...] Auxiliar de Cozinha Auxiliar de Cozinha + Auxiliar de Cozinha ++…" at bounding box center [998, 215] width 939 height 29
select select "9"
click at [529, 202] on select "[Selecione...] Auxiliar de Cozinha Auxiliar de Cozinha + Auxiliar de Cozinha ++…" at bounding box center [998, 215] width 939 height 29
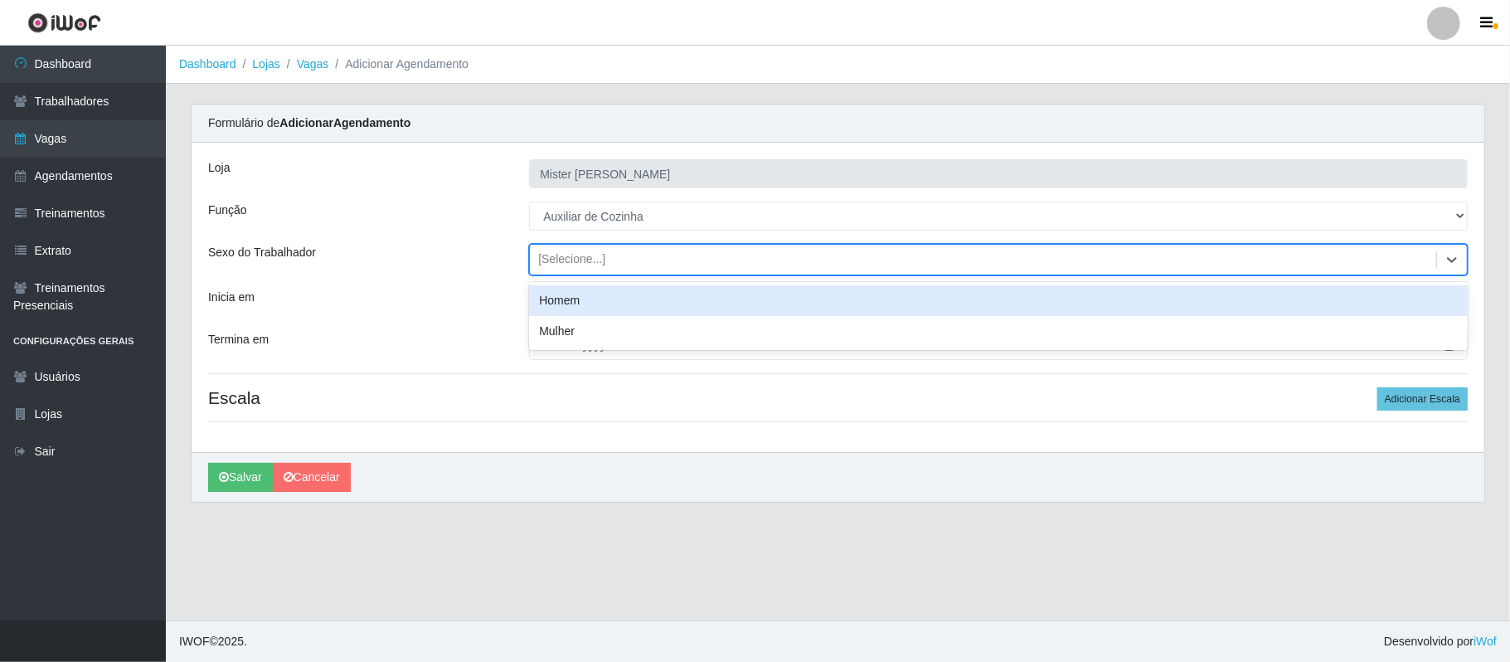
click at [648, 250] on div "[Selecione...]" at bounding box center [983, 259] width 906 height 27
click at [369, 270] on div "Sexo do Trabalhador" at bounding box center [356, 260] width 321 height 32
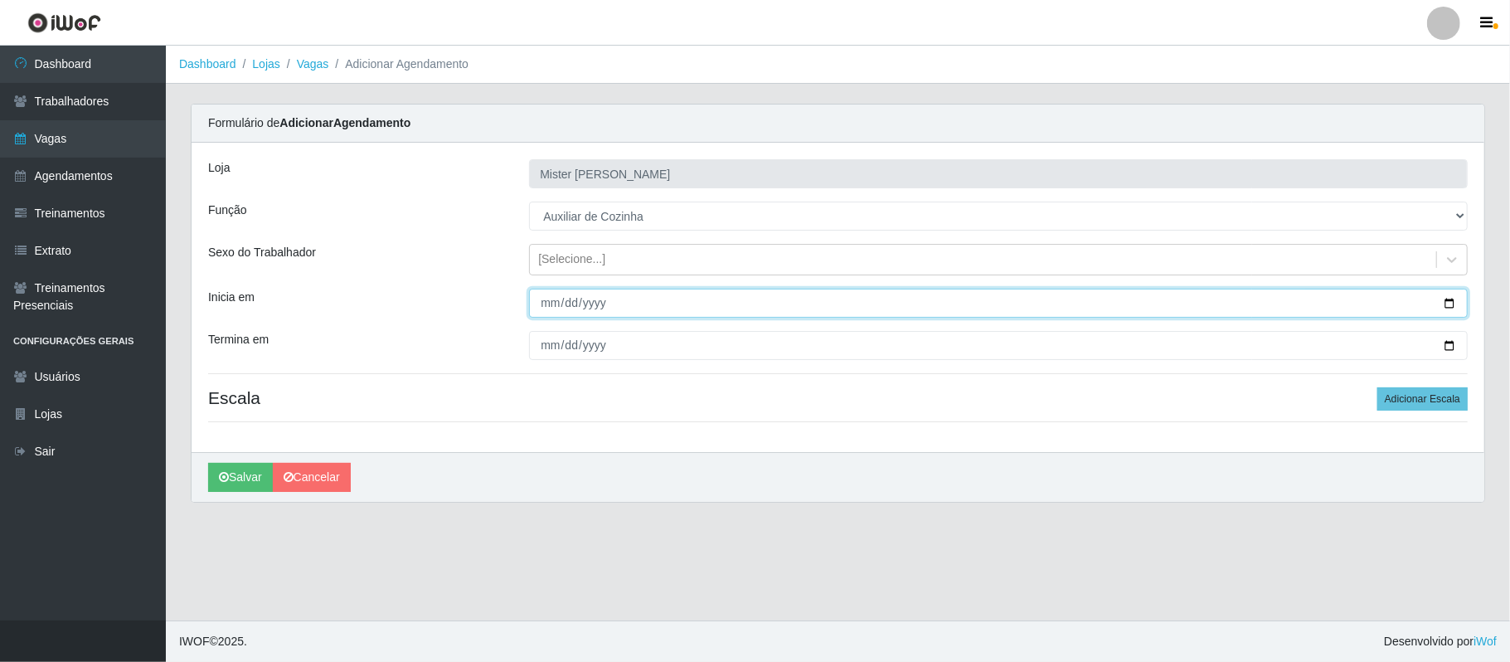
click at [1448, 302] on input "Inicia em" at bounding box center [998, 303] width 939 height 29
type input "[DATE]"
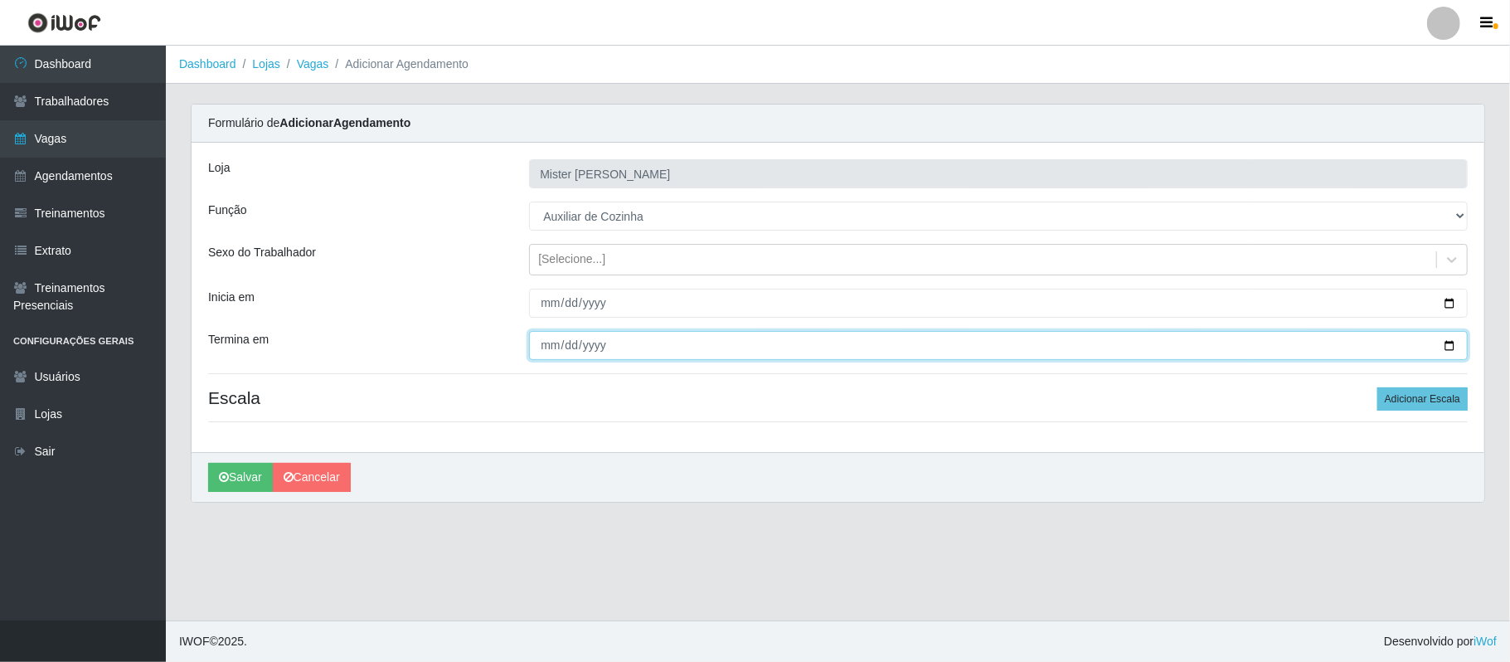
click at [1450, 349] on input "Termina em" at bounding box center [998, 345] width 939 height 29
type input "[DATE]"
click at [1439, 400] on button "Adicionar Escala" at bounding box center [1422, 398] width 90 height 23
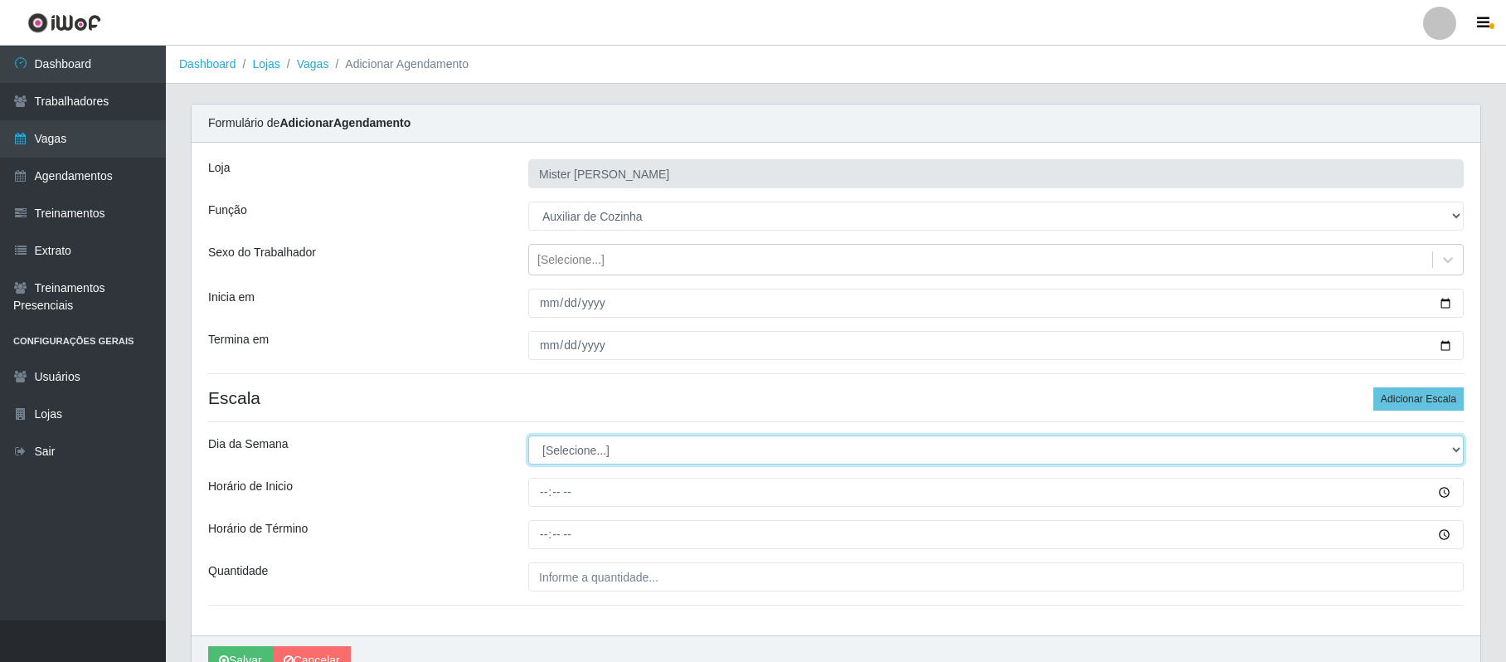
click at [671, 458] on select "[Selecione...] Segunda Terça Quarta Quinta Sexta Sábado Domingo" at bounding box center [995, 449] width 935 height 29
select select "5"
click at [528, 437] on select "[Selecione...] Segunda Terça Quarta Quinta Sexta Sábado Domingo" at bounding box center [995, 449] width 935 height 29
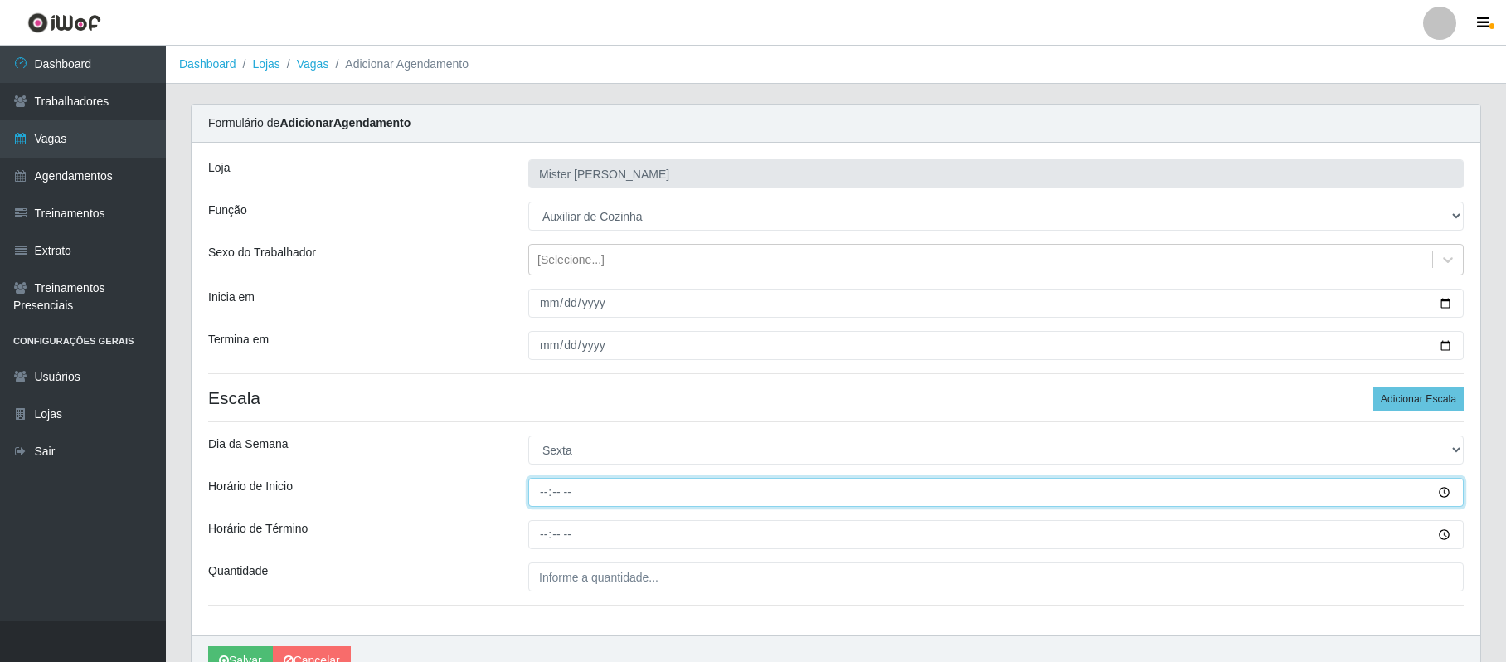
click at [545, 502] on input "Horário de Inicio" at bounding box center [995, 492] width 935 height 29
type input "14:00"
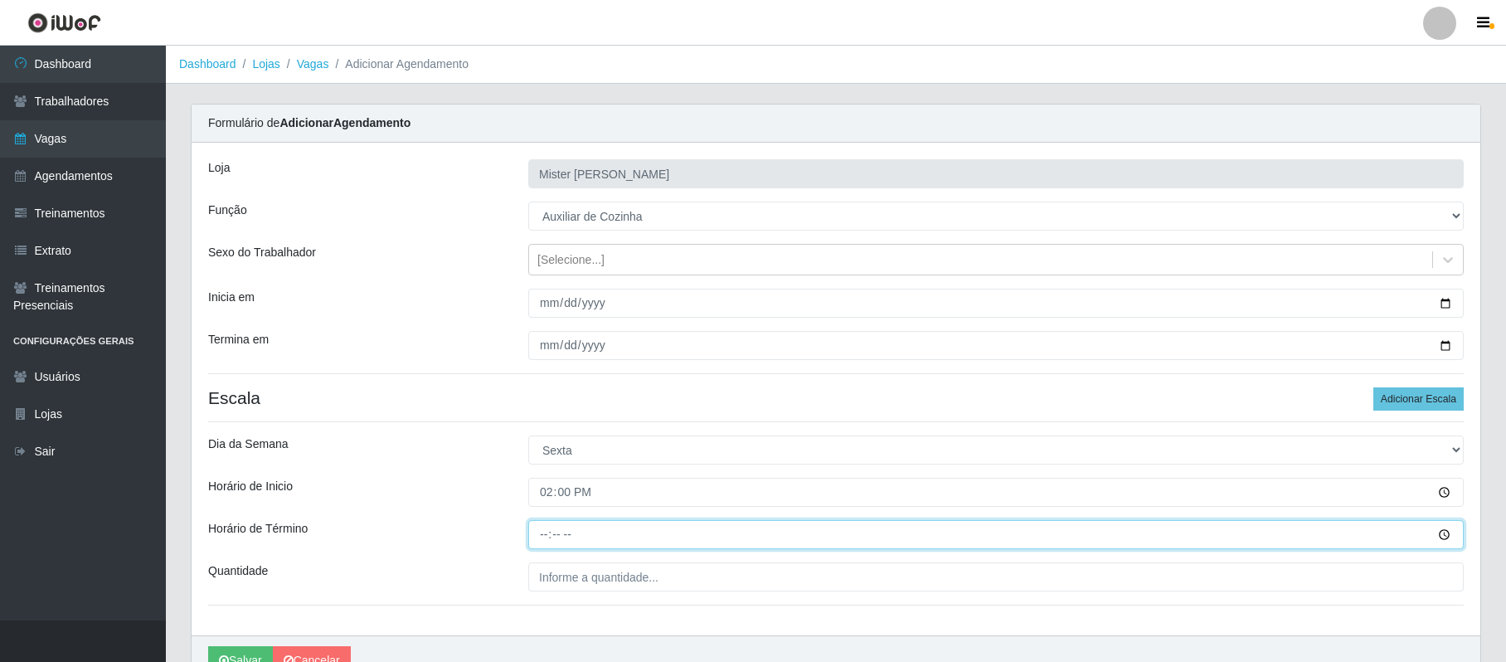
click at [541, 532] on input "Horário de Término" at bounding box center [995, 534] width 935 height 29
type input "20:00"
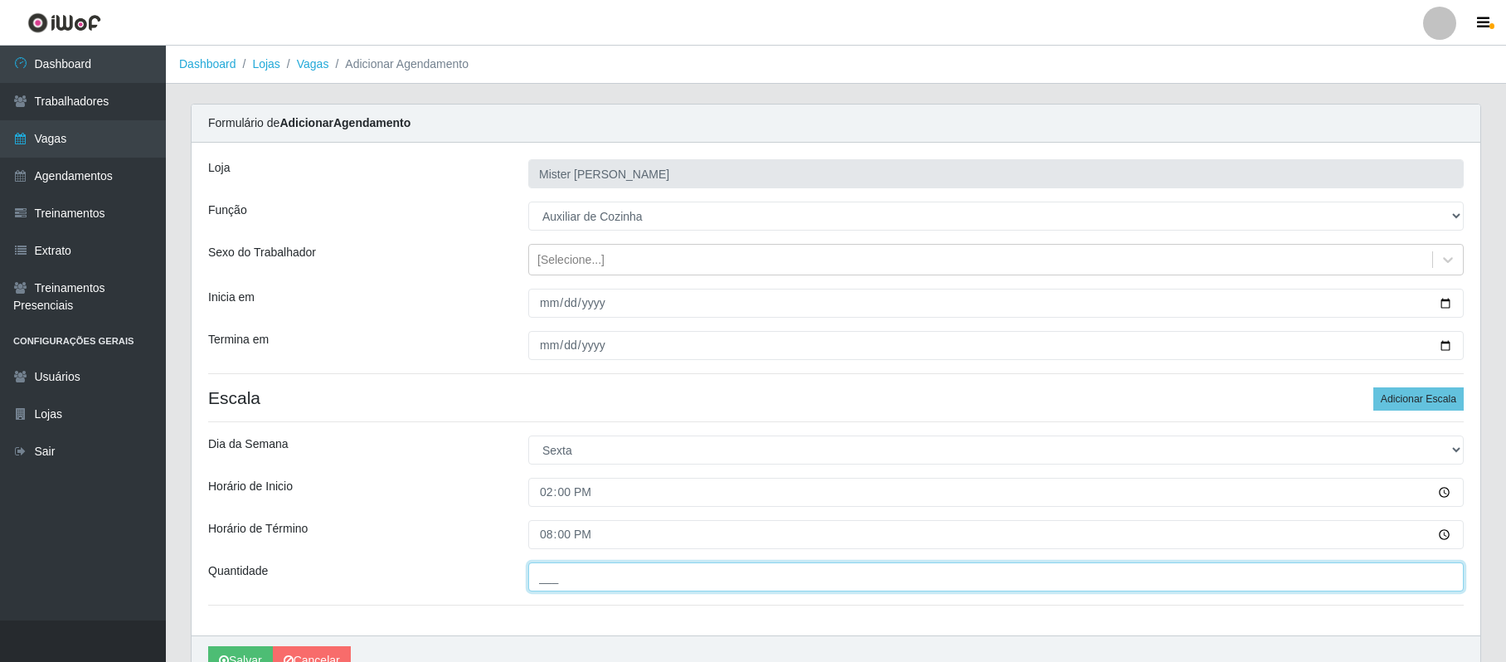
click at [557, 584] on input "___" at bounding box center [995, 576] width 935 height 29
type input "1__"
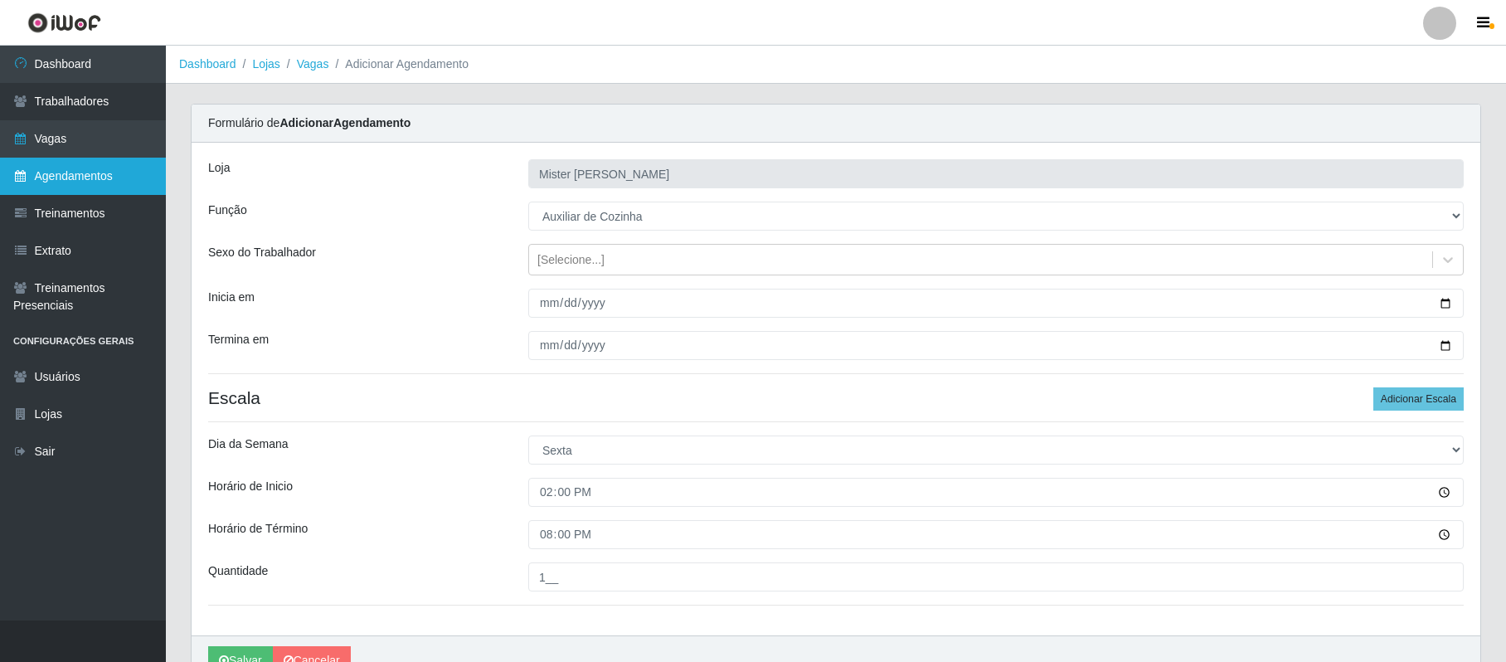
click at [60, 179] on link "Agendamentos" at bounding box center [83, 176] width 166 height 37
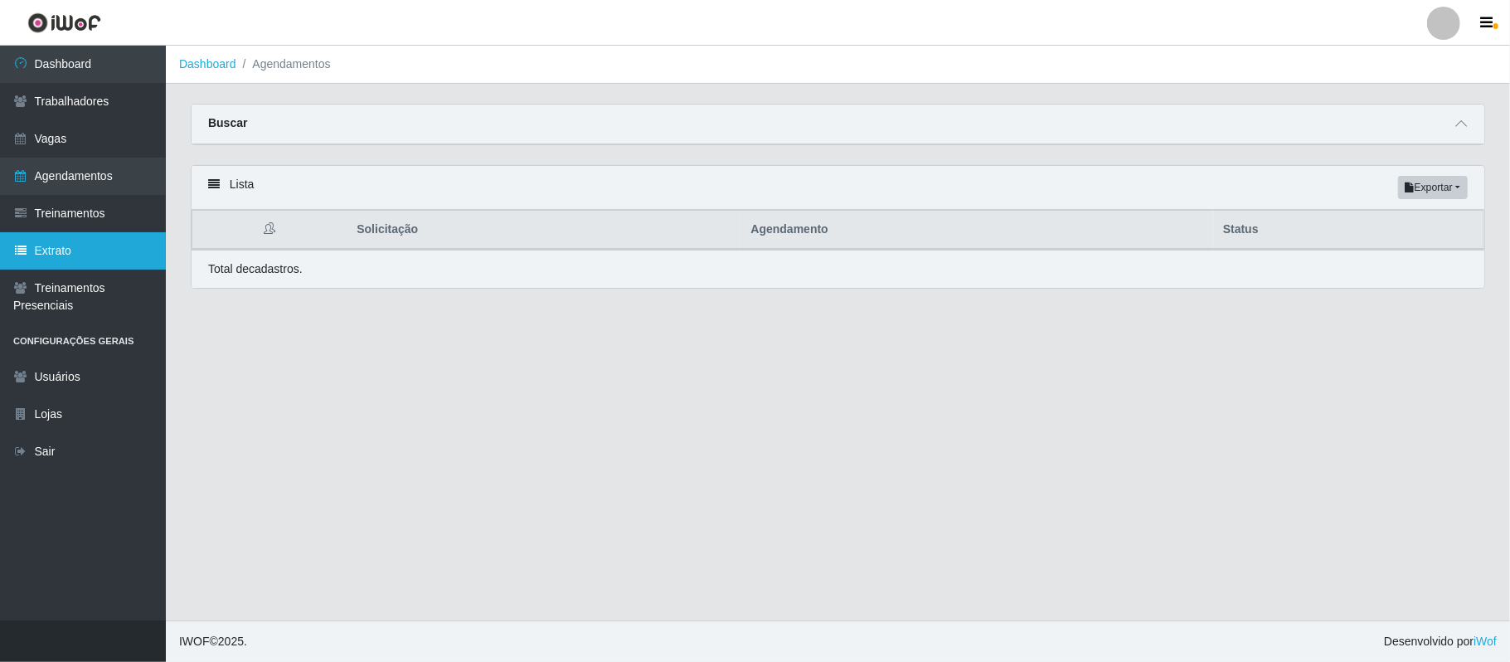
click at [81, 244] on link "Extrato" at bounding box center [83, 250] width 166 height 37
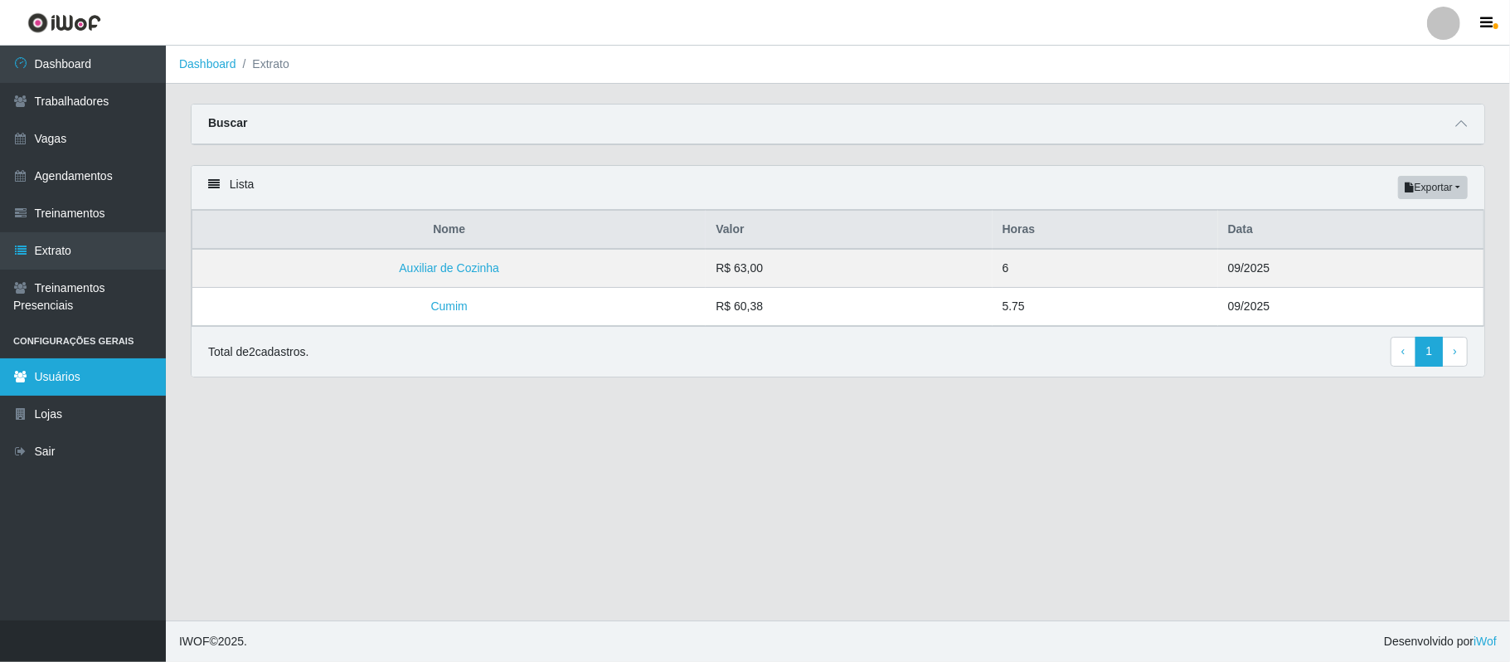
click at [109, 383] on link "Usuários" at bounding box center [83, 376] width 166 height 37
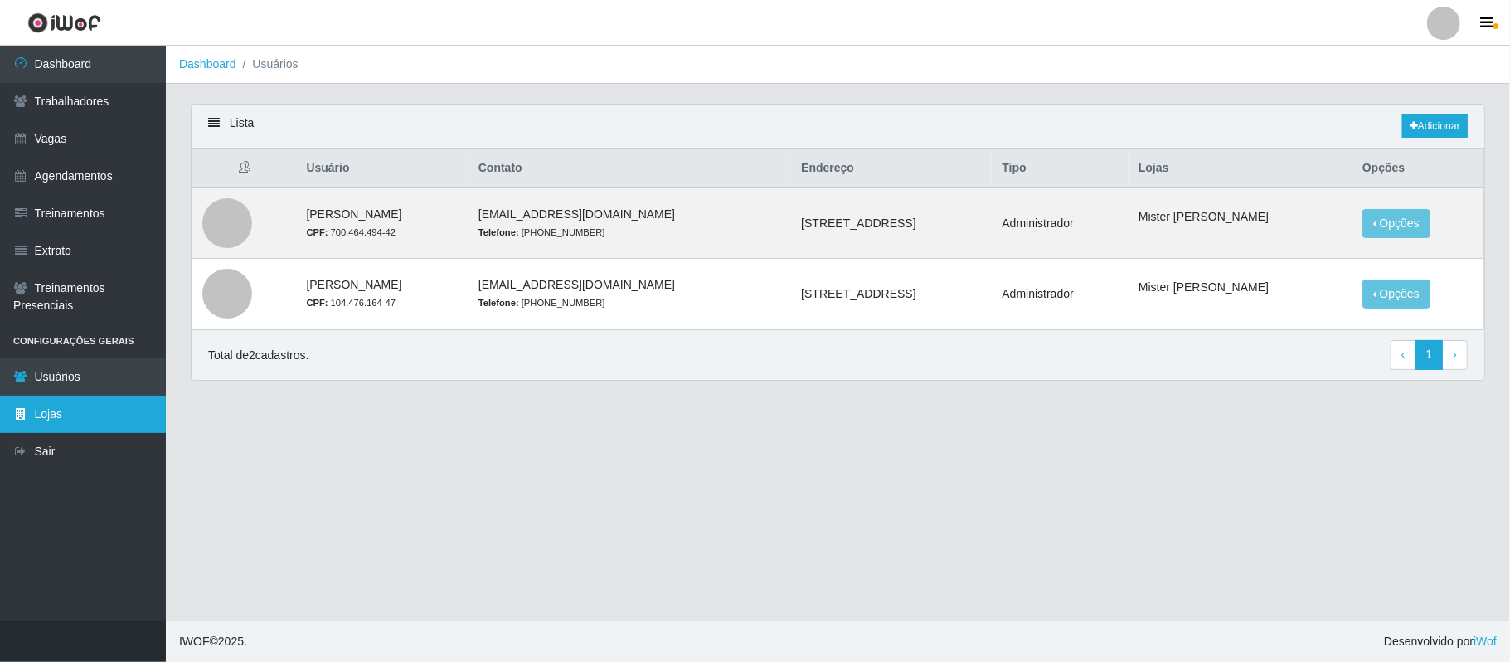
click at [143, 405] on link "Lojas" at bounding box center [83, 413] width 166 height 37
